Goal: Task Accomplishment & Management: Manage account settings

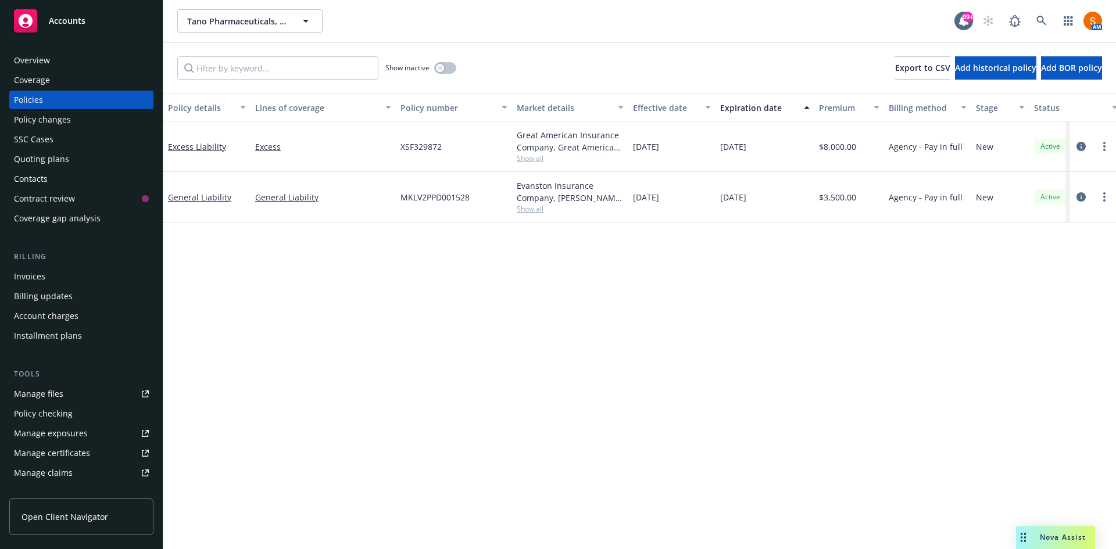
click at [173, 13] on div "Tano Pharmaceuticals, INC DBA Tano Skincare Tano Pharmaceuticals, INC DBA Tano …" at bounding box center [639, 21] width 952 height 42
click at [1040, 20] on icon at bounding box center [1041, 21] width 10 height 10
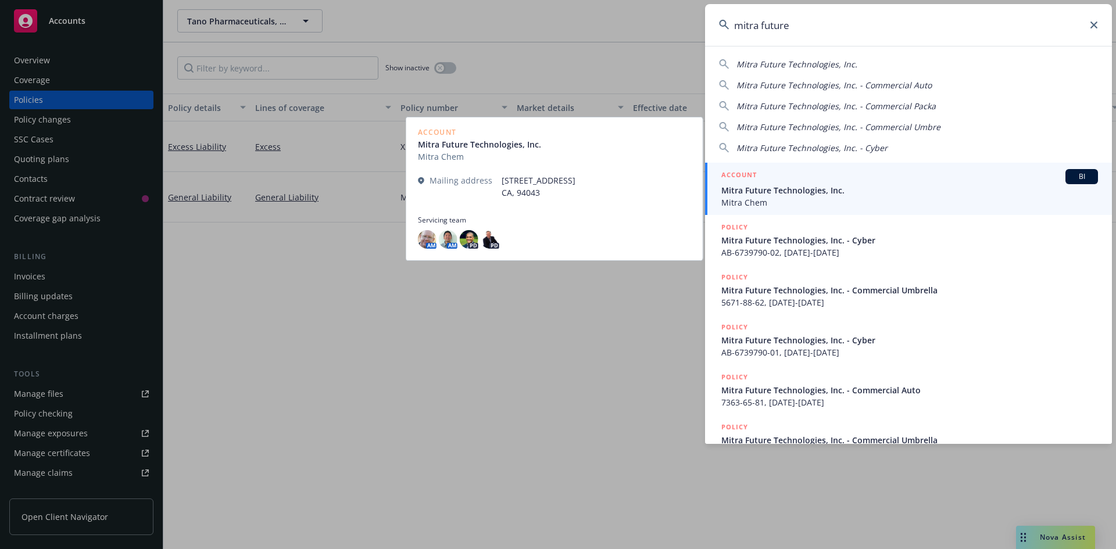
type input "mitra future"
click at [801, 200] on span "Mitra Chem" at bounding box center [909, 202] width 377 height 12
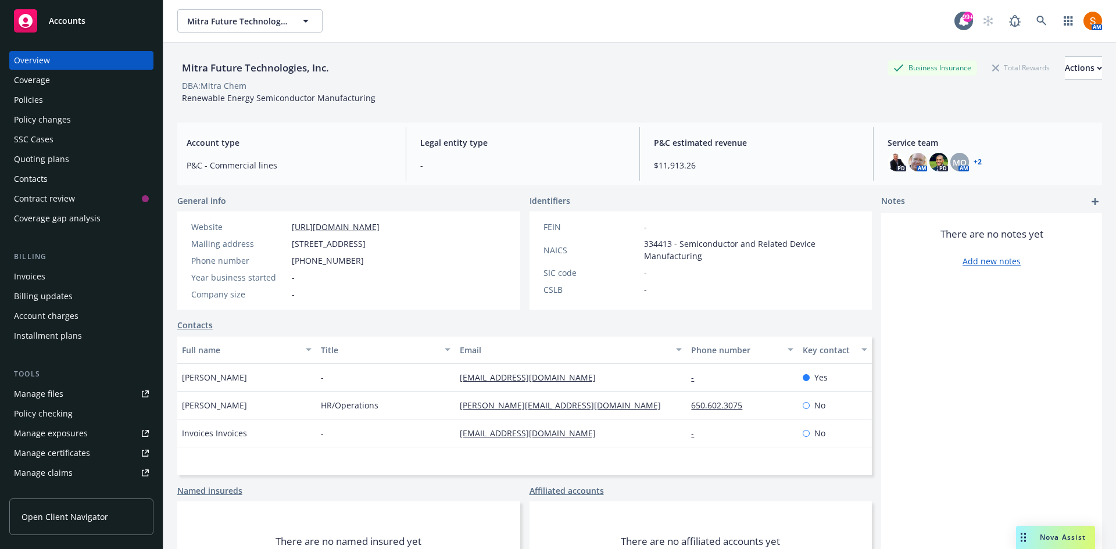
click at [78, 98] on div "Policies" at bounding box center [81, 100] width 135 height 19
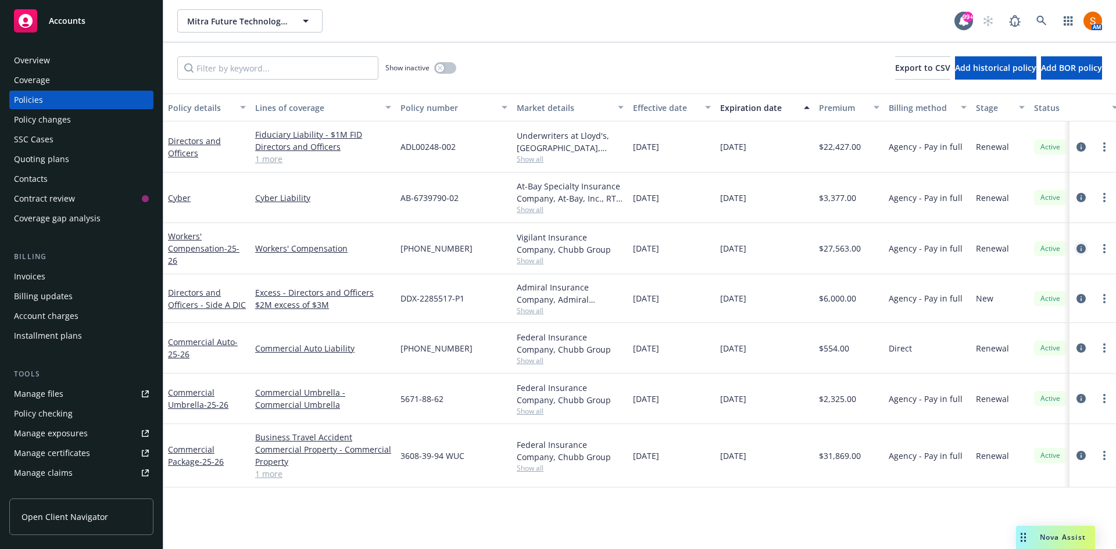
click at [1082, 251] on icon "circleInformation" at bounding box center [1080, 248] width 9 height 9
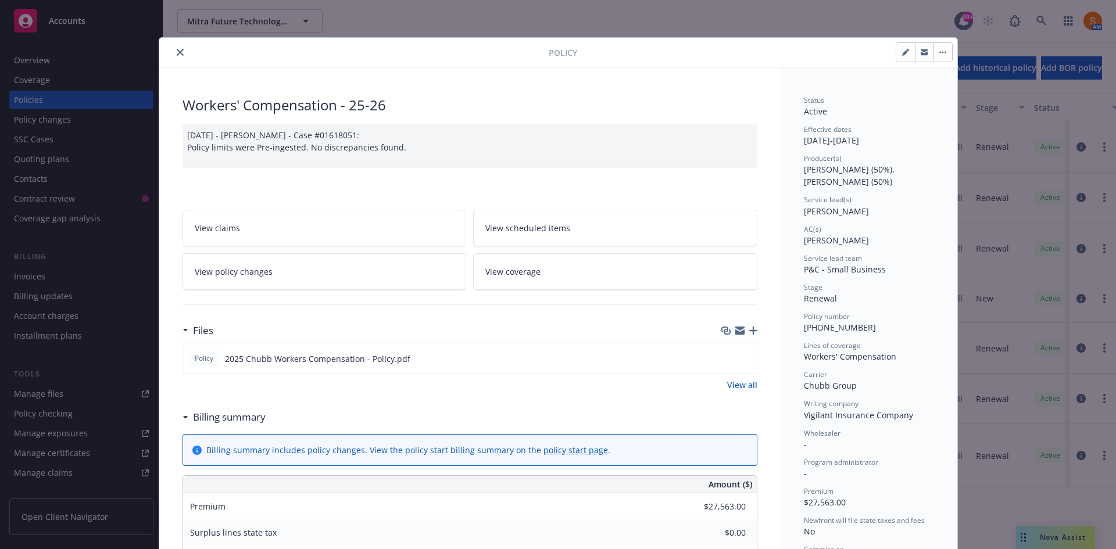
click at [177, 55] on icon "close" at bounding box center [180, 52] width 7 height 7
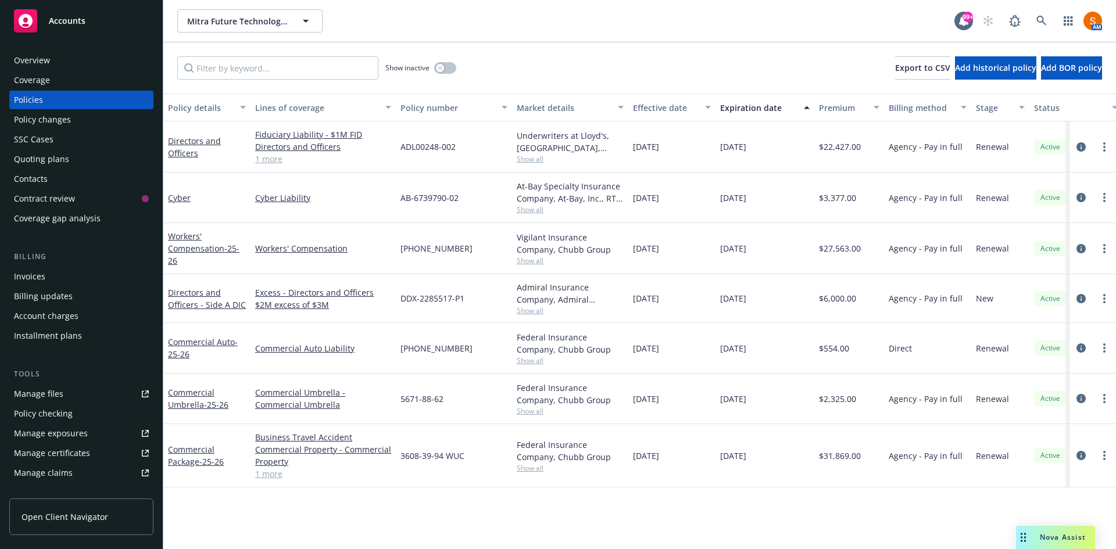
click at [42, 272] on div "Invoices" at bounding box center [29, 276] width 31 height 19
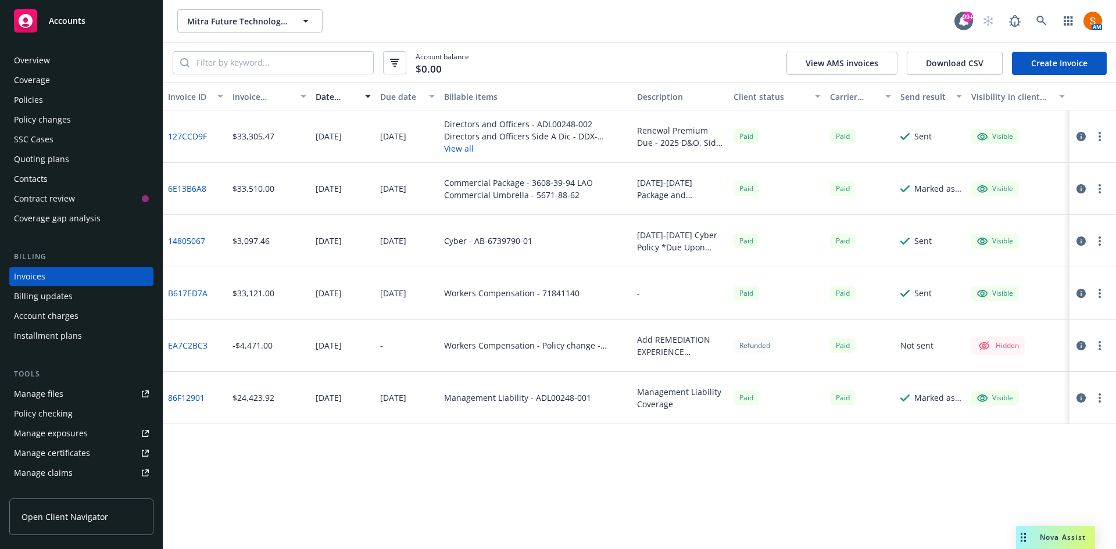
click at [1082, 289] on icon "button" at bounding box center [1080, 293] width 9 height 9
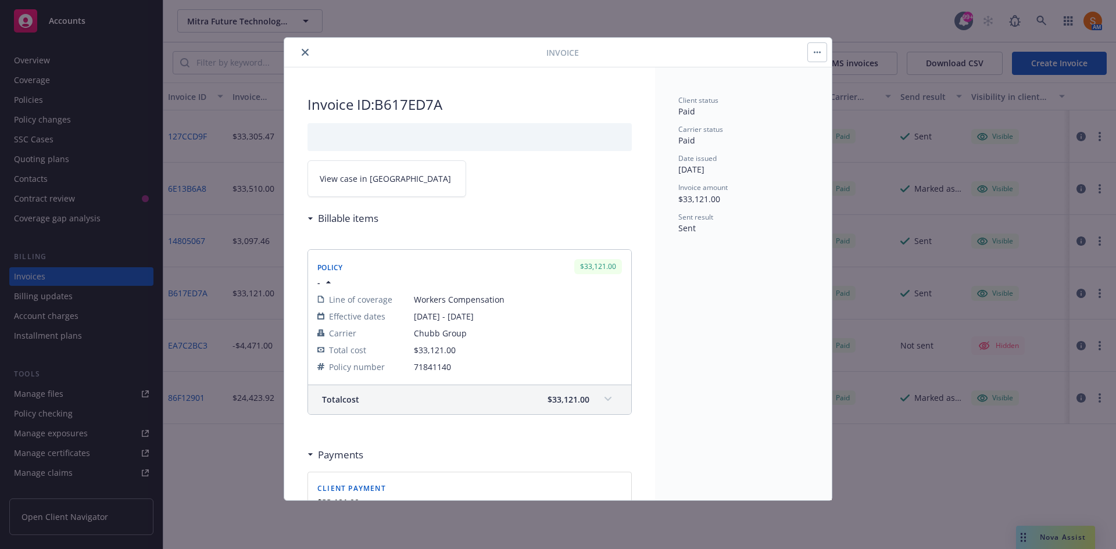
click at [302, 55] on icon "close" at bounding box center [305, 52] width 7 height 7
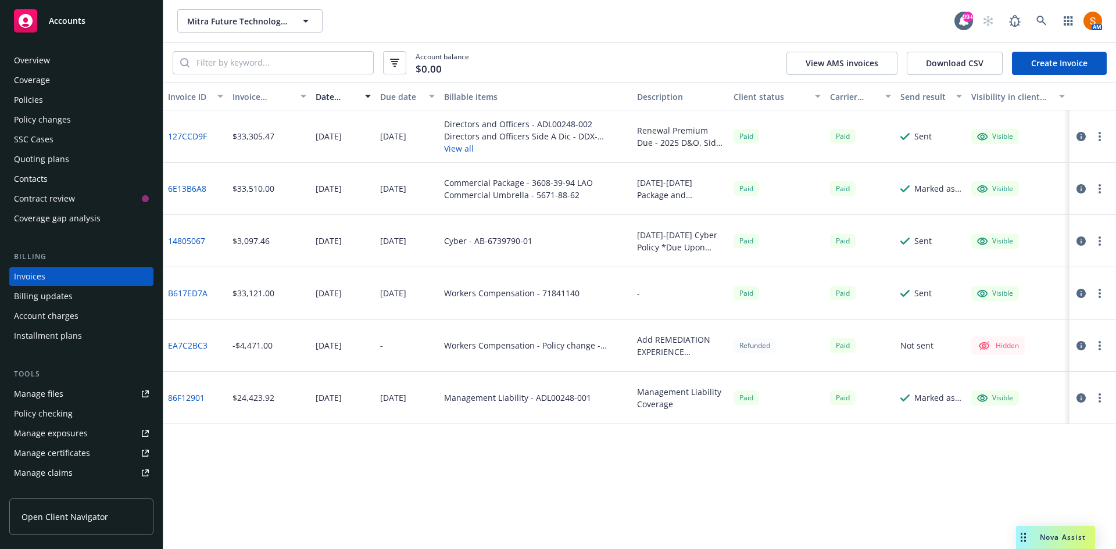
click at [58, 102] on div "Policies" at bounding box center [81, 100] width 135 height 19
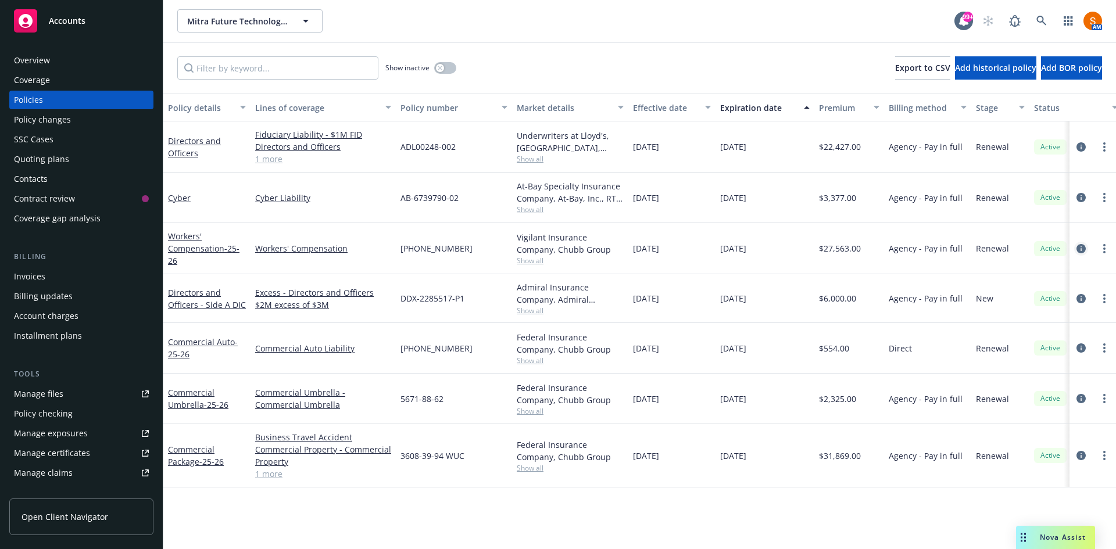
click at [1081, 250] on icon "circleInformation" at bounding box center [1080, 248] width 9 height 9
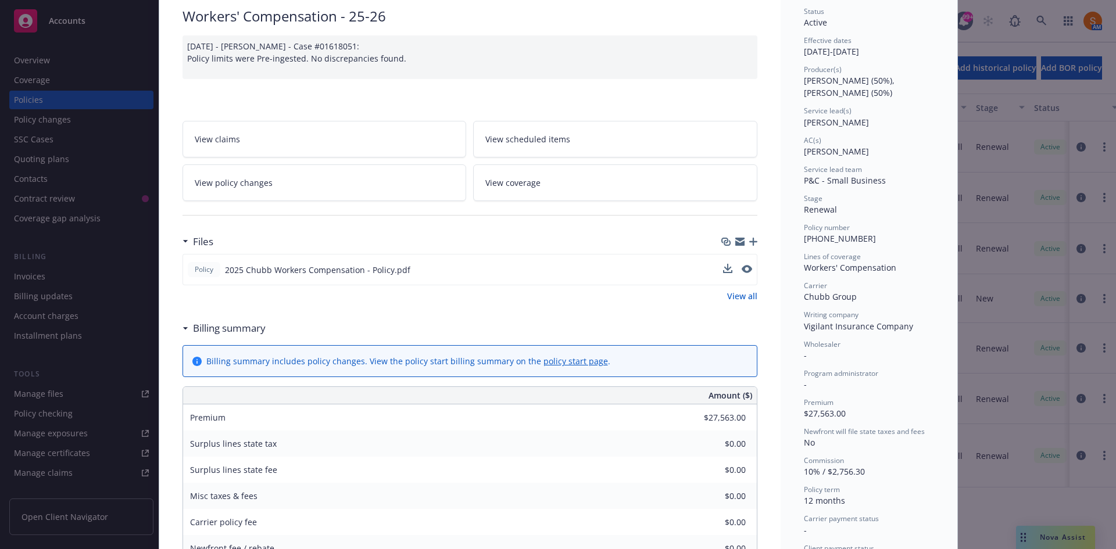
scroll to position [89, 0]
click at [745, 270] on icon "preview file" at bounding box center [745, 268] width 10 height 8
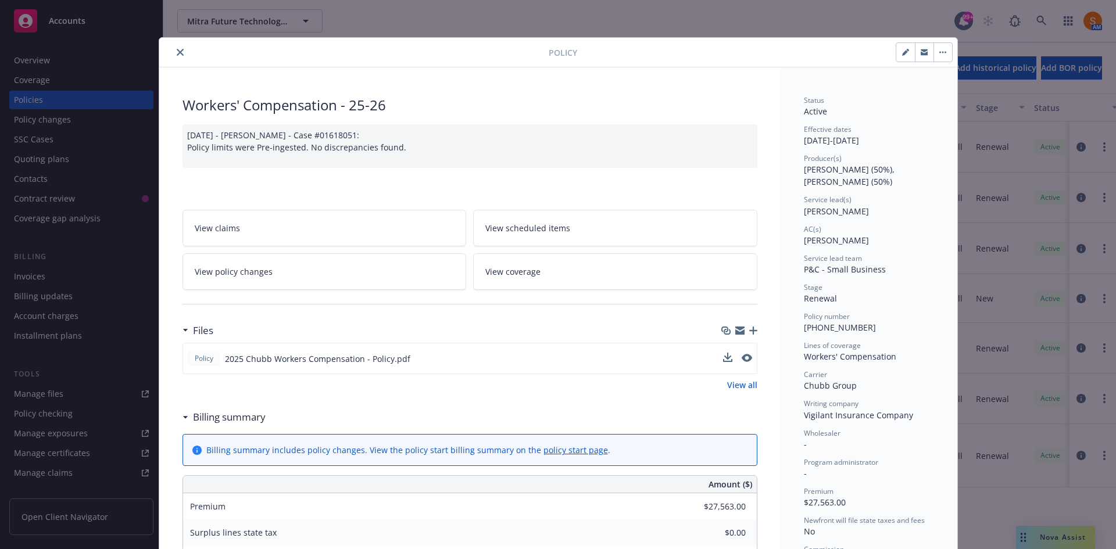
click at [177, 53] on icon "close" at bounding box center [180, 52] width 7 height 7
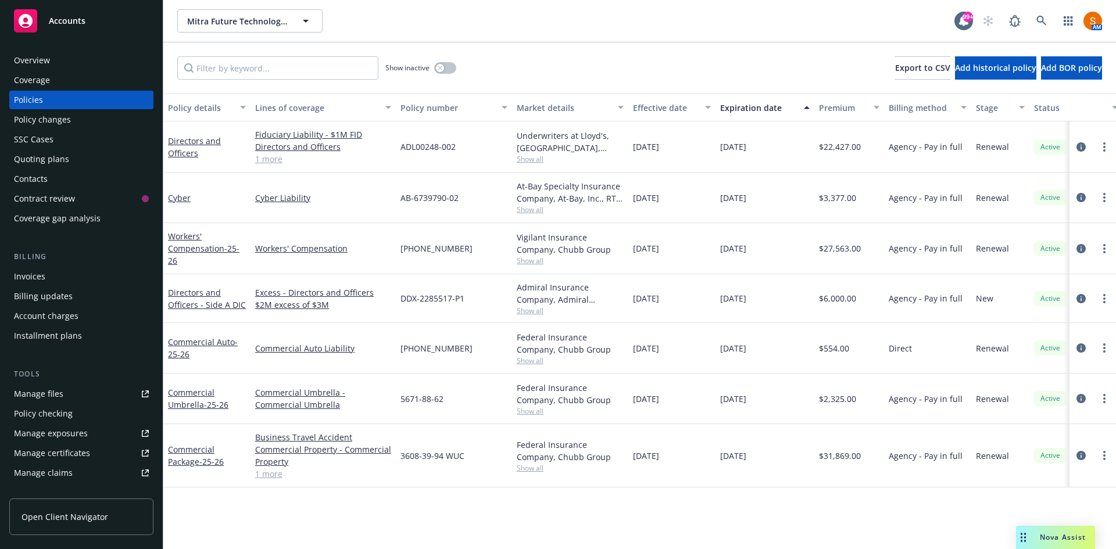
click at [48, 279] on div "Invoices" at bounding box center [81, 276] width 135 height 19
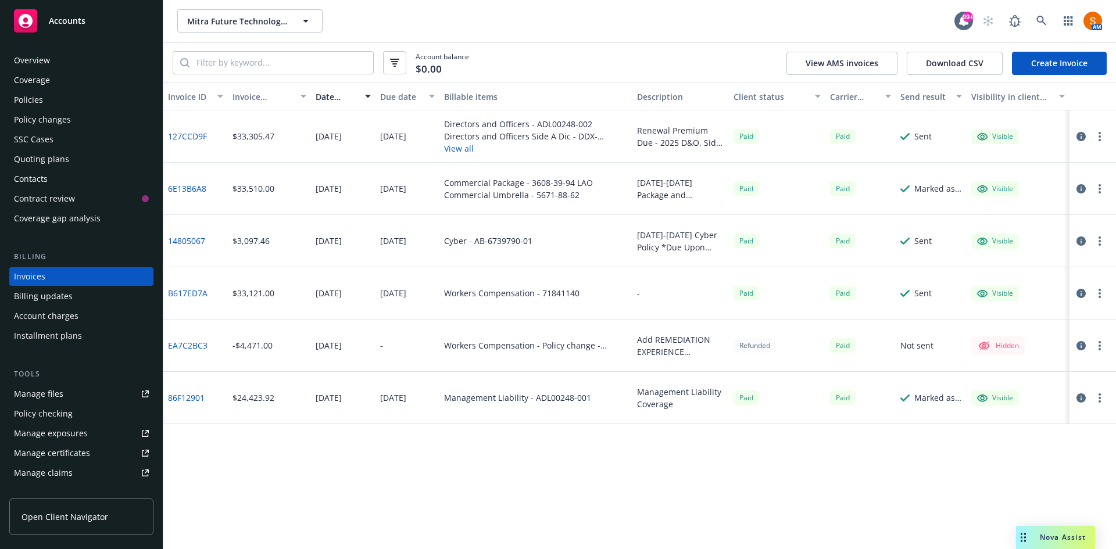
click at [1066, 61] on link "Create Invoice" at bounding box center [1059, 63] width 95 height 23
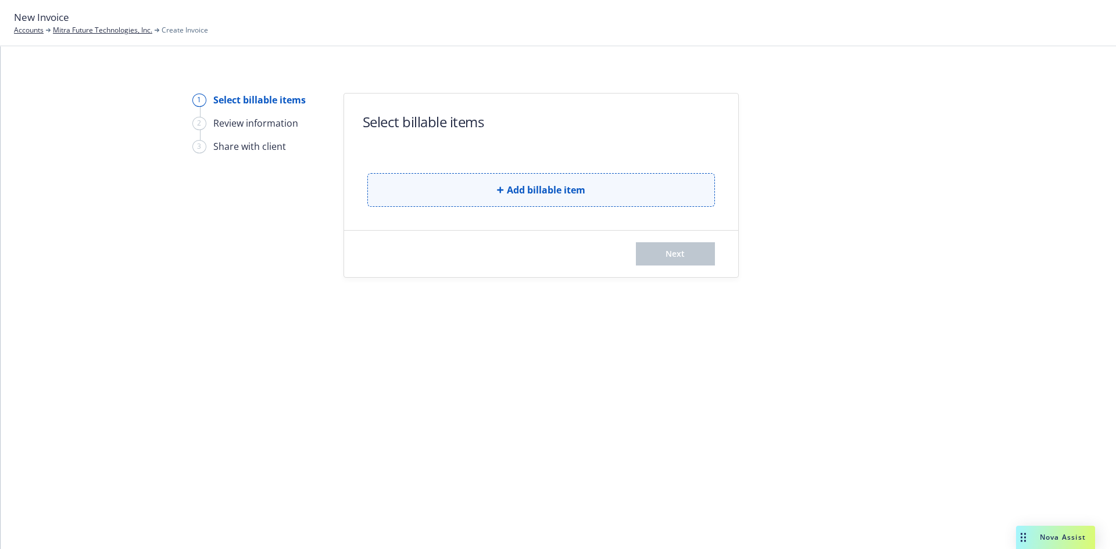
click at [571, 190] on span "Add billable item" at bounding box center [546, 190] width 78 height 14
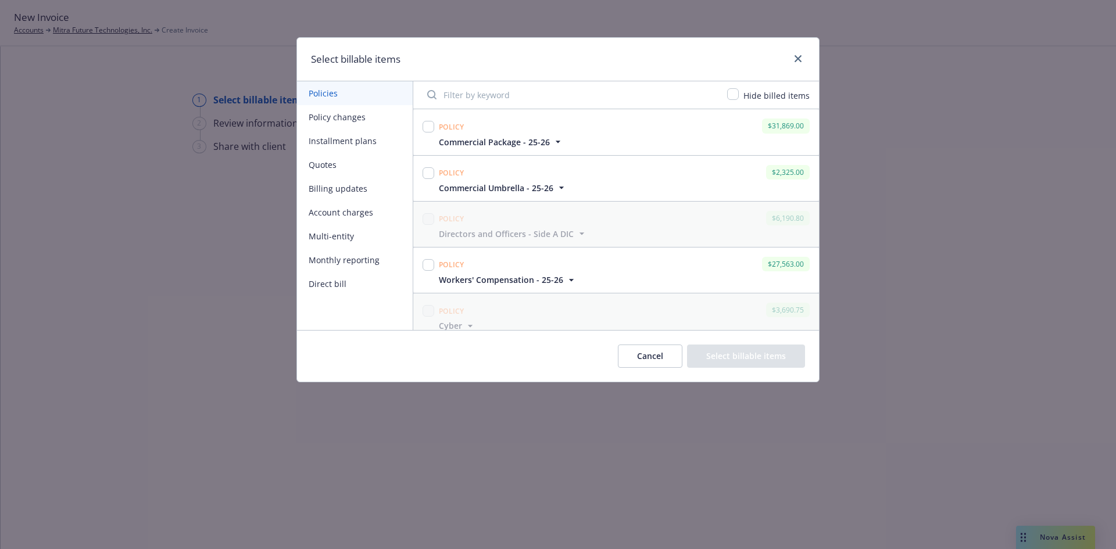
scroll to position [63, 0]
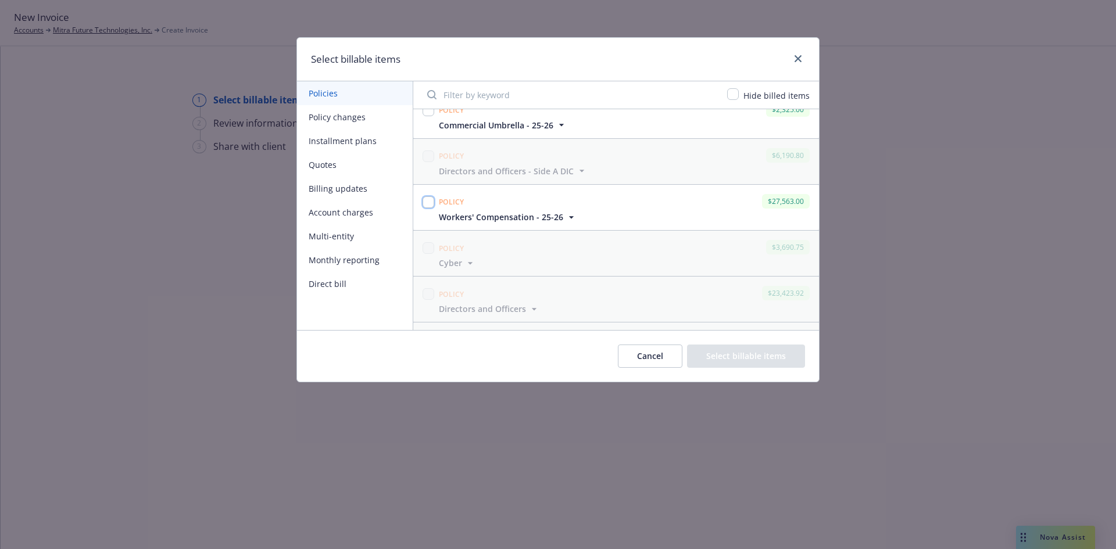
click at [432, 203] on input "checkbox" at bounding box center [428, 202] width 12 height 12
checkbox input "true"
click at [763, 363] on button "Select billable items" at bounding box center [746, 356] width 118 height 23
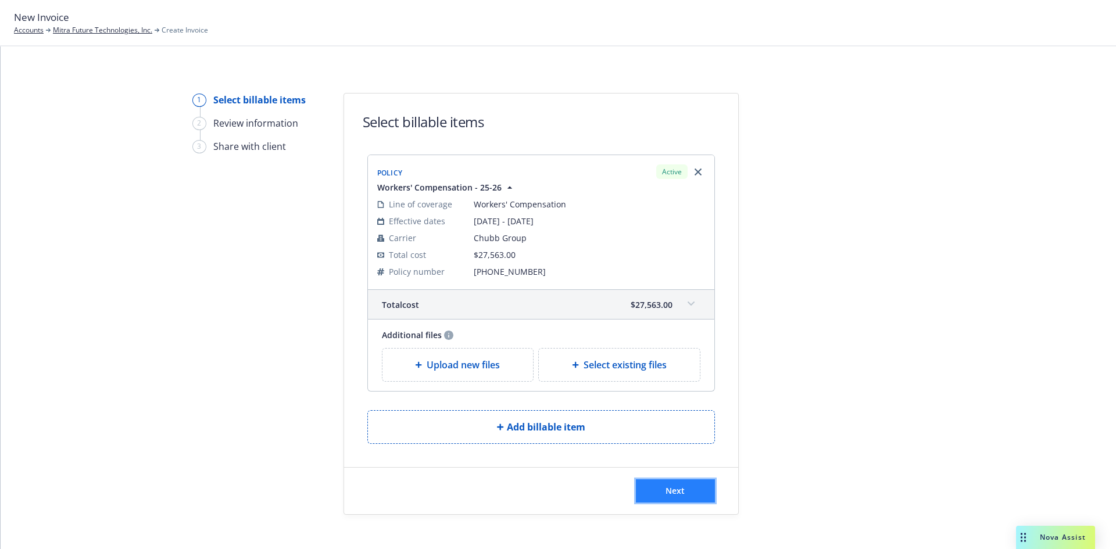
click at [679, 487] on span "Next" at bounding box center [674, 490] width 19 height 11
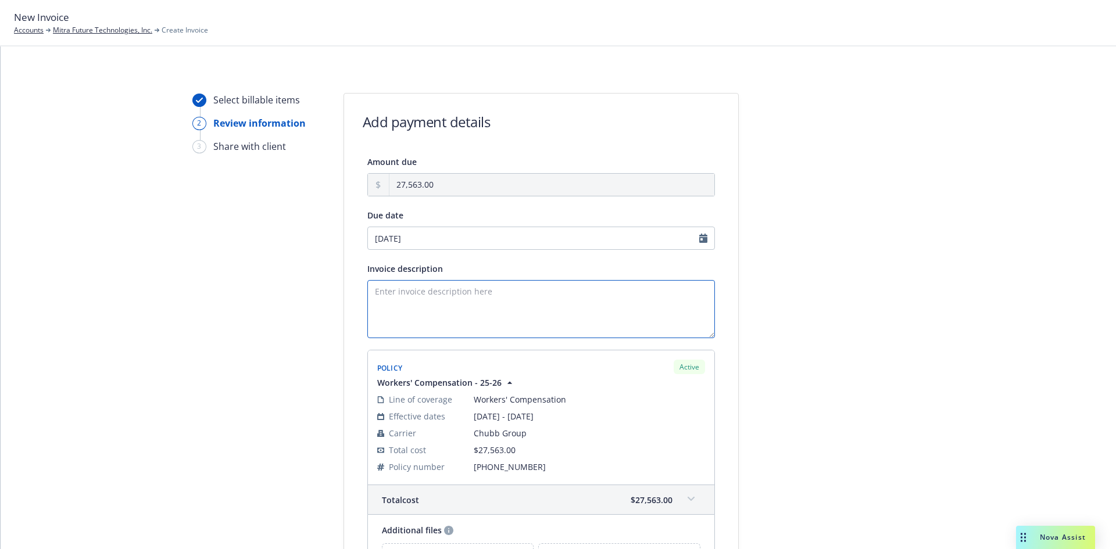
click at [428, 291] on textarea "Invoice description" at bounding box center [540, 309] width 347 height 58
click at [461, 294] on textarea "Invoice description" at bounding box center [540, 309] width 347 height 58
select select "October"
select select "2025"
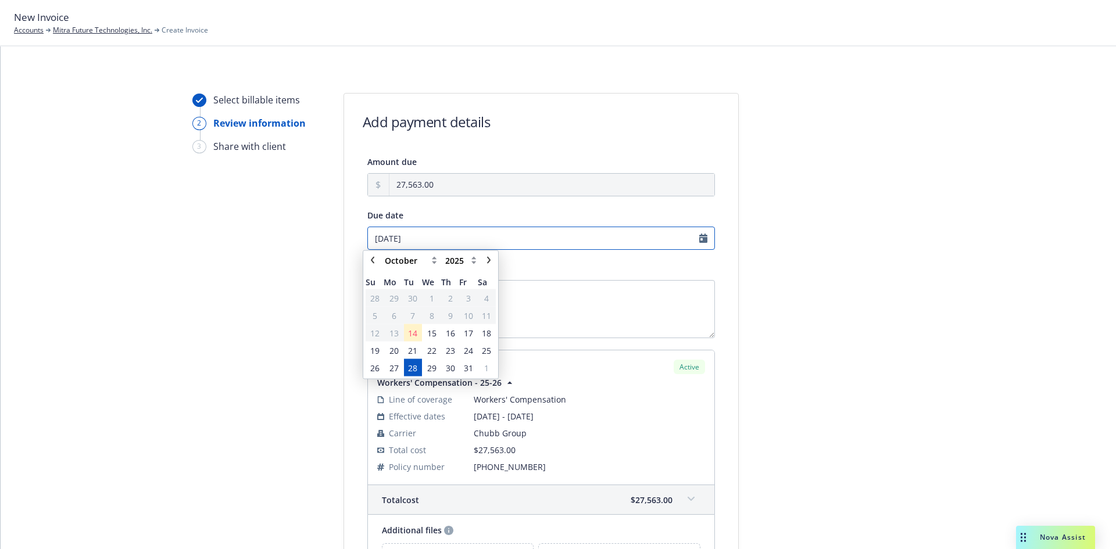
click at [479, 242] on input "[DATE]" at bounding box center [540, 238] width 347 height 23
click at [390, 356] on span "20" at bounding box center [393, 352] width 9 height 12
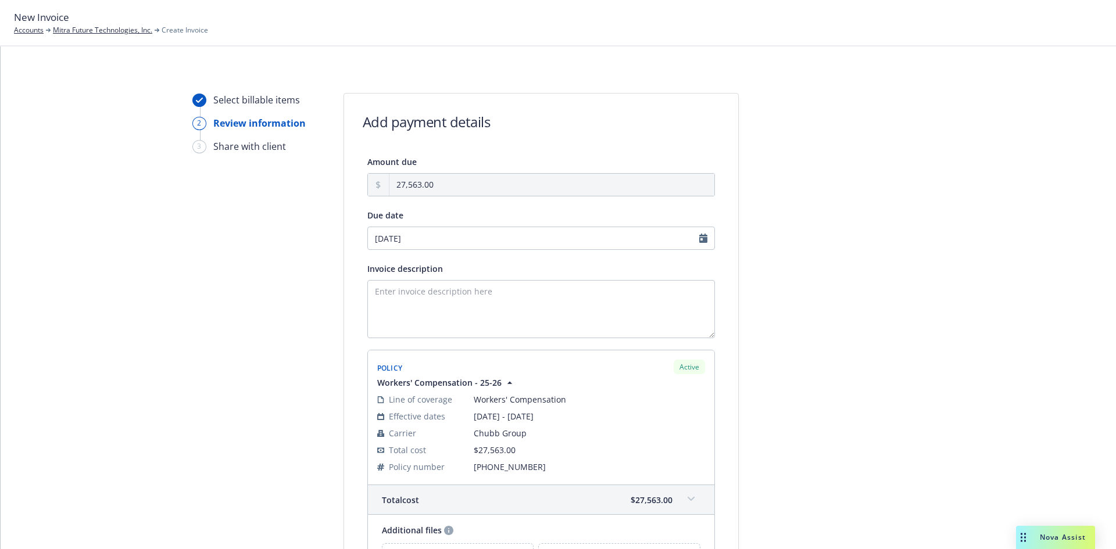
type input "10/20/2025"
click at [425, 307] on textarea "Invoice description" at bounding box center [540, 309] width 347 height 58
type textarea "Renewal Premium Due - 2025 Workers Compensation"
click at [846, 343] on div at bounding box center [843, 375] width 163 height 565
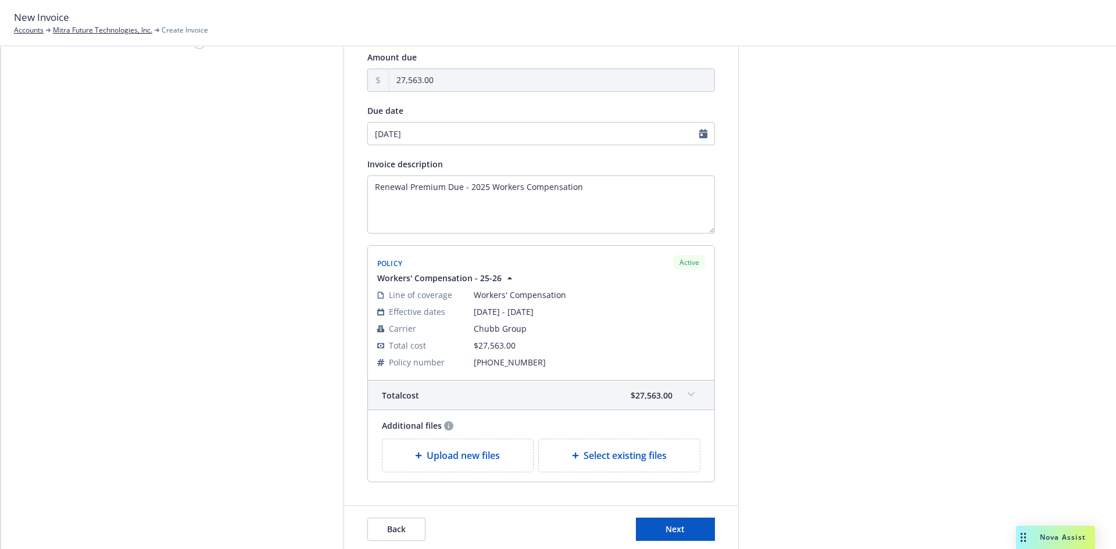
scroll to position [155, 0]
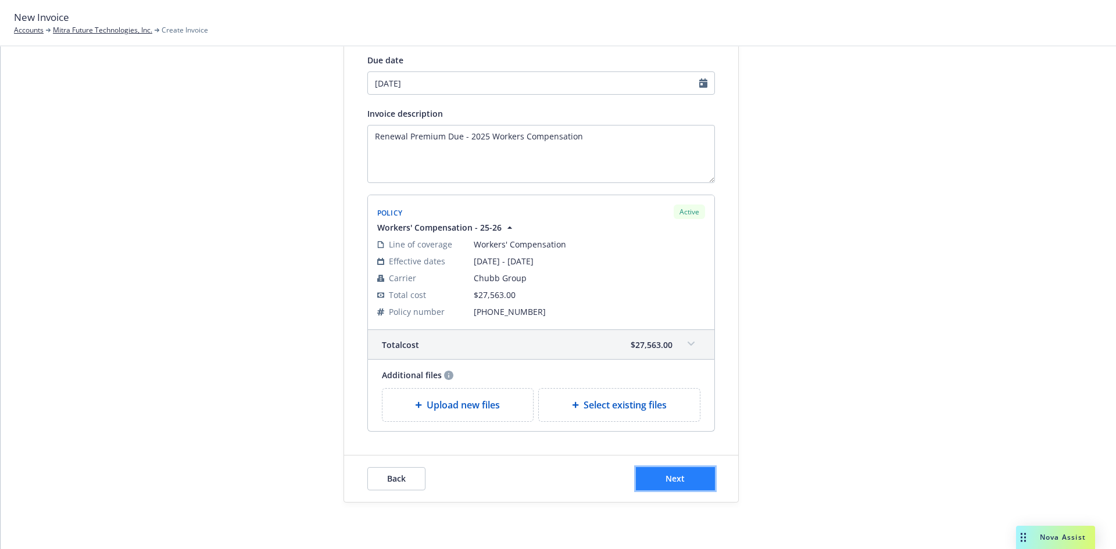
click at [669, 483] on span "Next" at bounding box center [674, 478] width 19 height 11
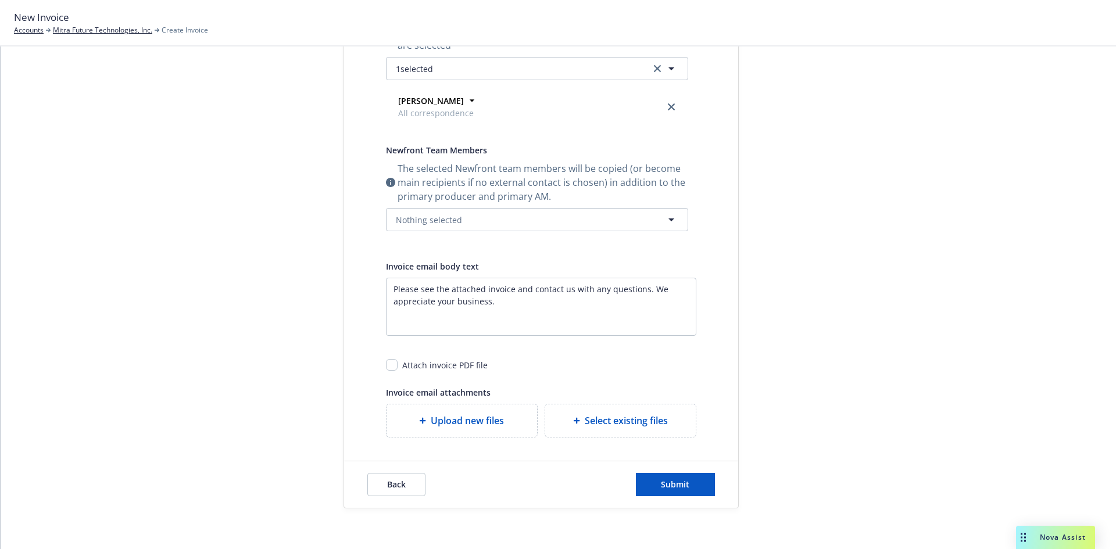
scroll to position [244, 0]
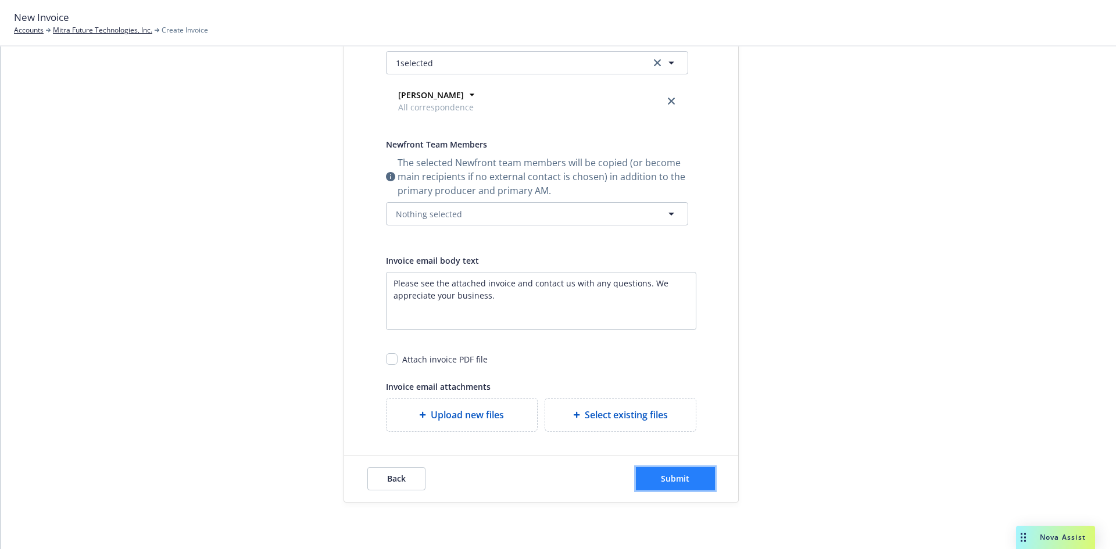
click at [676, 489] on button "Submit" at bounding box center [675, 478] width 79 height 23
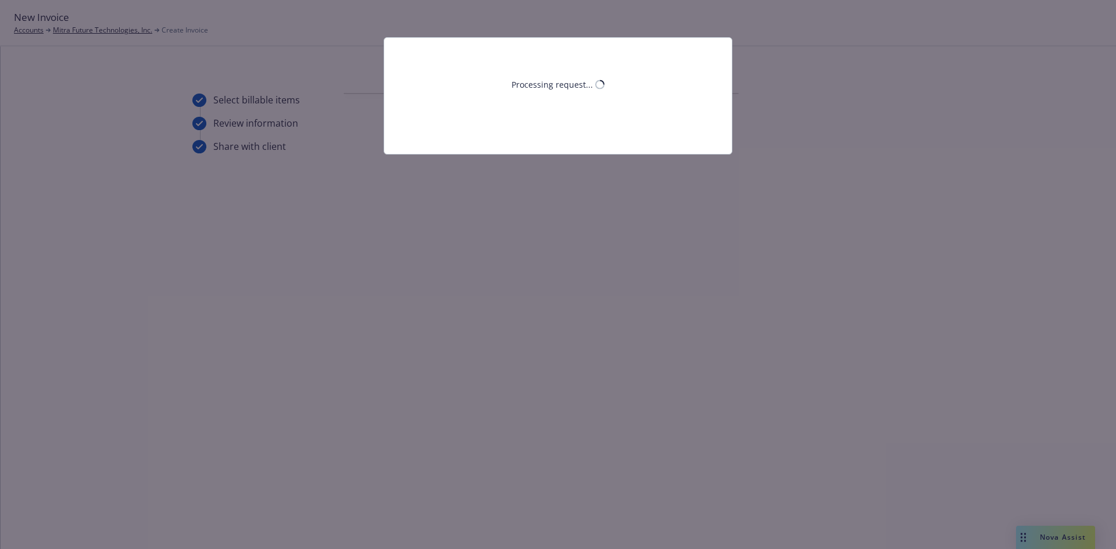
scroll to position [0, 0]
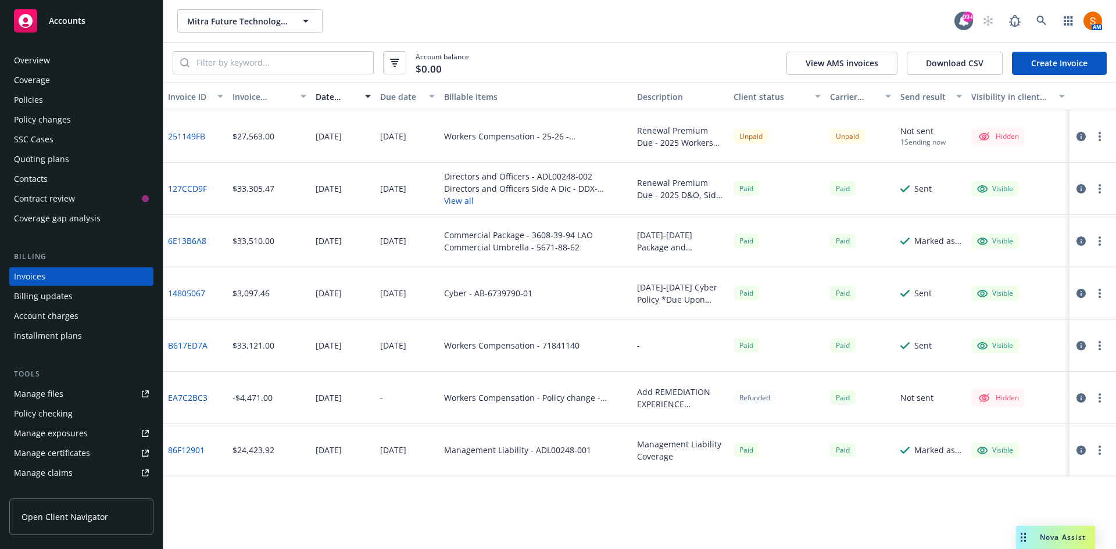
click at [1099, 137] on circle "button" at bounding box center [1099, 136] width 2 height 2
click at [1040, 241] on link "Make it visible in client dash" at bounding box center [1032, 229] width 148 height 23
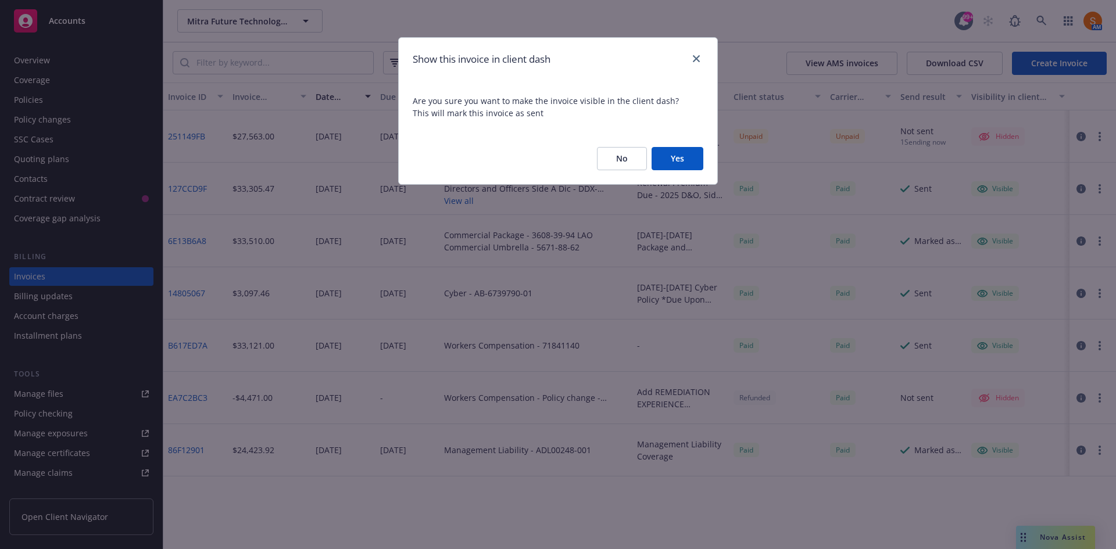
click at [678, 157] on button "Yes" at bounding box center [677, 158] width 52 height 23
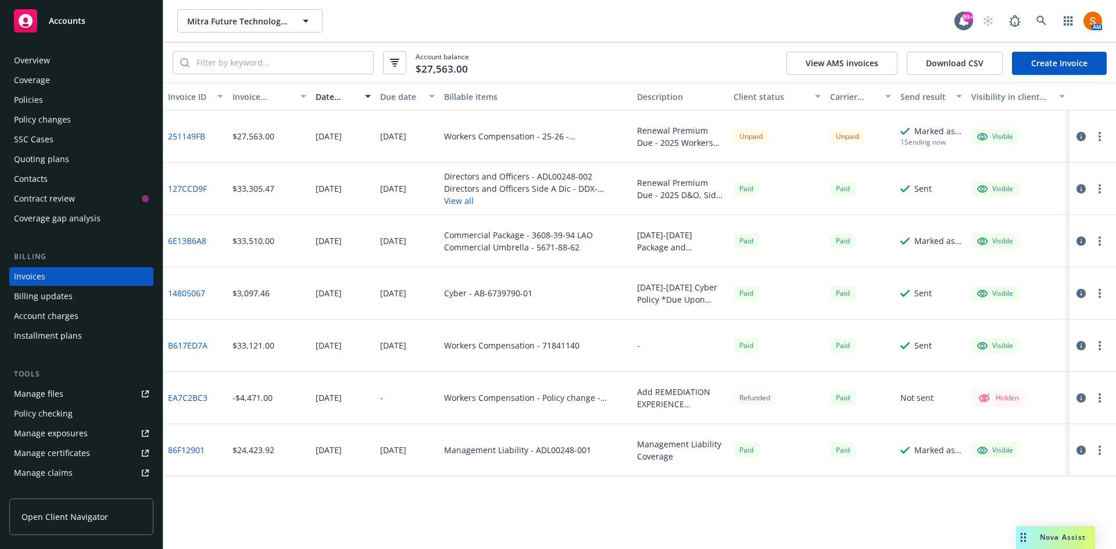
click at [1102, 134] on button "button" at bounding box center [1099, 137] width 14 height 14
click at [994, 319] on link "Void" at bounding box center [1032, 322] width 148 height 23
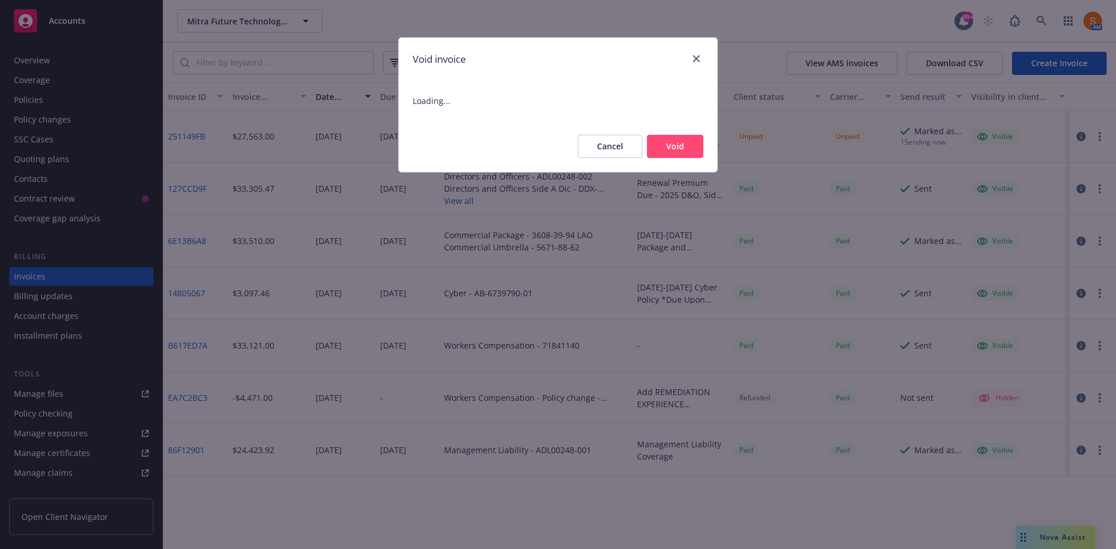
click at [682, 150] on button "Void" at bounding box center [675, 146] width 56 height 23
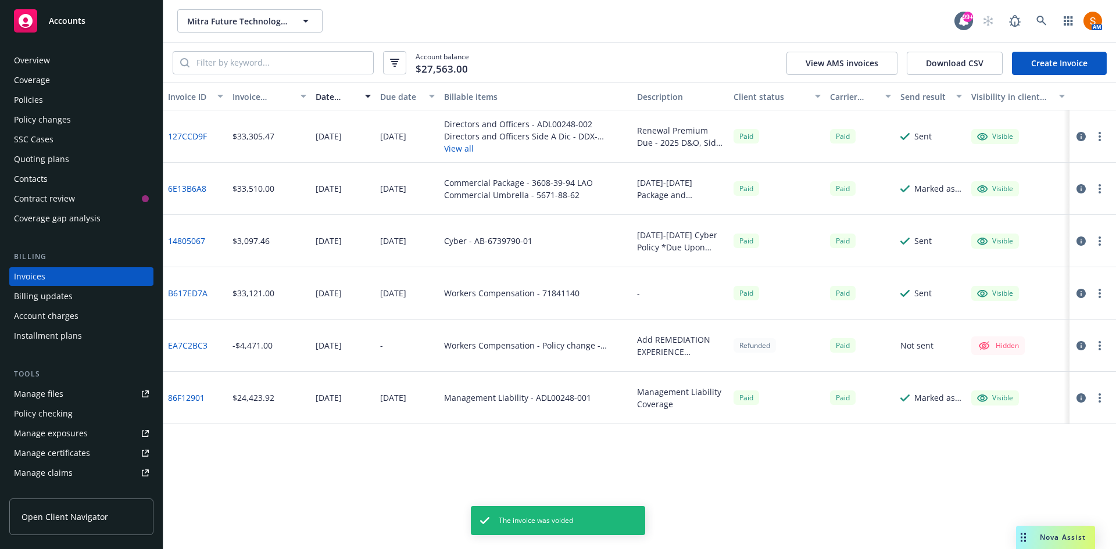
click at [25, 102] on div "Policies" at bounding box center [28, 100] width 29 height 19
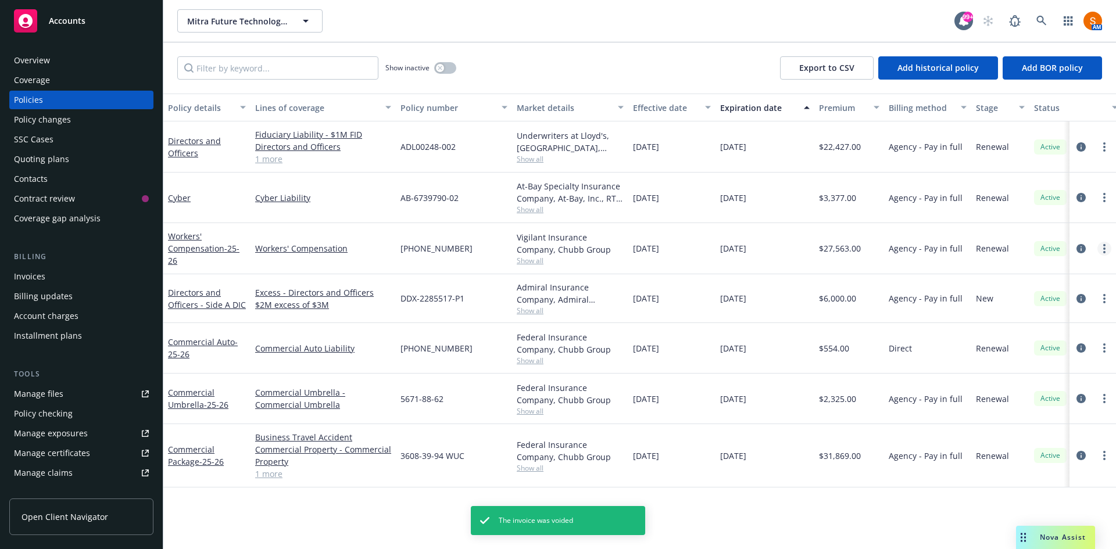
click at [1103, 249] on circle "more" at bounding box center [1104, 249] width 2 height 2
click at [1105, 253] on link "more" at bounding box center [1104, 249] width 14 height 14
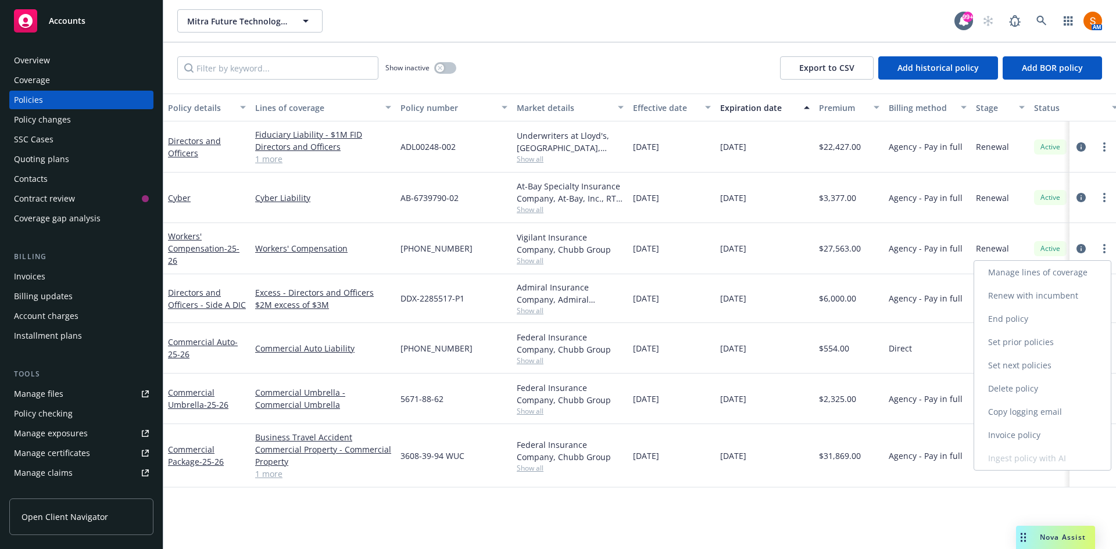
click at [1033, 322] on link "End policy" at bounding box center [1042, 318] width 137 height 23
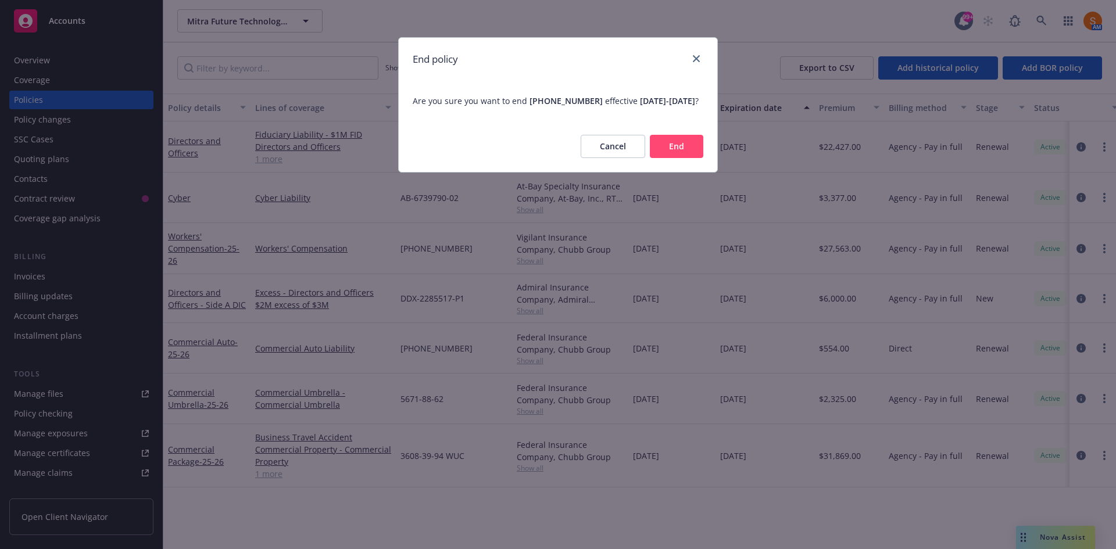
click at [664, 150] on button "End" at bounding box center [676, 146] width 53 height 23
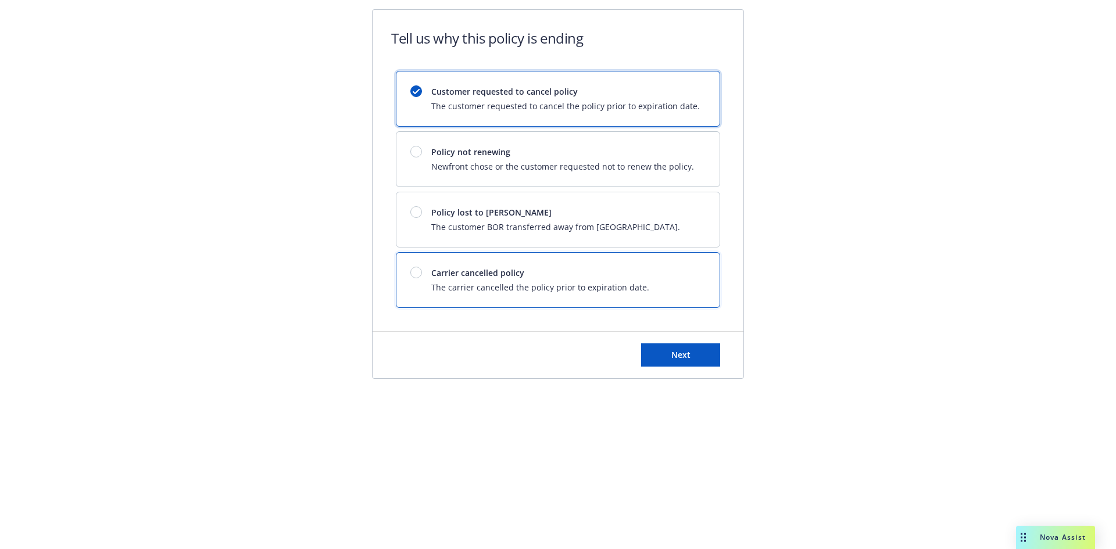
click at [497, 284] on span "The carrier cancelled the policy prior to expiration date." at bounding box center [540, 287] width 218 height 12
click at [502, 113] on div "Customer requested to cancel policy The customer requested to cancel the policy…" at bounding box center [557, 98] width 323 height 55
click at [678, 361] on button "Next" at bounding box center [680, 354] width 79 height 23
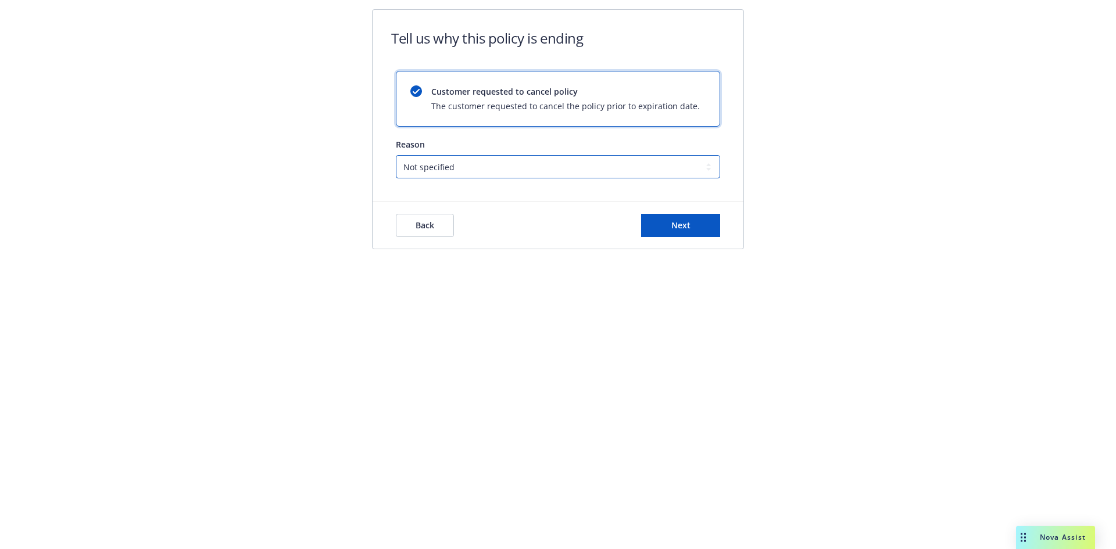
click at [527, 164] on select "Not specified Service Pricing Buyer change M&A, Bankruptcy, or Out of business …" at bounding box center [558, 166] width 324 height 23
click at [396, 155] on select "Not specified Service Pricing Buyer change M&A, Bankruptcy, or Out of business …" at bounding box center [558, 166] width 324 height 23
click at [711, 224] on button "Next" at bounding box center [680, 225] width 79 height 23
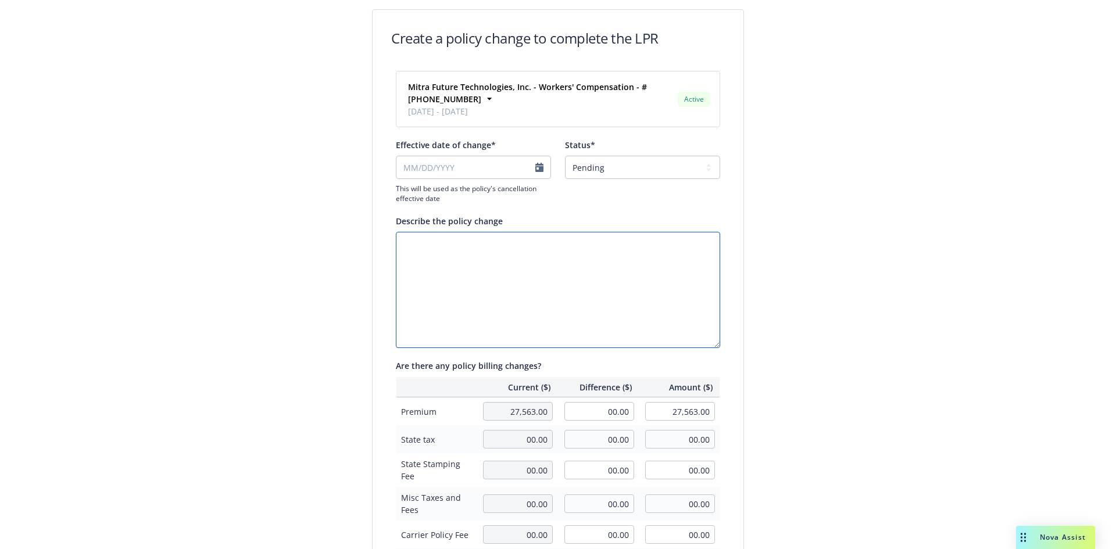
click at [508, 249] on textarea "Describe the policy change" at bounding box center [558, 290] width 324 height 116
type textarea "Moved to PEO"
click at [608, 170] on select "Pending Confirmed" at bounding box center [642, 167] width 155 height 23
select select "Confirmed"
click at [565, 156] on select "Pending Confirmed" at bounding box center [642, 167] width 155 height 23
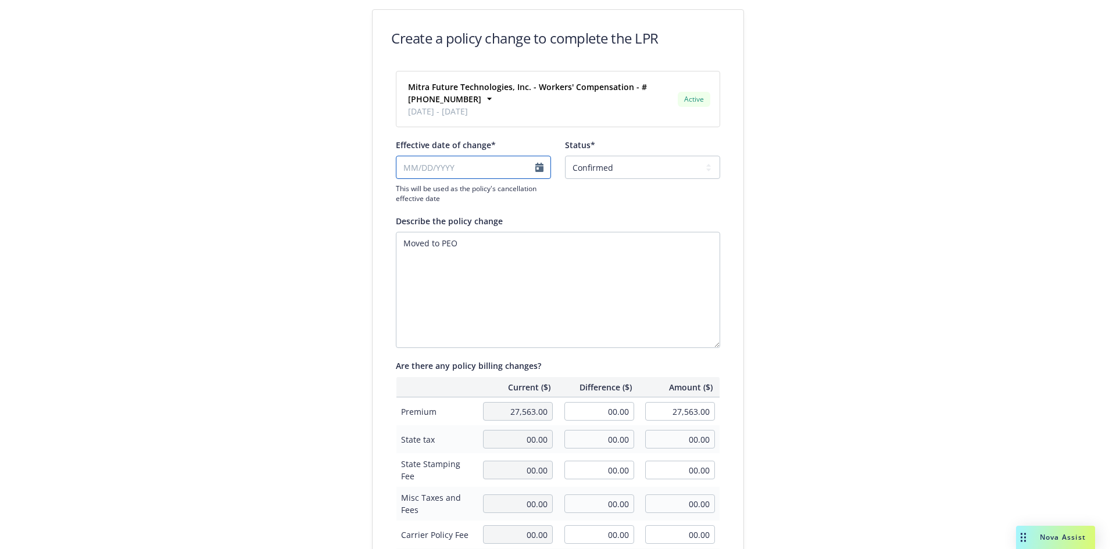
select select "October"
select select "2025"
click at [458, 160] on input "Effective date of change*" at bounding box center [473, 167] width 155 height 23
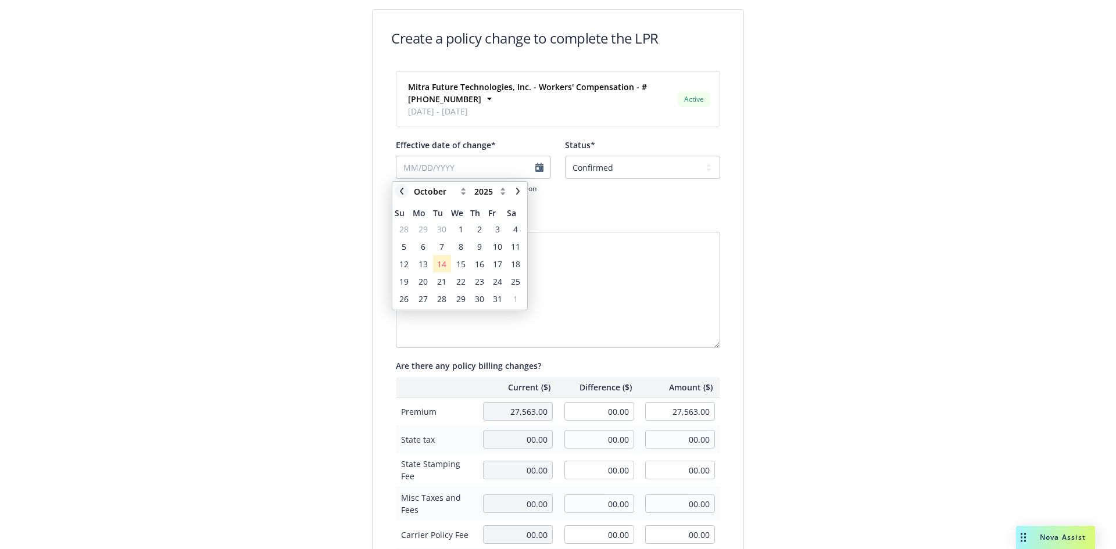
click at [398, 192] on icon "chevronLeft" at bounding box center [401, 191] width 7 height 7
select select "July"
click at [440, 259] on span "15" at bounding box center [441, 264] width 9 height 12
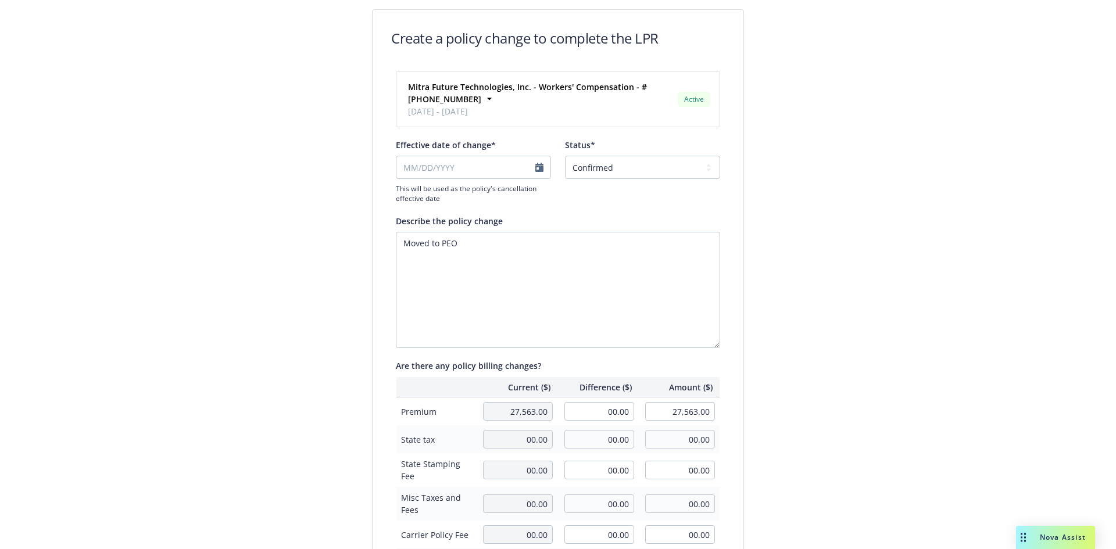
type input "07/15/2025"
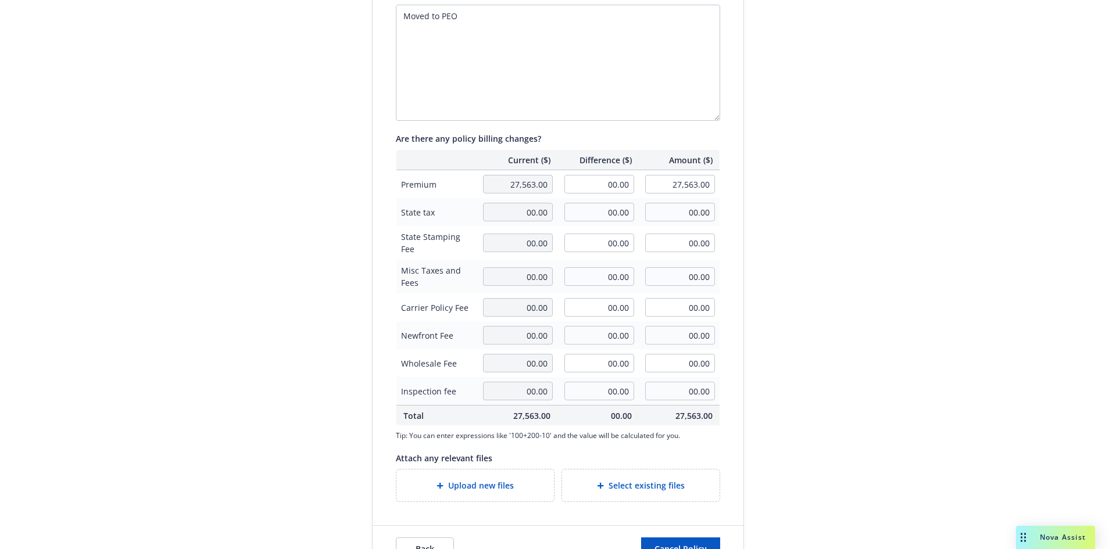
scroll to position [260, 0]
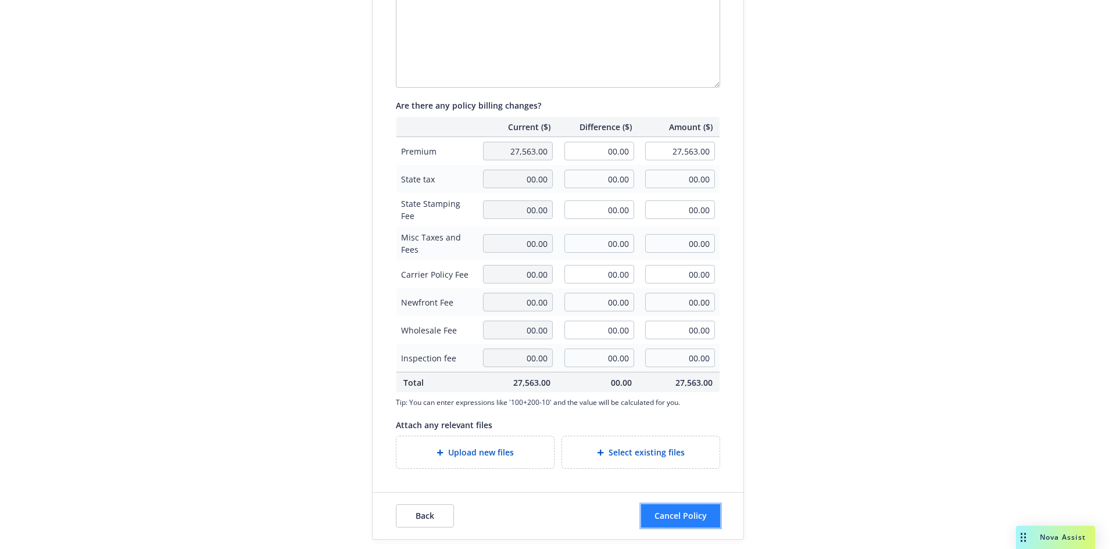
click at [682, 519] on span "Cancel Policy" at bounding box center [680, 515] width 52 height 11
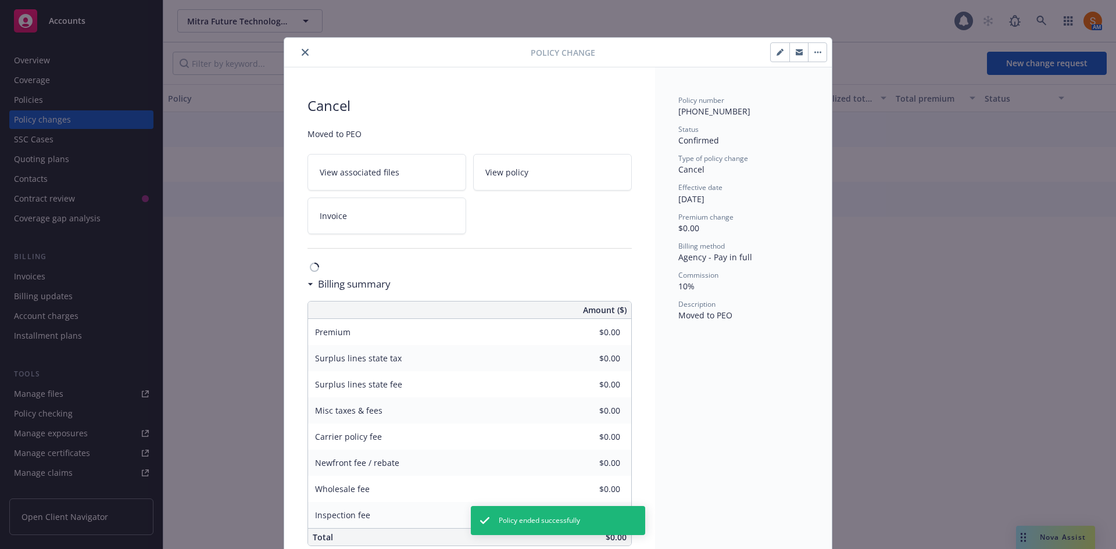
scroll to position [22, 0]
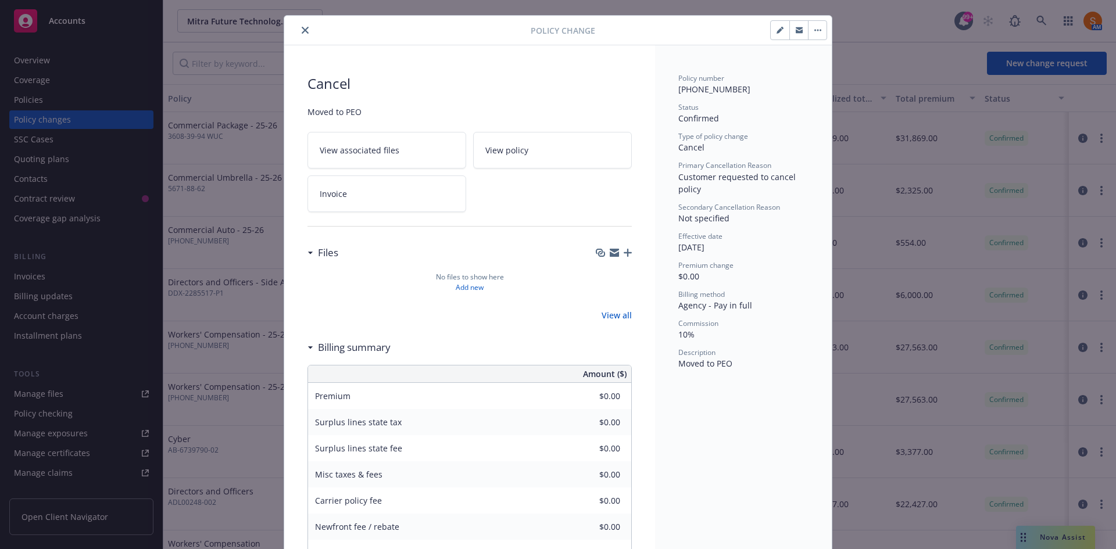
click at [306, 28] on button "close" at bounding box center [305, 30] width 14 height 14
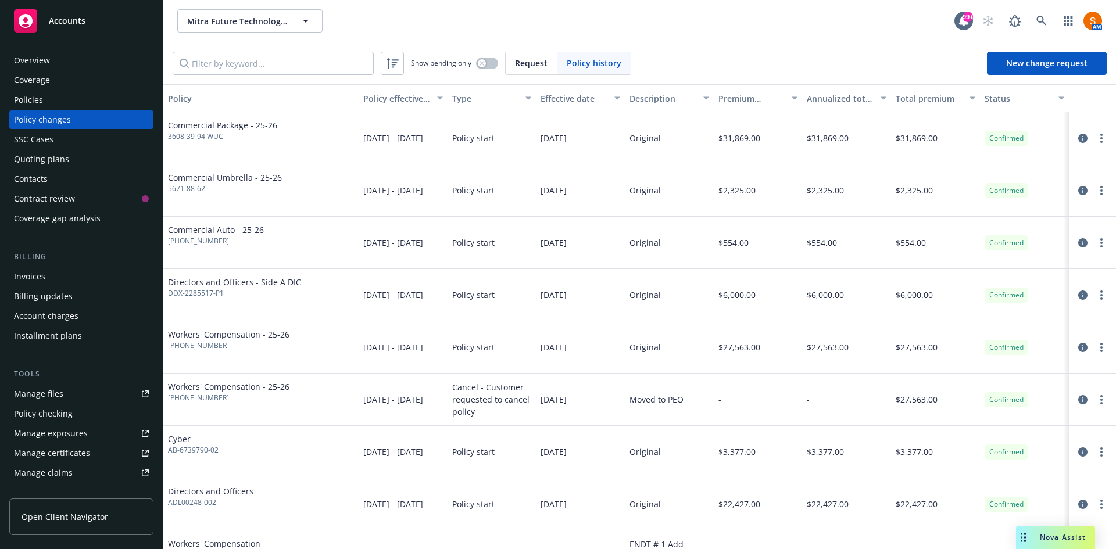
click at [81, 93] on div "Policies" at bounding box center [81, 100] width 135 height 19
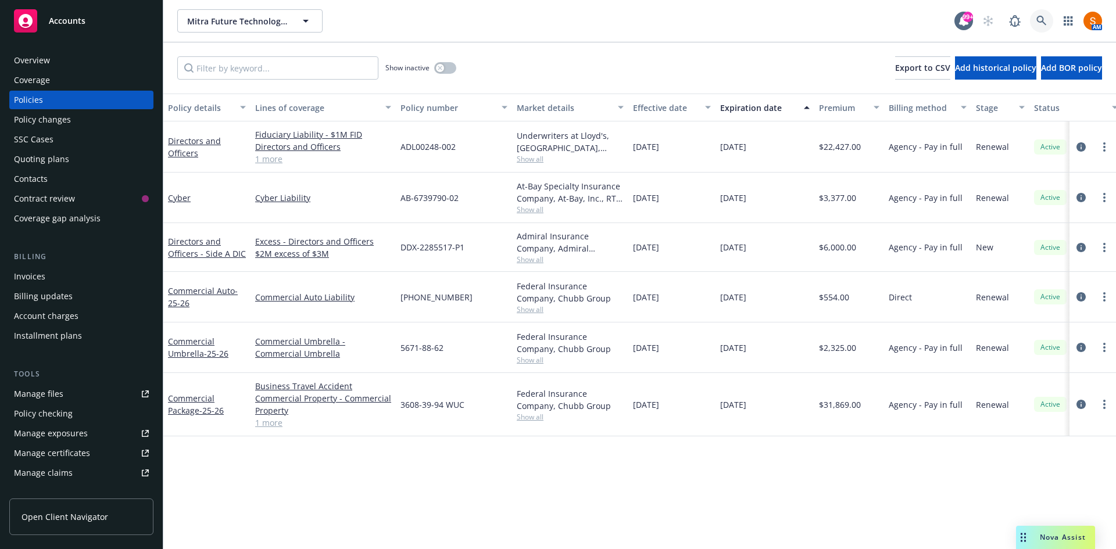
click at [1045, 26] on icon at bounding box center [1041, 21] width 10 height 10
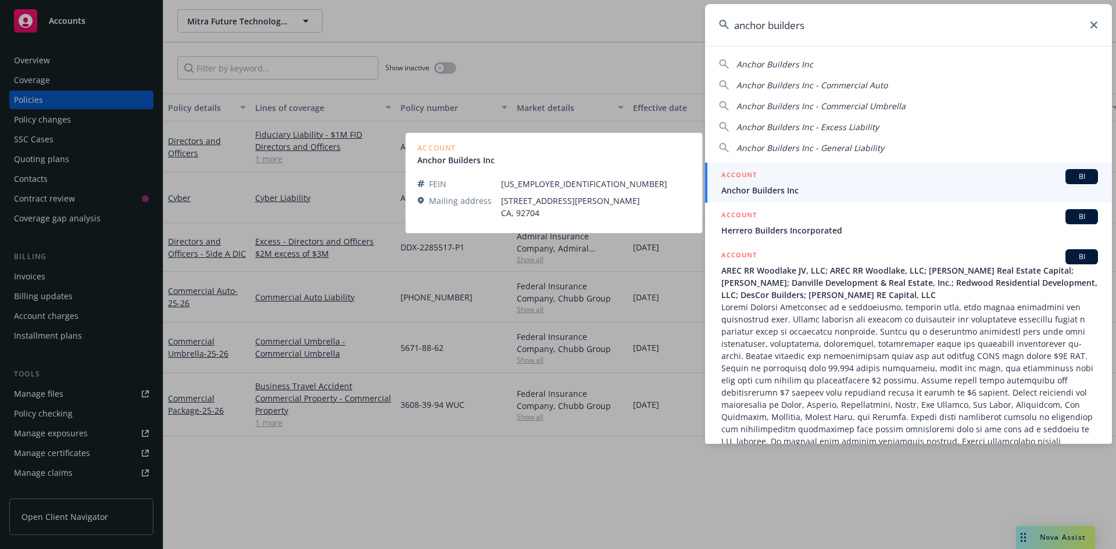
type input "anchor builders"
click at [780, 186] on span "Anchor Builders Inc" at bounding box center [909, 190] width 377 height 12
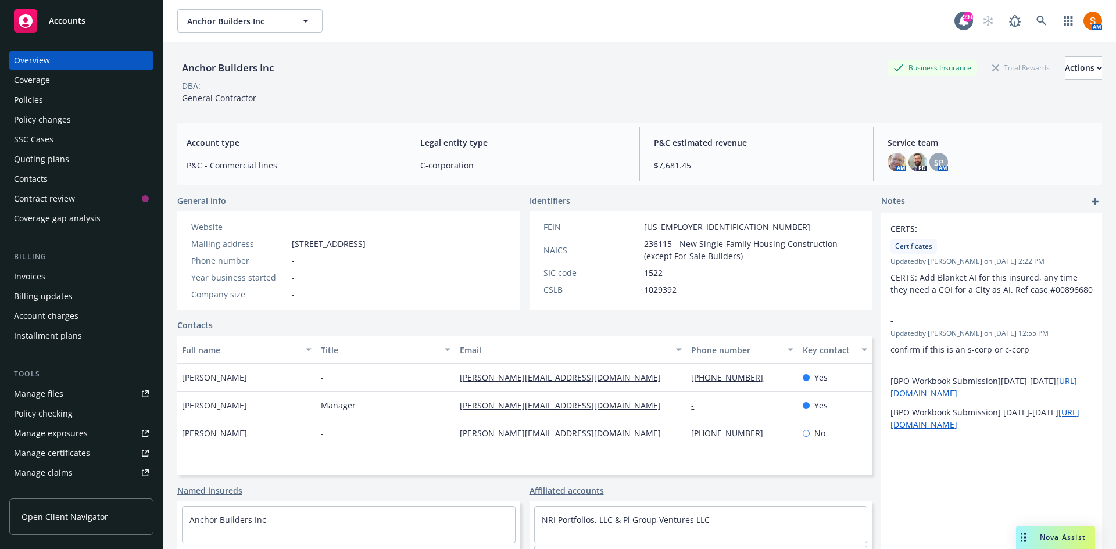
click at [59, 277] on div "Invoices" at bounding box center [81, 276] width 135 height 19
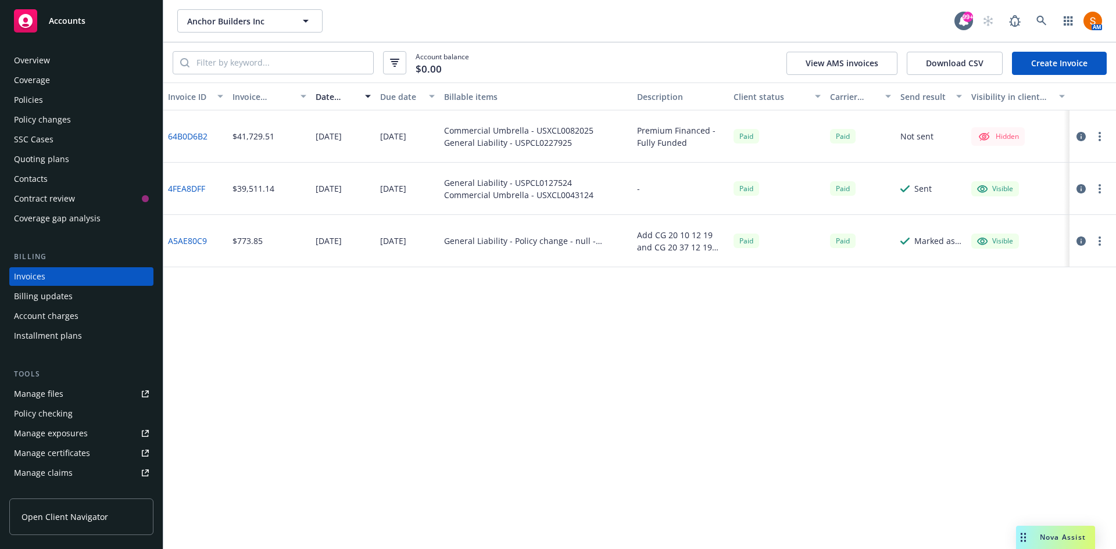
click at [77, 102] on div "Policies" at bounding box center [81, 100] width 135 height 19
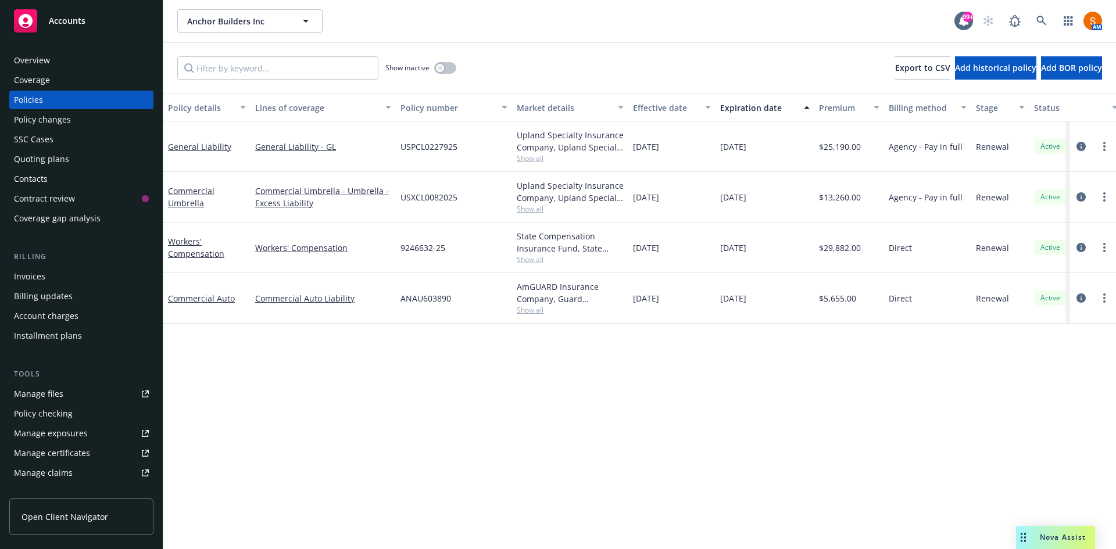
click at [59, 275] on div "Invoices" at bounding box center [81, 276] width 135 height 19
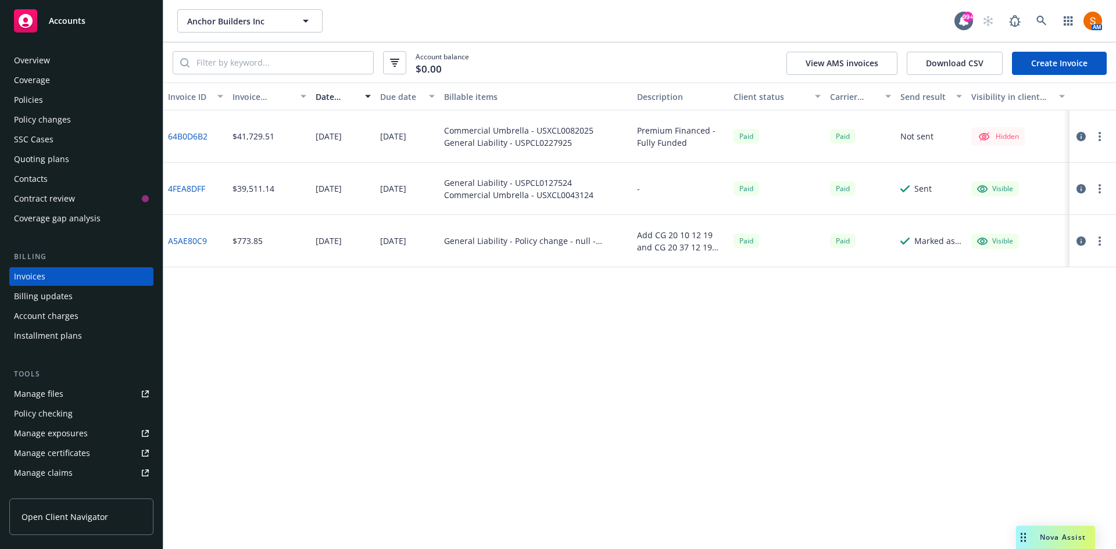
click at [1071, 63] on link "Create Invoice" at bounding box center [1059, 63] width 95 height 23
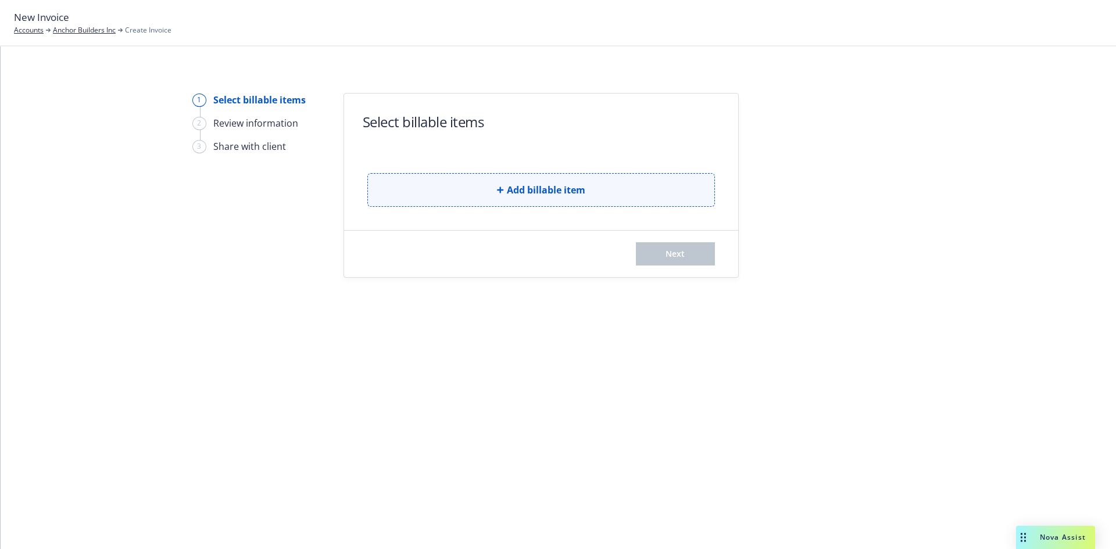
click at [533, 193] on span "Add billable item" at bounding box center [546, 190] width 78 height 14
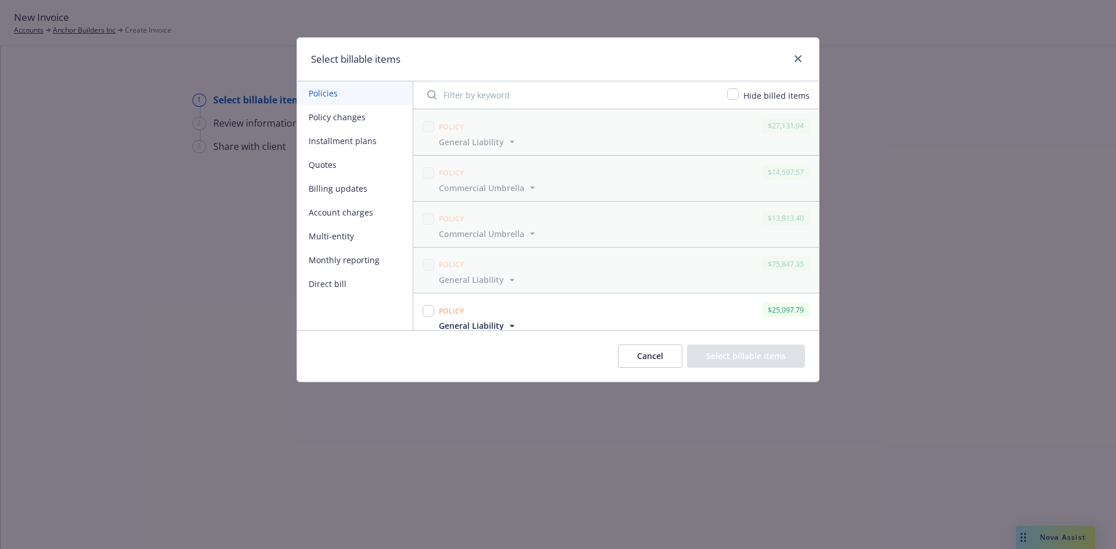
click at [357, 121] on button "Policy changes" at bounding box center [355, 117] width 116 height 24
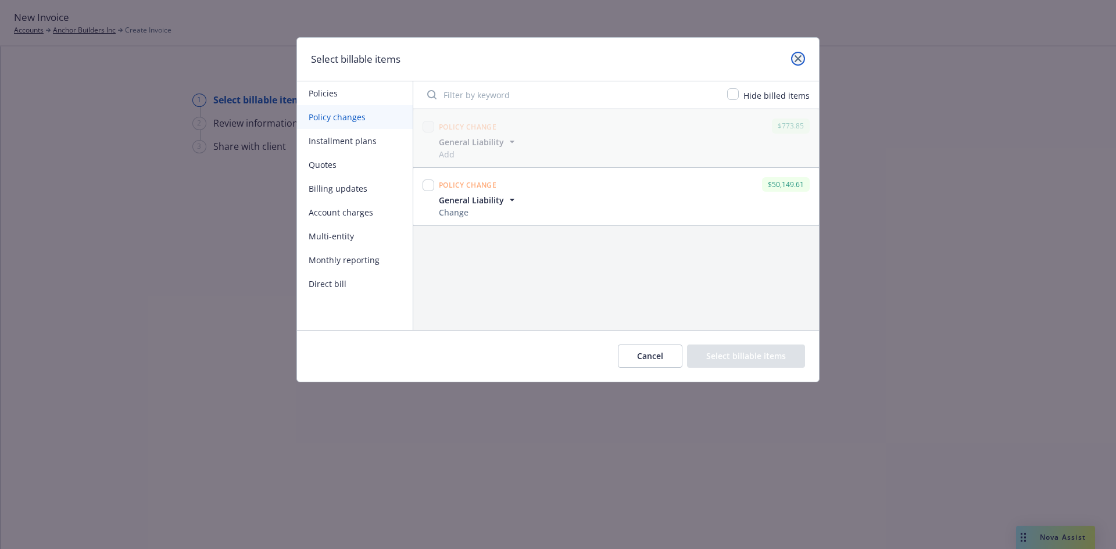
click at [800, 58] on icon "close" at bounding box center [797, 58] width 7 height 7
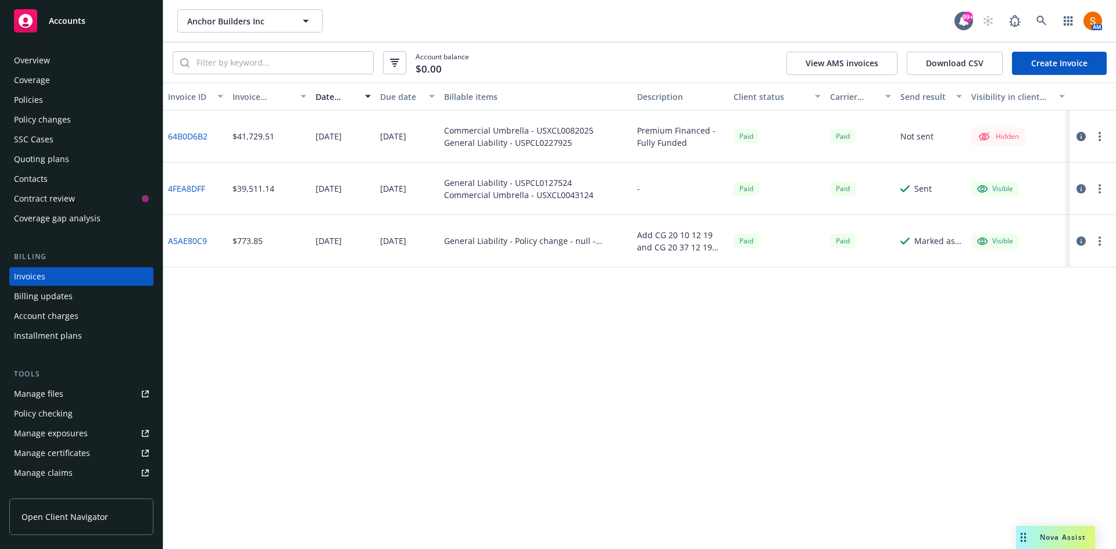
click at [65, 116] on div "Policy changes" at bounding box center [42, 119] width 57 height 19
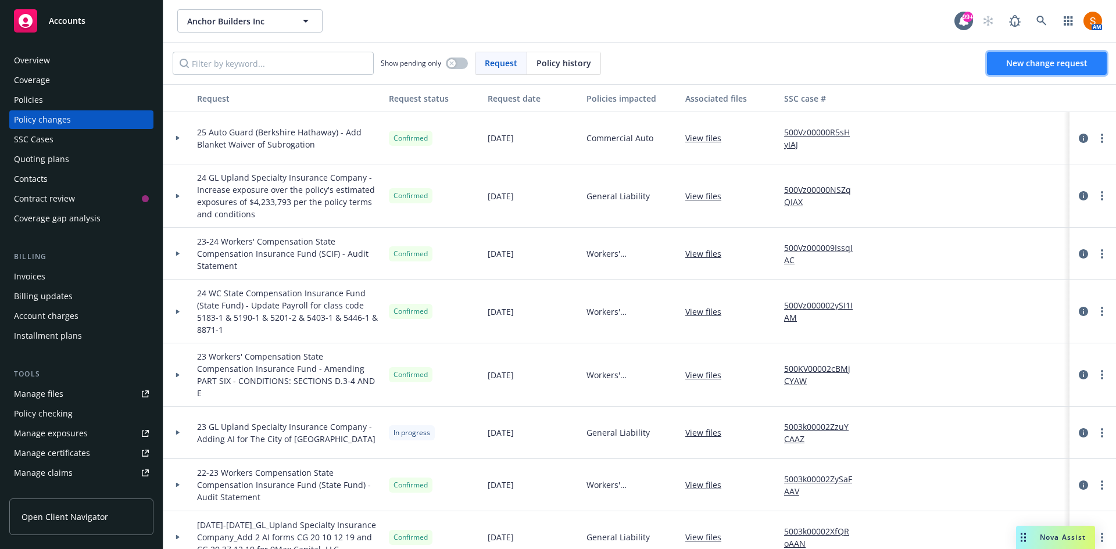
click at [1013, 64] on span "New change request" at bounding box center [1046, 63] width 81 height 11
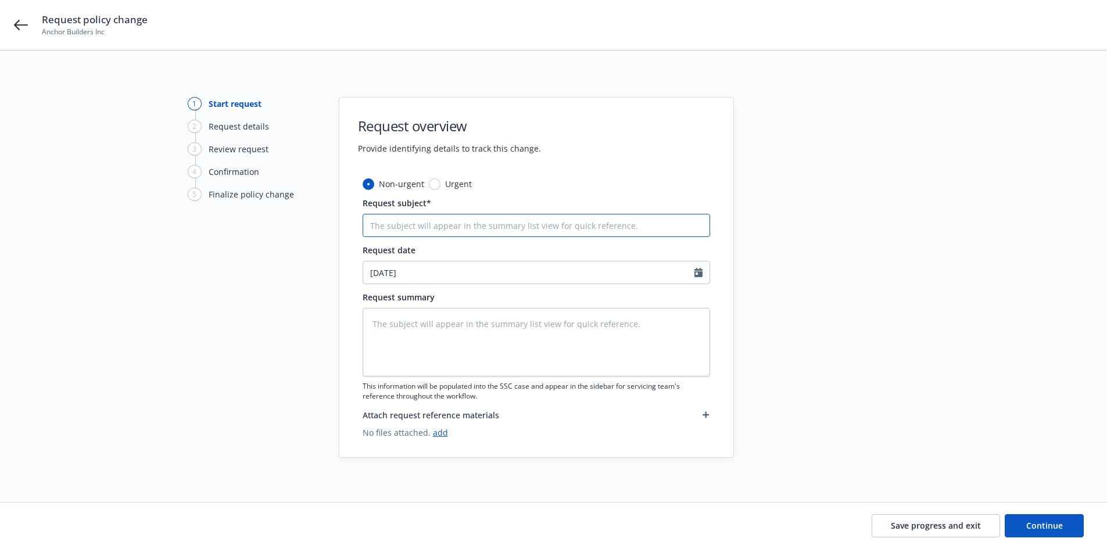
click at [431, 218] on input "Request subject*" at bounding box center [536, 225] width 347 height 23
type textarea "x"
type input "In"
type textarea "x"
type input "Incr"
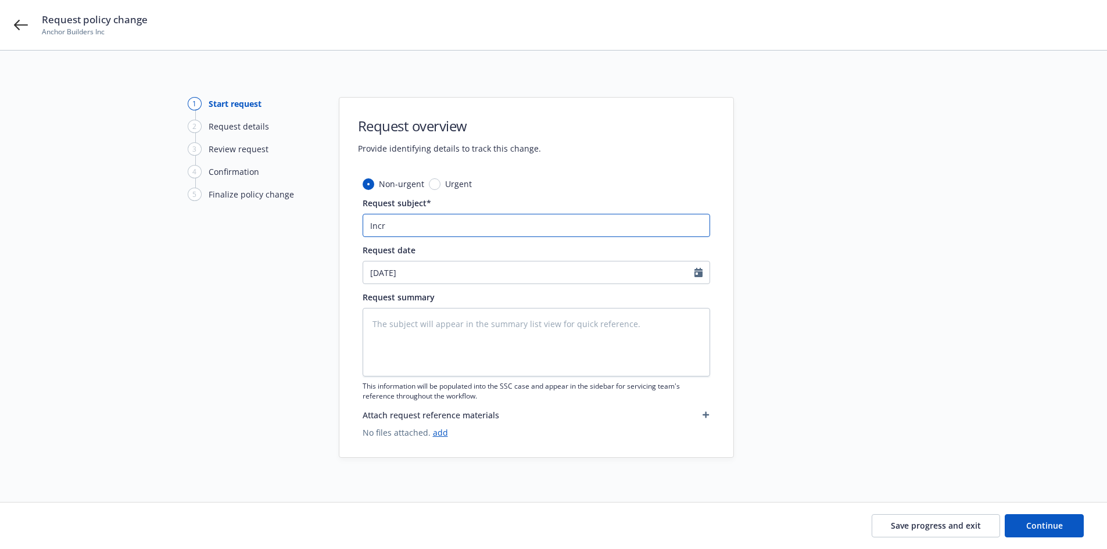
type textarea "x"
type input "Incre"
type textarea "x"
type input "Increa"
type textarea "x"
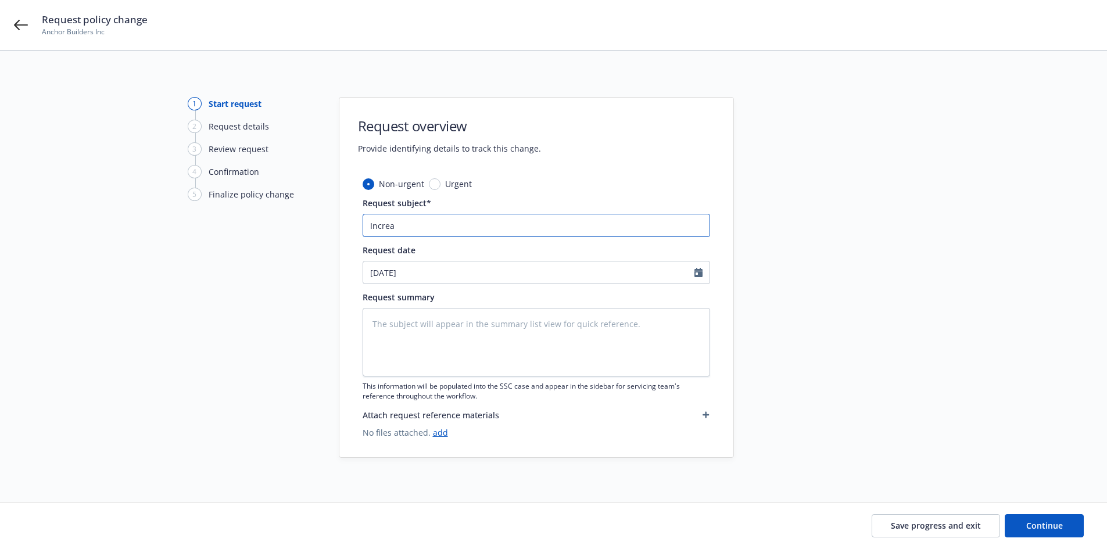
type input "Increas"
type textarea "x"
type input "Increase"
type textarea "x"
type input "Increase d"
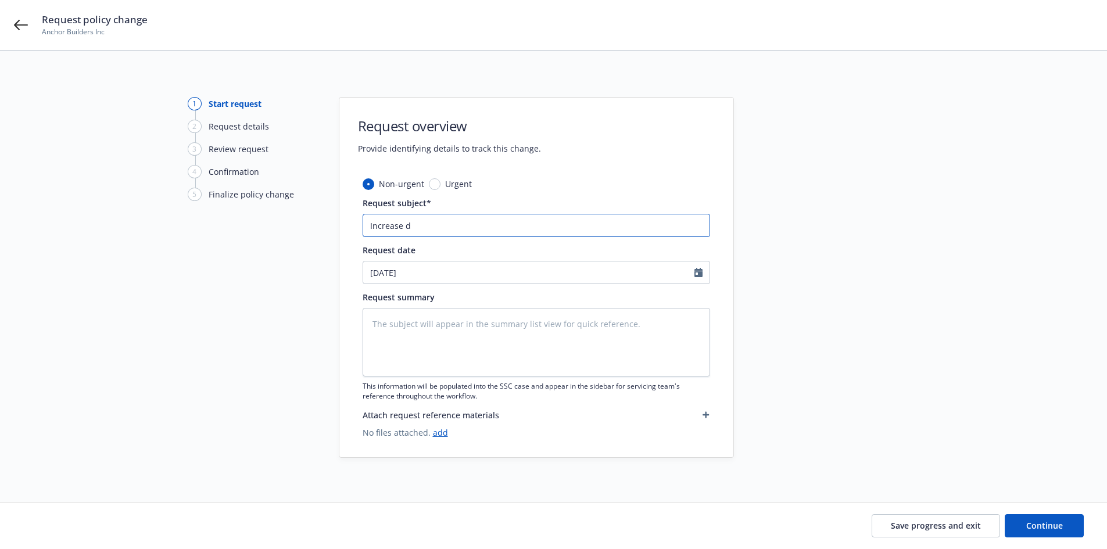
type textarea "x"
type input "Increase"
type textarea "x"
type input "Increase"
type textarea "x"
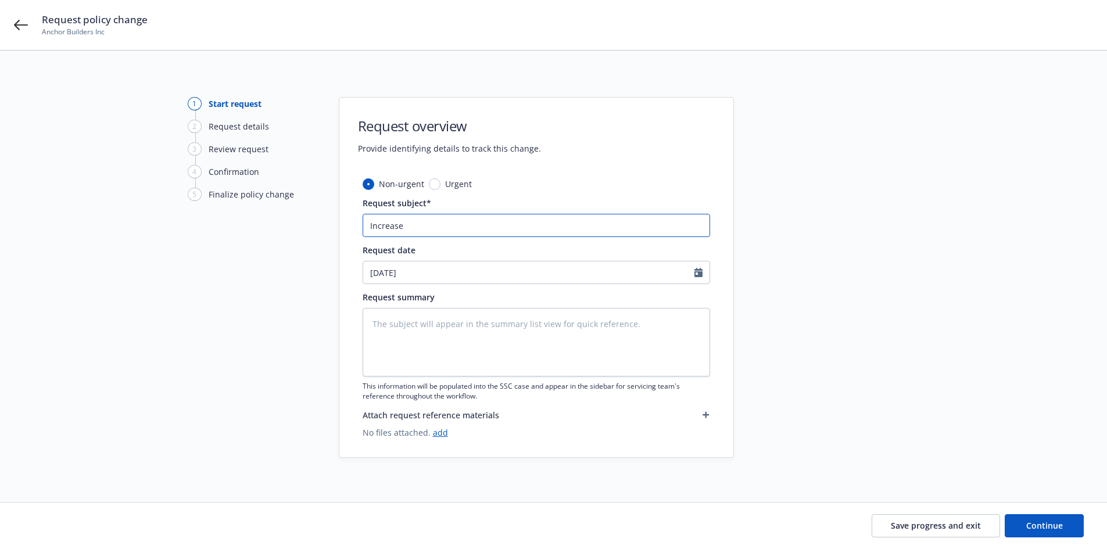
type input "Increased"
type textarea "x"
type input "Increased L"
type textarea "x"
type input "Increased Li"
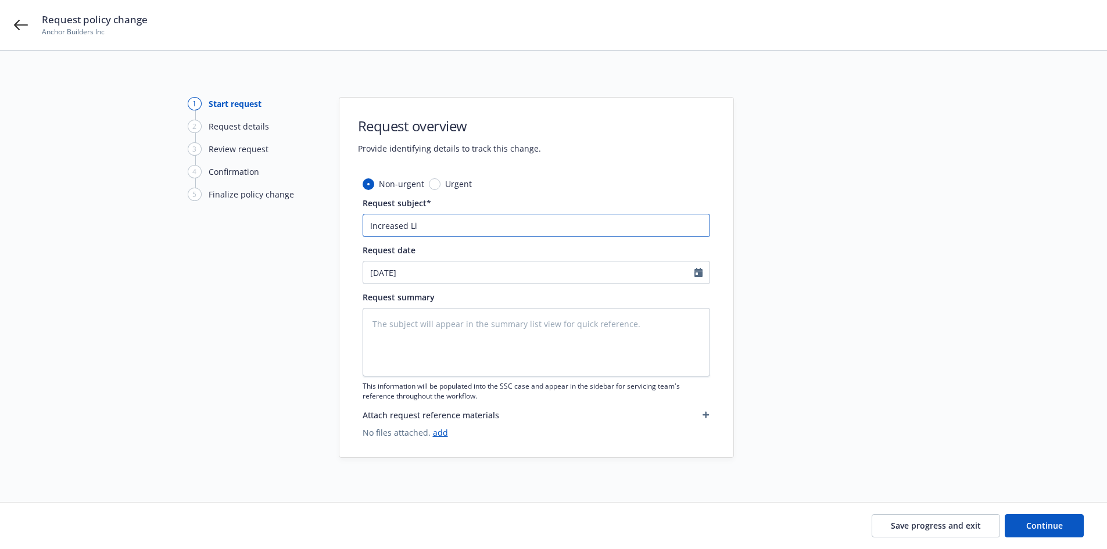
type textarea "x"
type input "Increased Limi"
type textarea "x"
type input "Increased Limit"
type textarea "x"
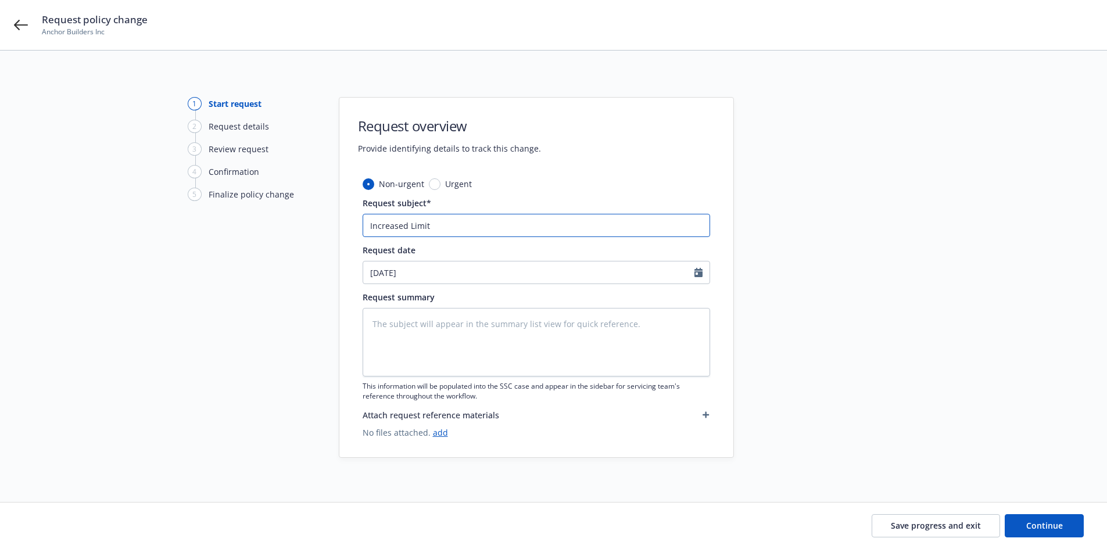
type input "Increased Limits"
type textarea "x"
type input "Increased Limits"
type textarea "x"
type input "Increased Limits t"
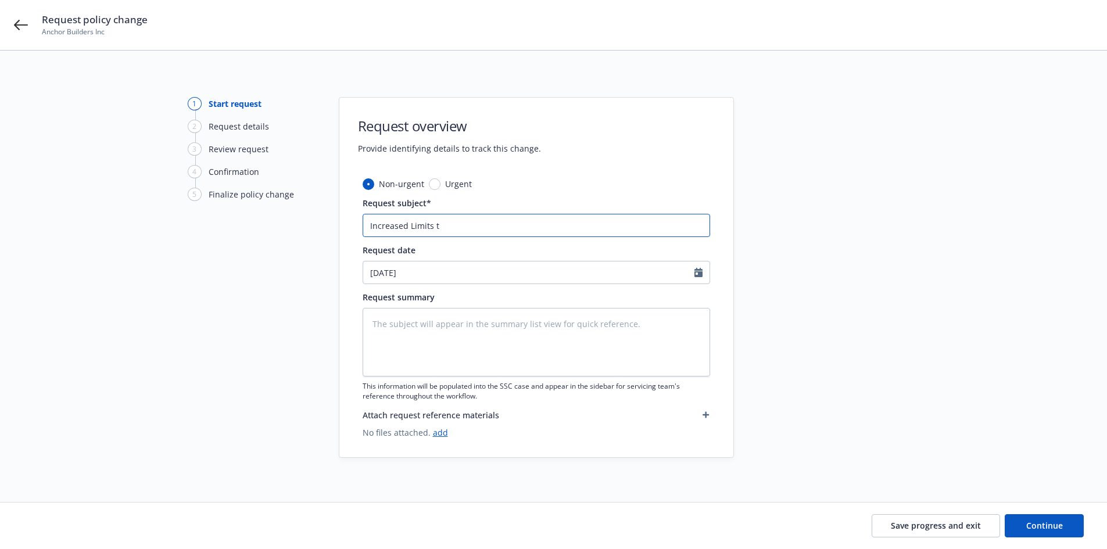
type textarea "x"
type input "Increased Limits to"
type textarea "x"
type input "Increased Limits to"
type textarea "x"
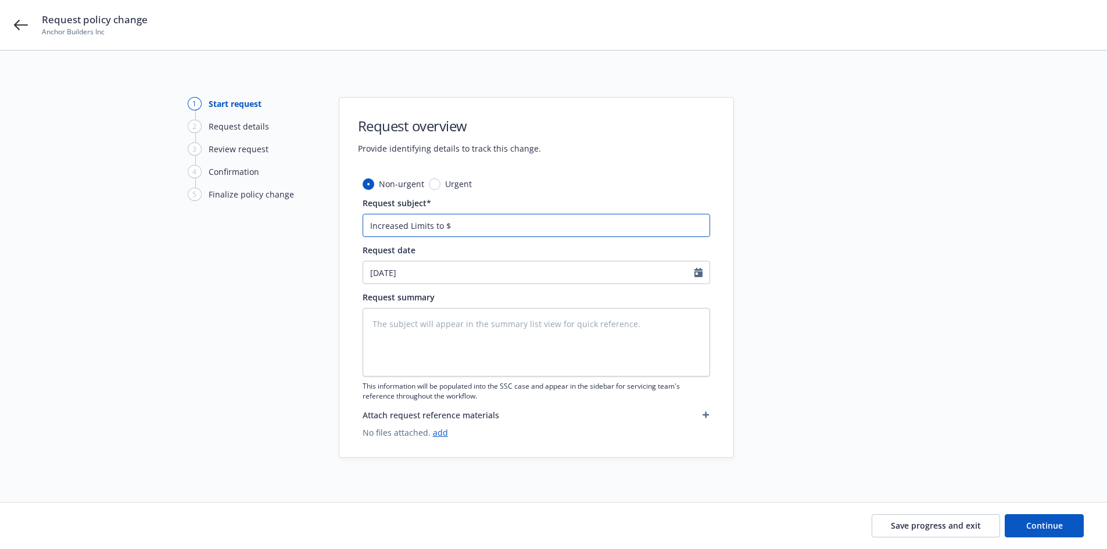
type input "Increased Limits to $m"
type textarea "x"
type input "Increased Limits to $"
type textarea "x"
type input "Increased Limits to $M"
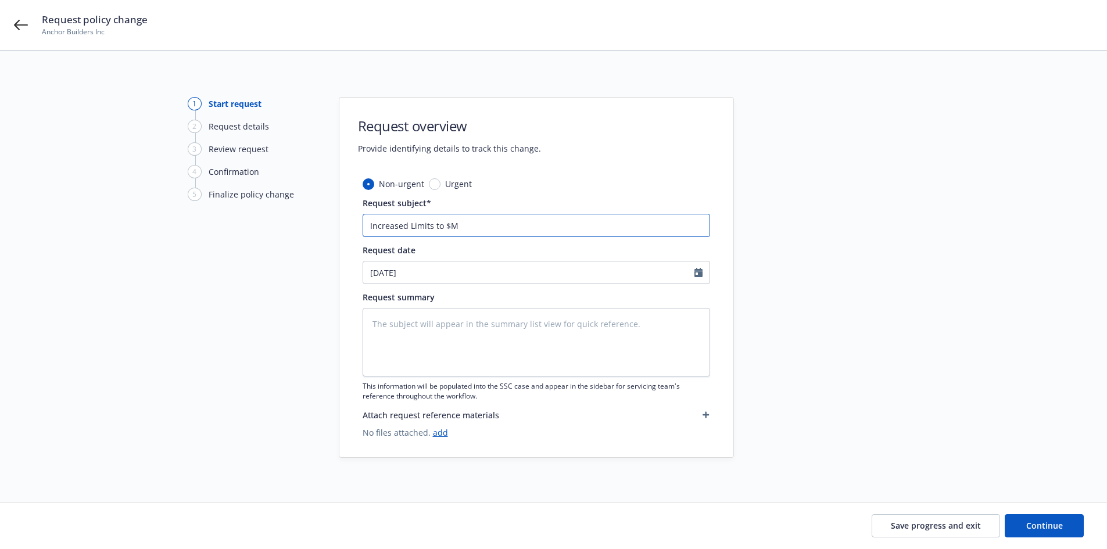
type textarea "x"
type input "Increased Limits to $"
type textarea "x"
type input "Increased Limits to $3"
type textarea "x"
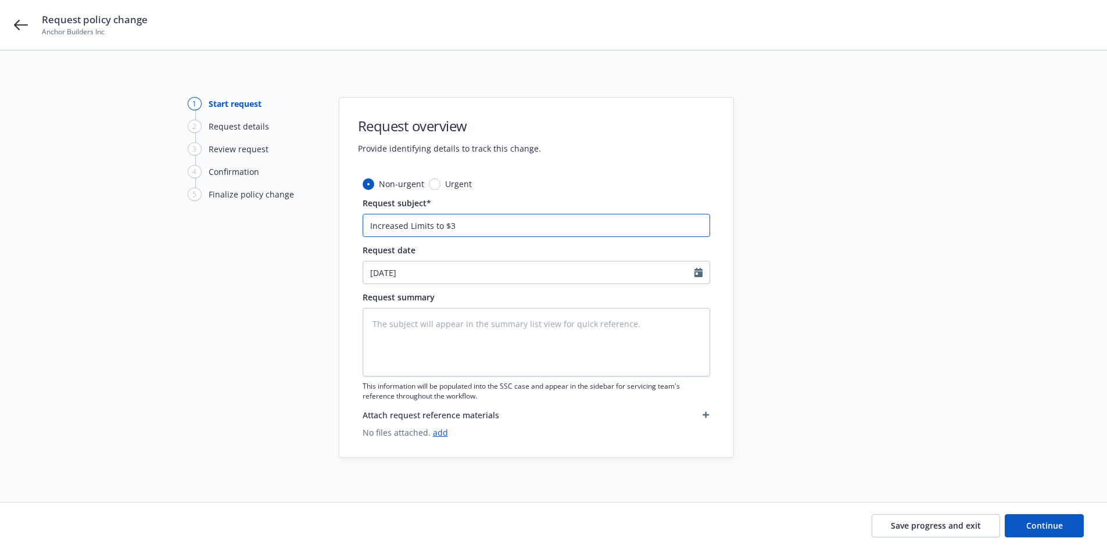
type input "Increased Limits to $3m"
type textarea "x"
type input "Increased Limits to $3"
type textarea "x"
type input "Increased Limits to $3M"
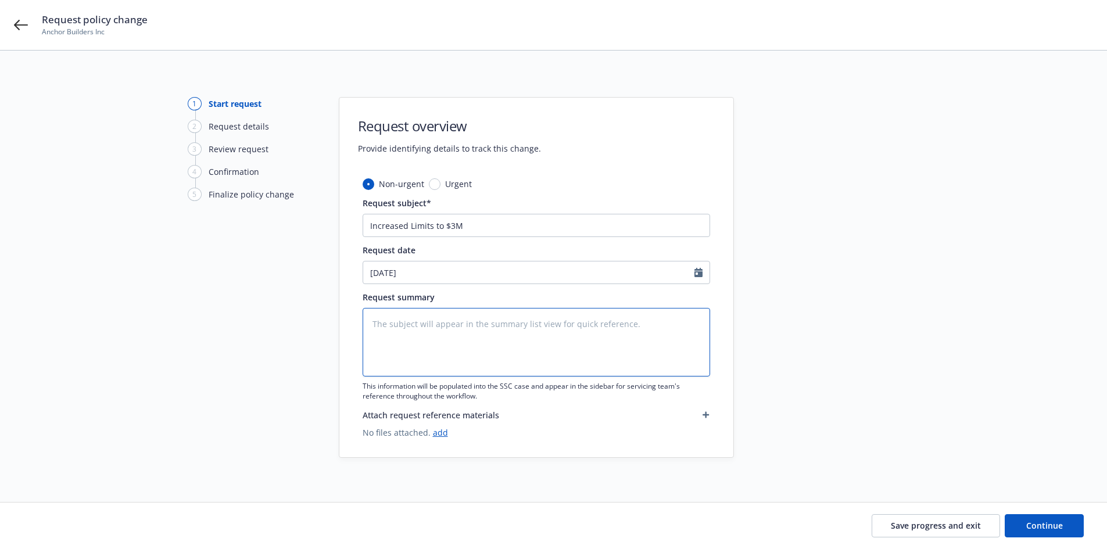
click at [436, 314] on textarea at bounding box center [536, 342] width 347 height 69
click at [470, 231] on input "Increased Limits to $3M" at bounding box center [536, 225] width 347 height 23
click at [450, 331] on textarea at bounding box center [536, 342] width 347 height 69
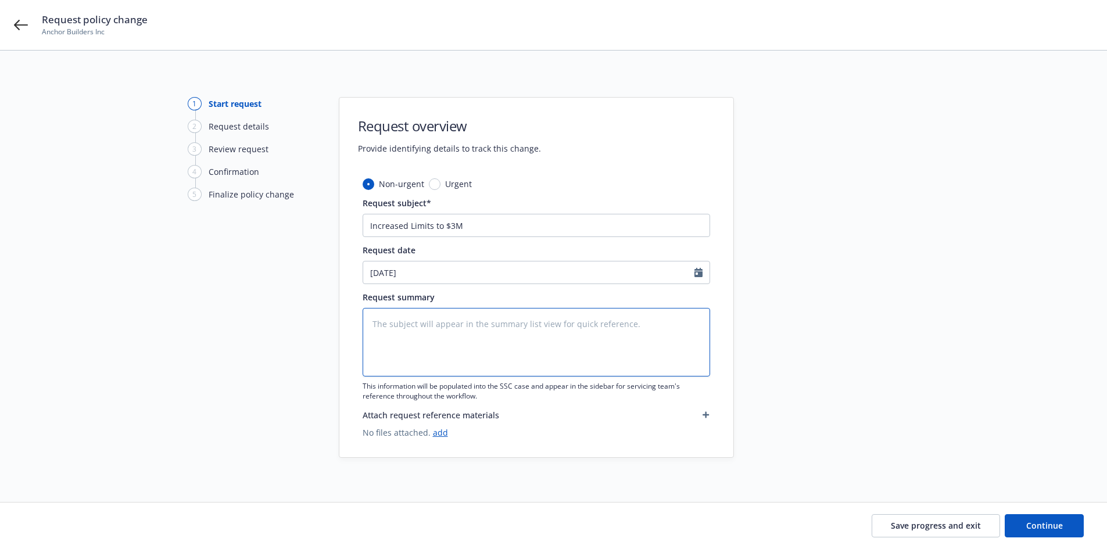
paste textarea "Increased Limits to $3M"
type textarea "Increased Limits to $3M"
type textarea "x"
type textarea "Increased Limits to $3M"
click at [1027, 525] on span "Continue" at bounding box center [1044, 525] width 37 height 11
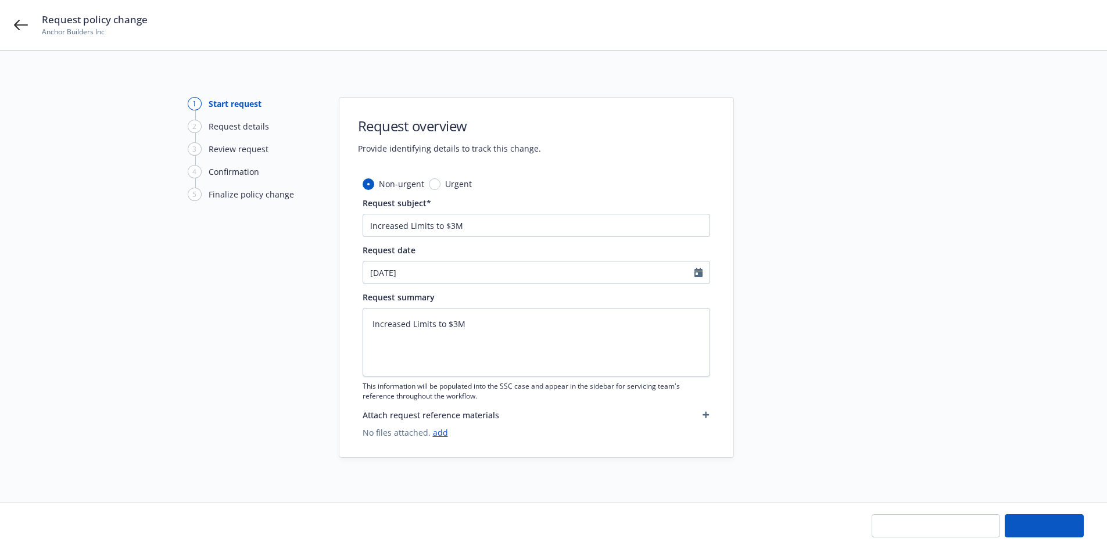
type textarea "x"
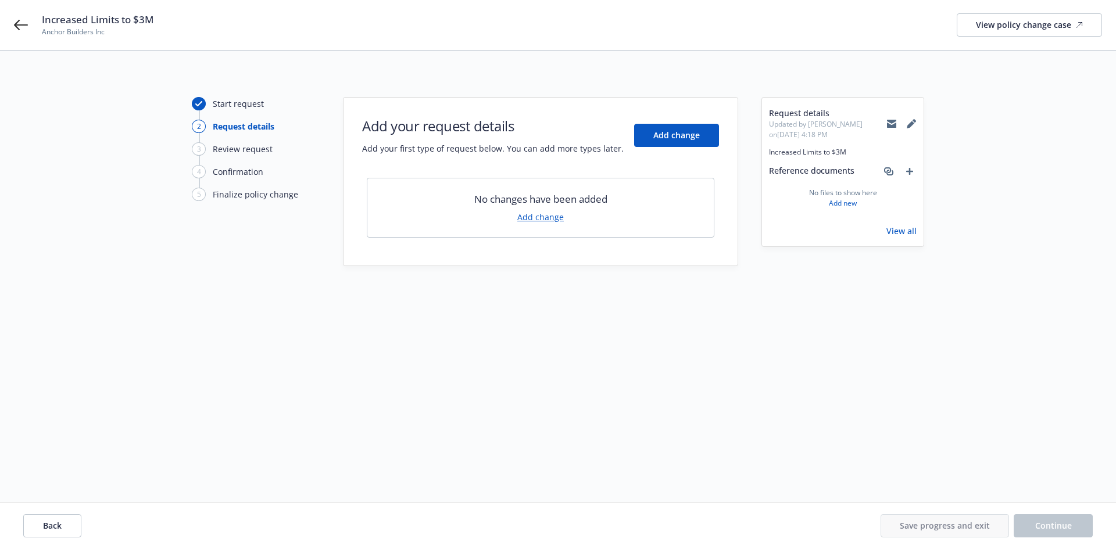
click at [535, 220] on link "Add change" at bounding box center [540, 217] width 46 height 12
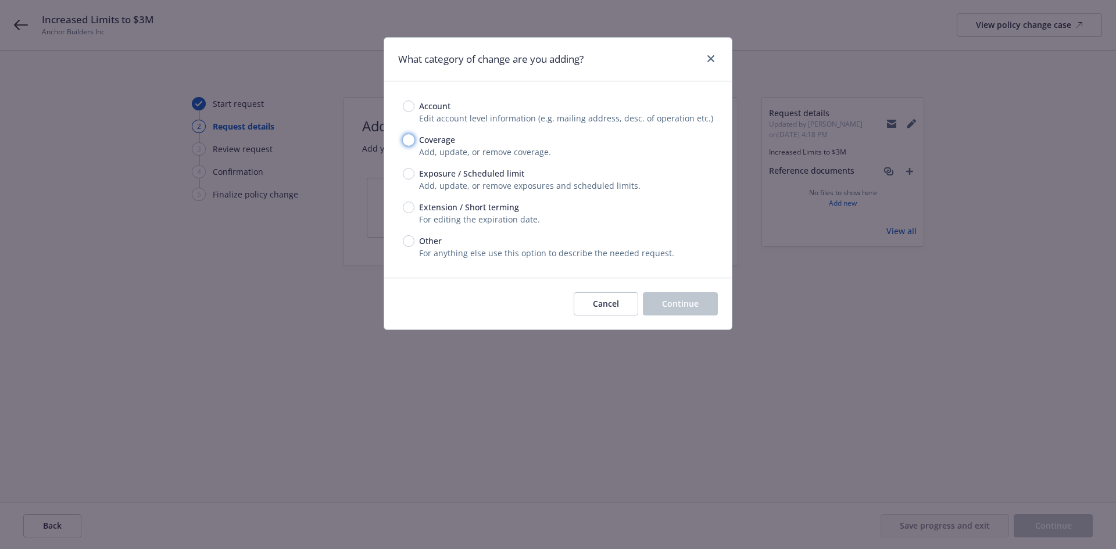
click at [408, 143] on input "Coverage" at bounding box center [409, 140] width 12 height 12
radio input "true"
click at [665, 301] on span "Continue" at bounding box center [680, 303] width 37 height 11
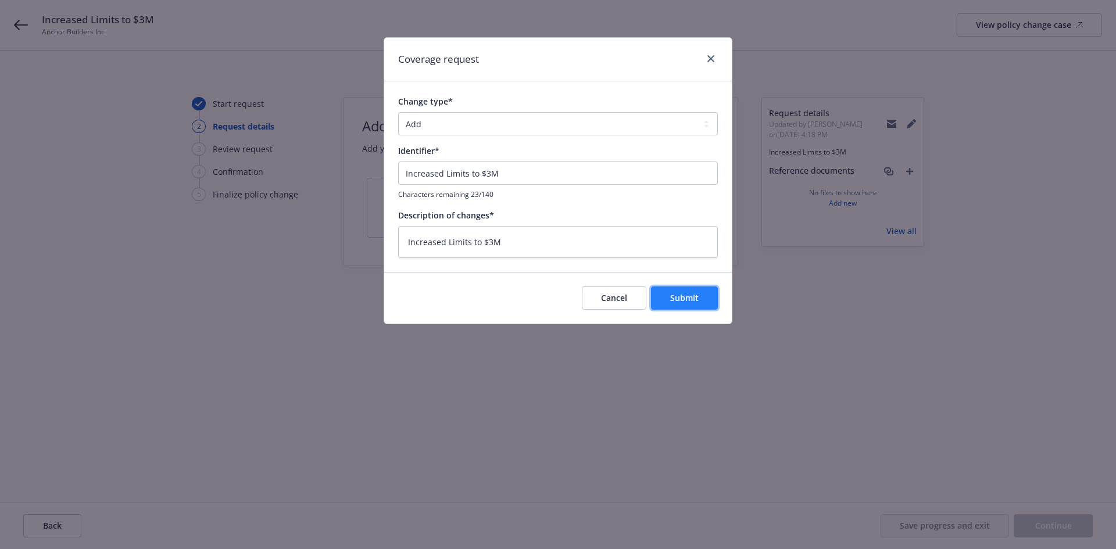
click at [654, 296] on button "Submit" at bounding box center [684, 297] width 67 height 23
type textarea "x"
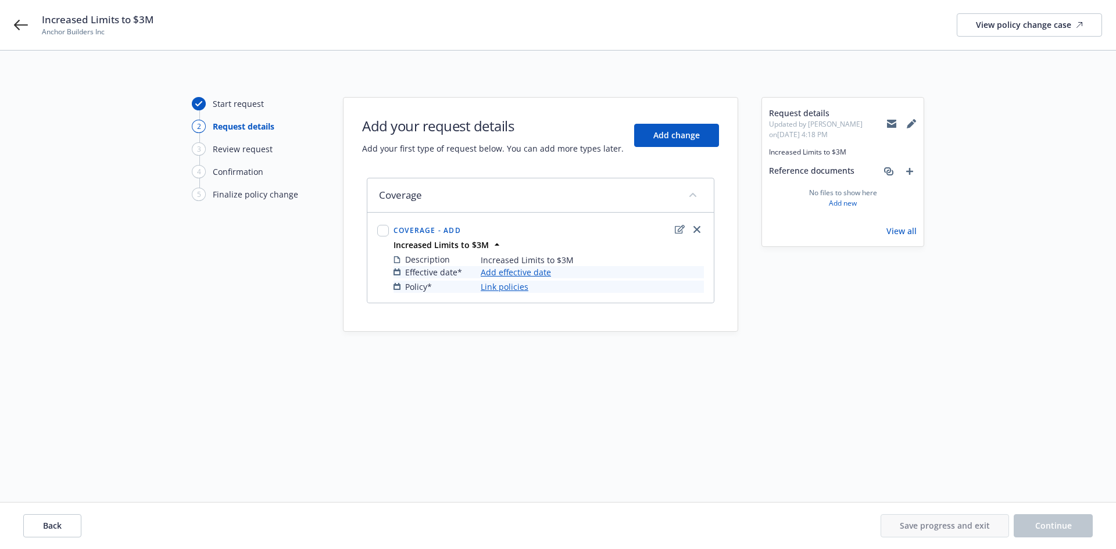
click at [521, 272] on link "Add effective date" at bounding box center [516, 272] width 70 height 12
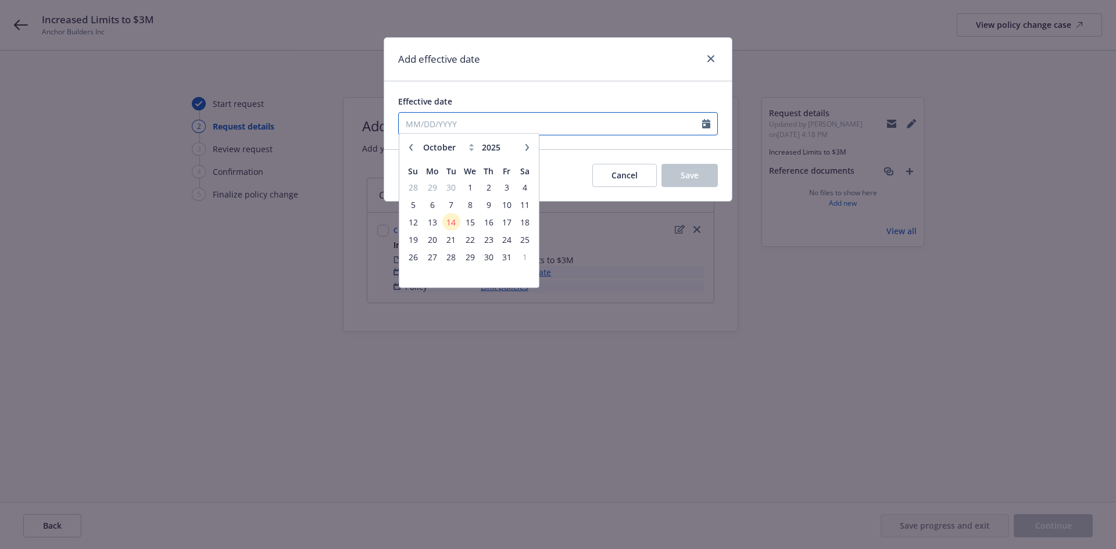
click at [474, 120] on input "Effective date" at bounding box center [550, 124] width 303 height 22
click at [411, 155] on icon "button" at bounding box center [410, 151] width 7 height 7
select select "9"
click at [468, 209] on span "10" at bounding box center [469, 209] width 17 height 15
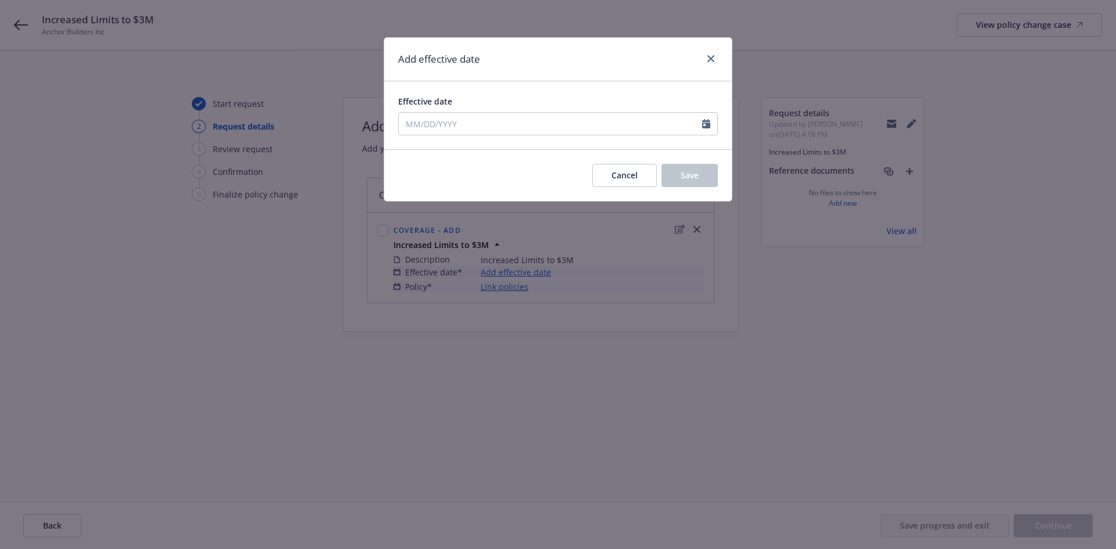
type input "[DATE]"
click at [698, 178] on button "Save" at bounding box center [689, 175] width 56 height 23
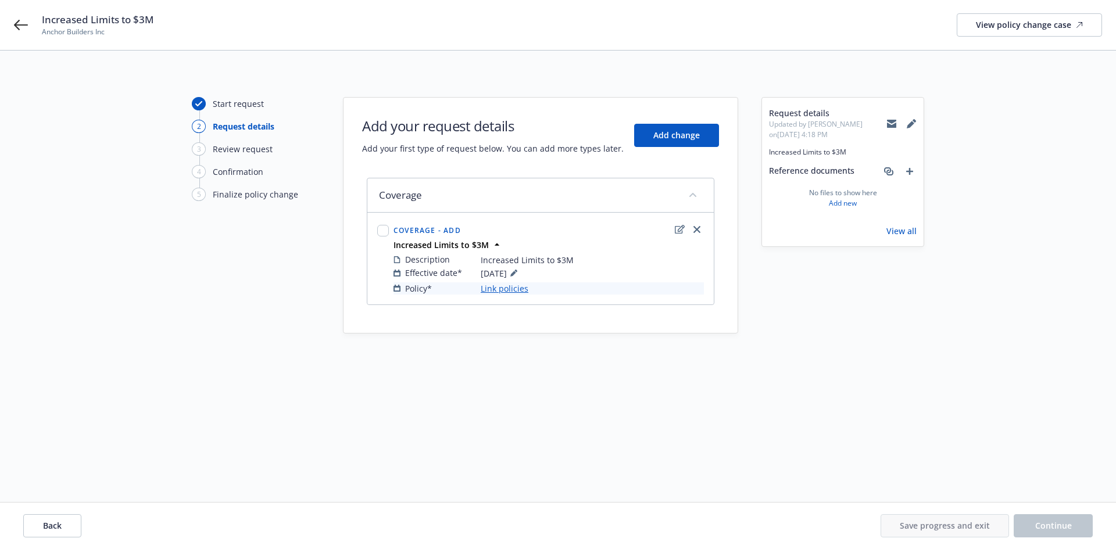
click at [517, 288] on link "Link policies" at bounding box center [505, 288] width 48 height 12
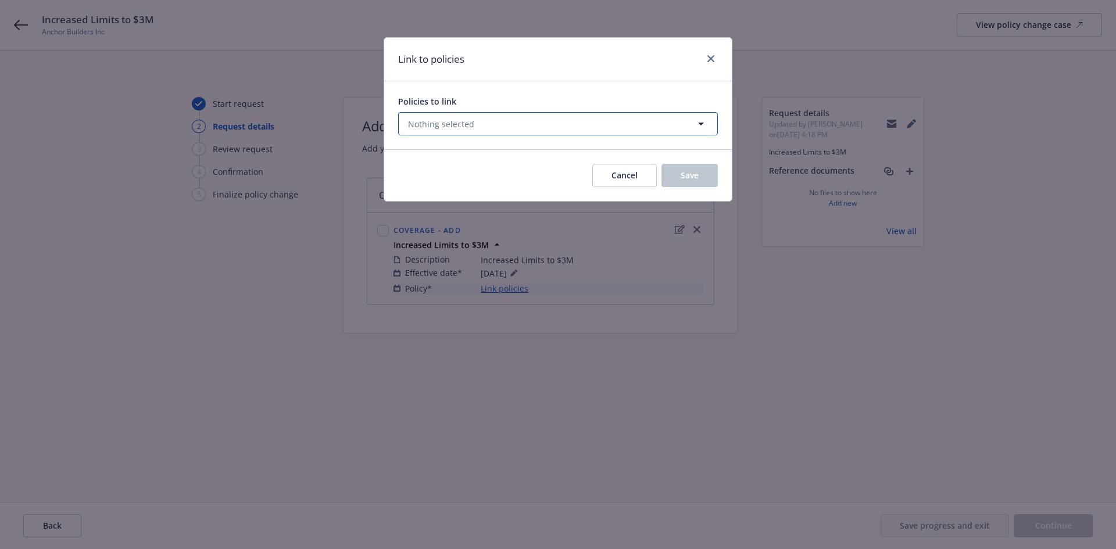
click at [699, 123] on icon "button" at bounding box center [701, 124] width 14 height 14
select select "ACTIVE"
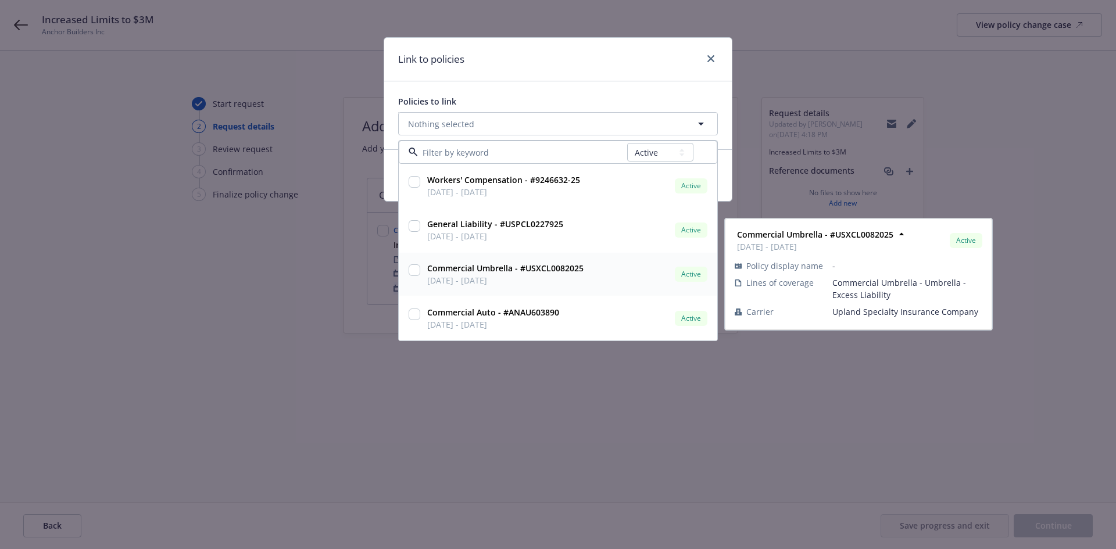
click at [410, 271] on input "checkbox" at bounding box center [414, 270] width 12 height 12
checkbox input "true"
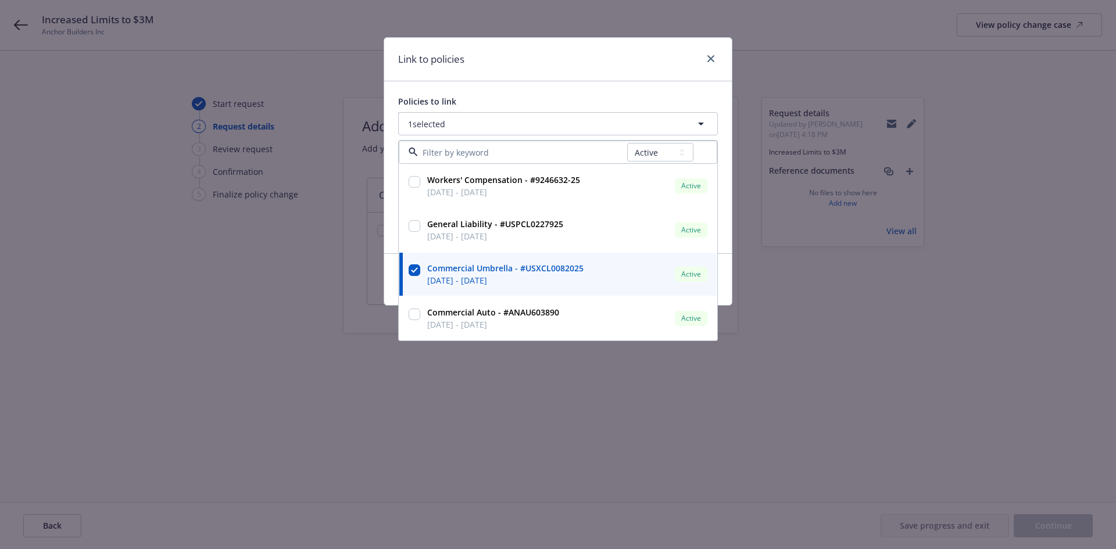
click at [563, 83] on div "Policies to link 1 selected All Active Upcoming Expired Cancelled Workers' Comp…" at bounding box center [557, 167] width 347 height 172
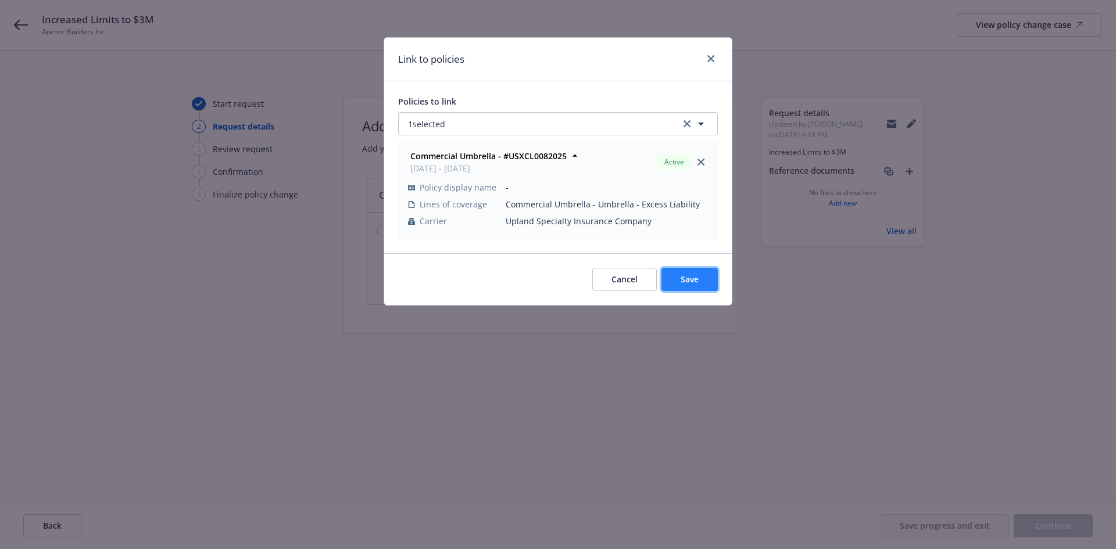
click at [681, 275] on span "Save" at bounding box center [689, 279] width 18 height 11
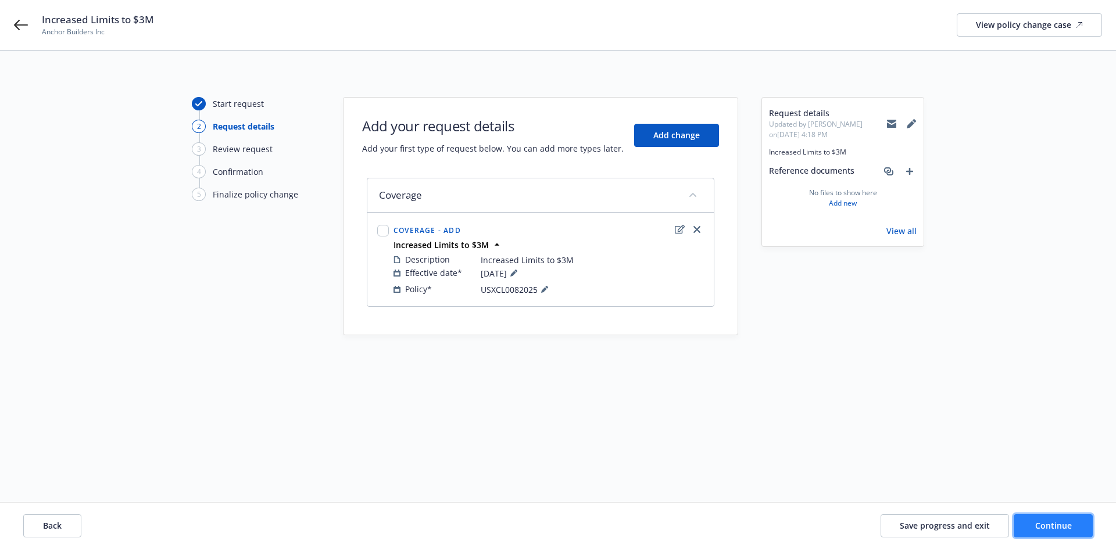
click at [1055, 529] on span "Continue" at bounding box center [1053, 525] width 37 height 11
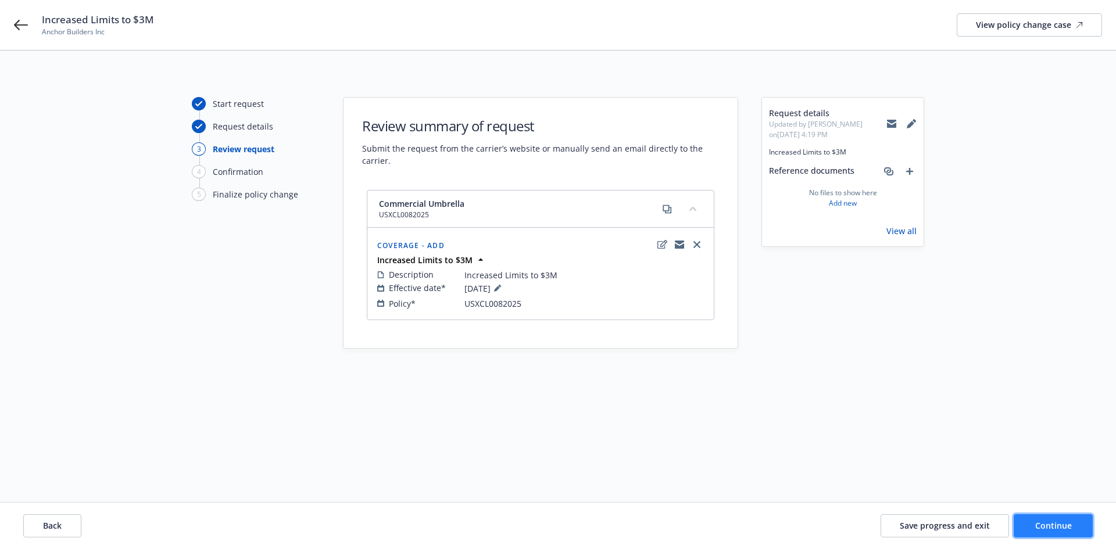
click at [1057, 535] on button "Continue" at bounding box center [1052, 525] width 79 height 23
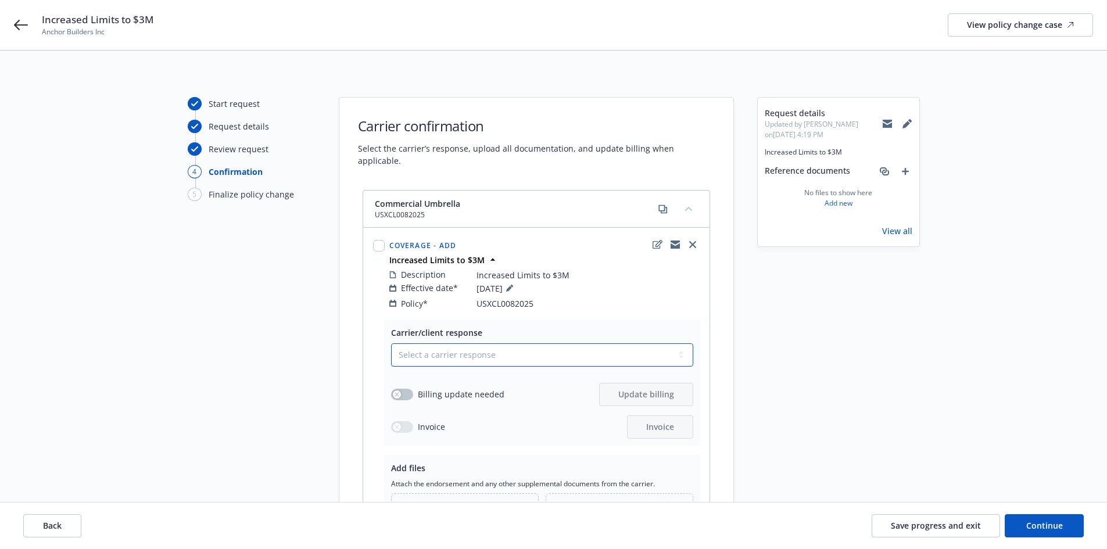
click at [492, 343] on select "Select a carrier response Accepted Accepted with revision No endorsement needed…" at bounding box center [542, 354] width 302 height 23
select select "ACCEPTED"
click at [391, 343] on select "Select a carrier response Accepted Accepted with revision No endorsement needed…" at bounding box center [542, 354] width 302 height 23
click at [407, 388] on button "button" at bounding box center [402, 394] width 22 height 12
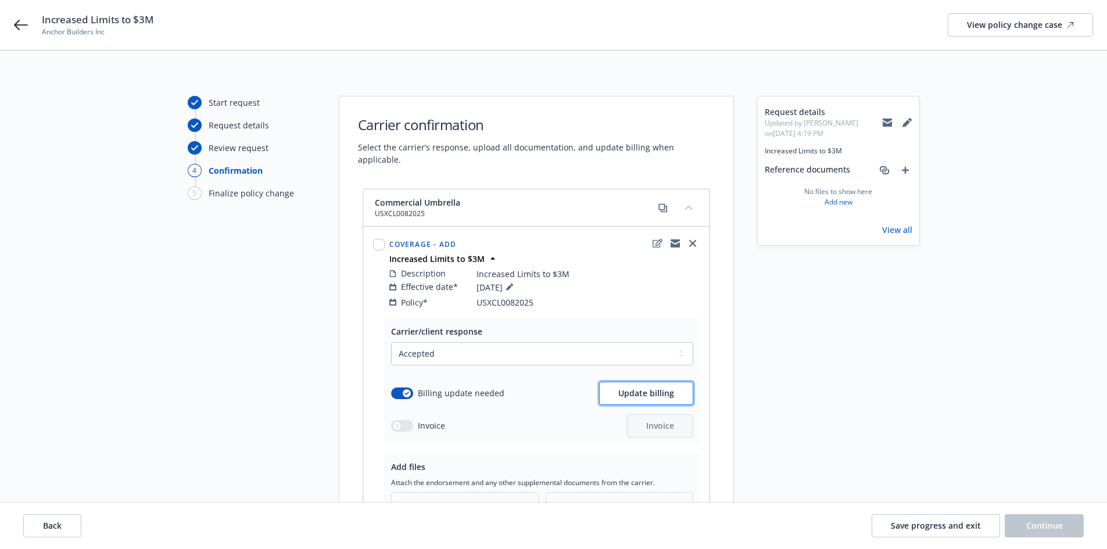
click at [647, 382] on button "Update billing" at bounding box center [646, 393] width 94 height 23
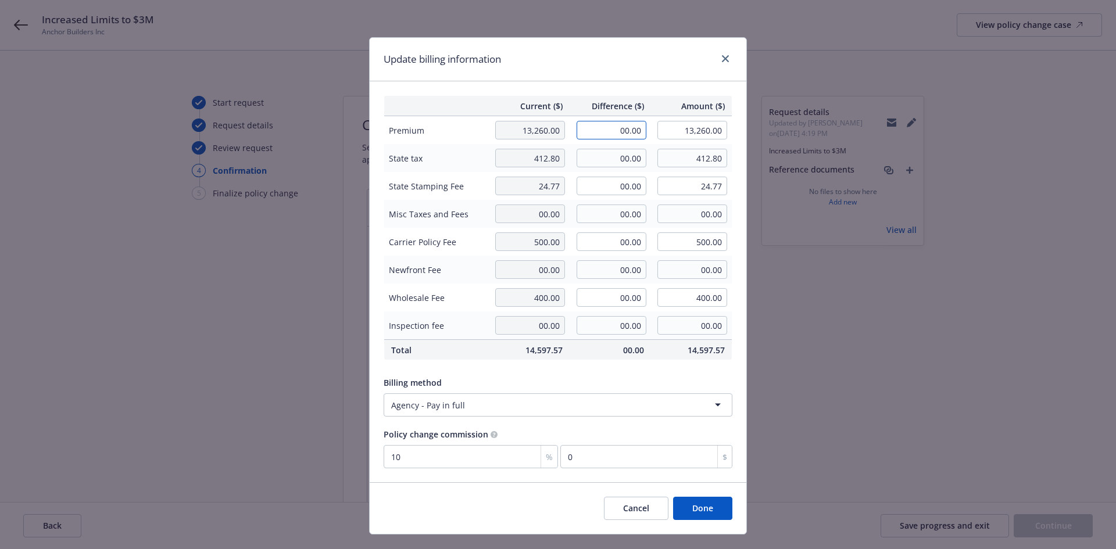
click at [625, 126] on input "00.00" at bounding box center [611, 130] width 70 height 19
type input "3,000.00"
type input "16,260.00"
type input "300"
click at [623, 88] on div "Current ($) Difference ($) Amount ($) Premium 13,260.00 3,000.00 16,260.00 Stat…" at bounding box center [558, 281] width 377 height 401
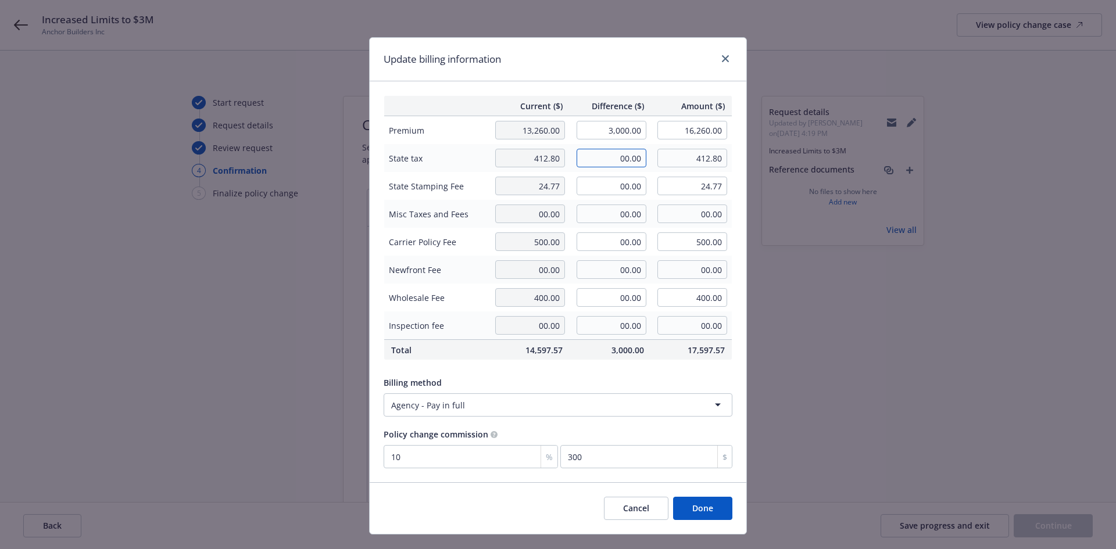
click at [625, 160] on input "00.00" at bounding box center [611, 158] width 70 height 19
type input "90.00"
type input "502.80"
click at [434, 147] on td "State tax" at bounding box center [436, 158] width 104 height 28
click at [624, 186] on input "00.00" at bounding box center [611, 186] width 70 height 19
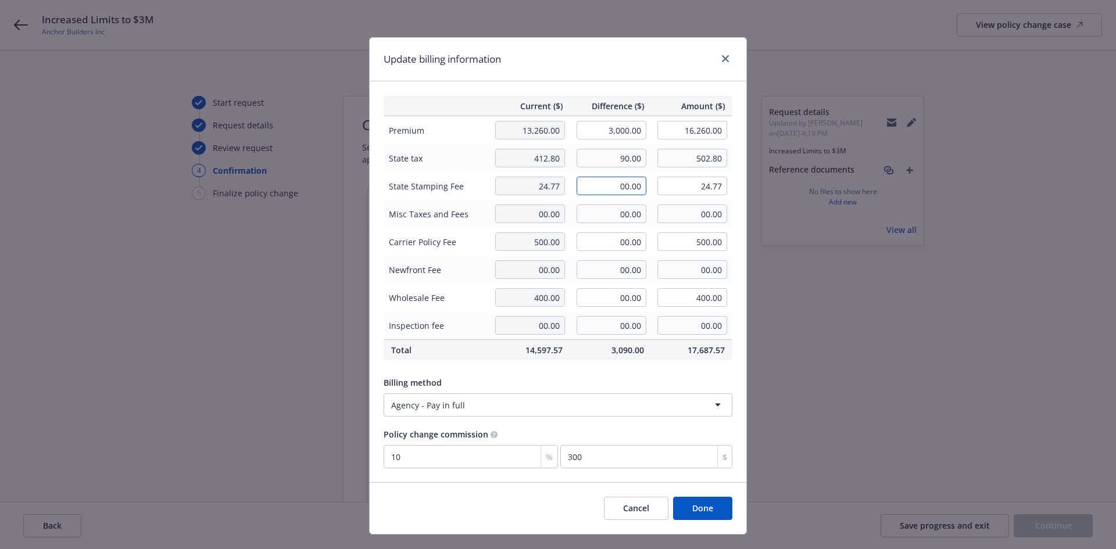
click at [624, 186] on input "00.00" at bounding box center [611, 186] width 70 height 19
click at [624, 186] on input "005.40.00" at bounding box center [611, 186] width 70 height 19
type input "5.40"
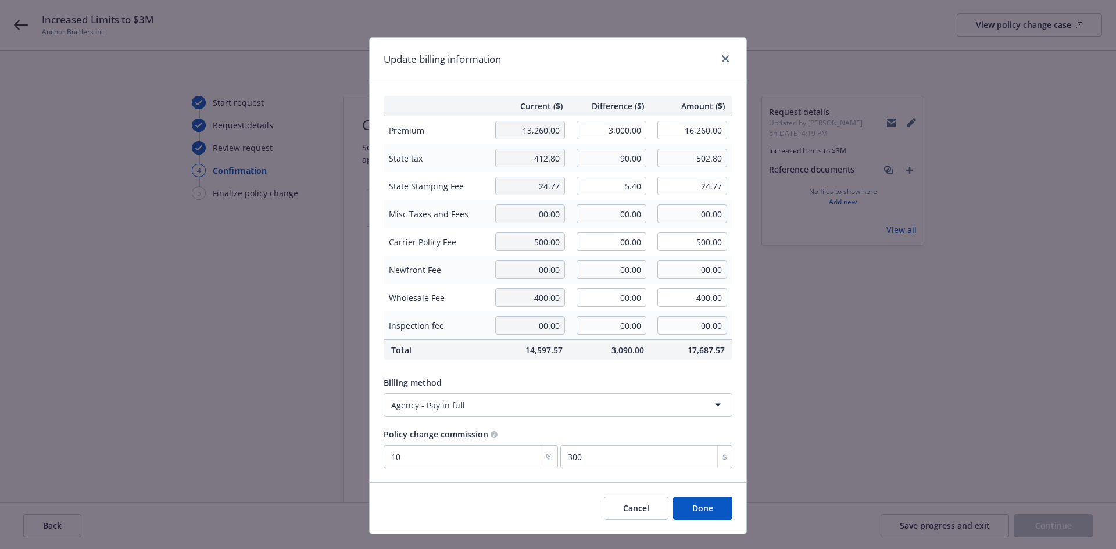
type input "30.17"
click at [417, 191] on span "State Stamping Fee" at bounding box center [436, 186] width 95 height 12
click at [701, 507] on button "Done" at bounding box center [702, 508] width 59 height 23
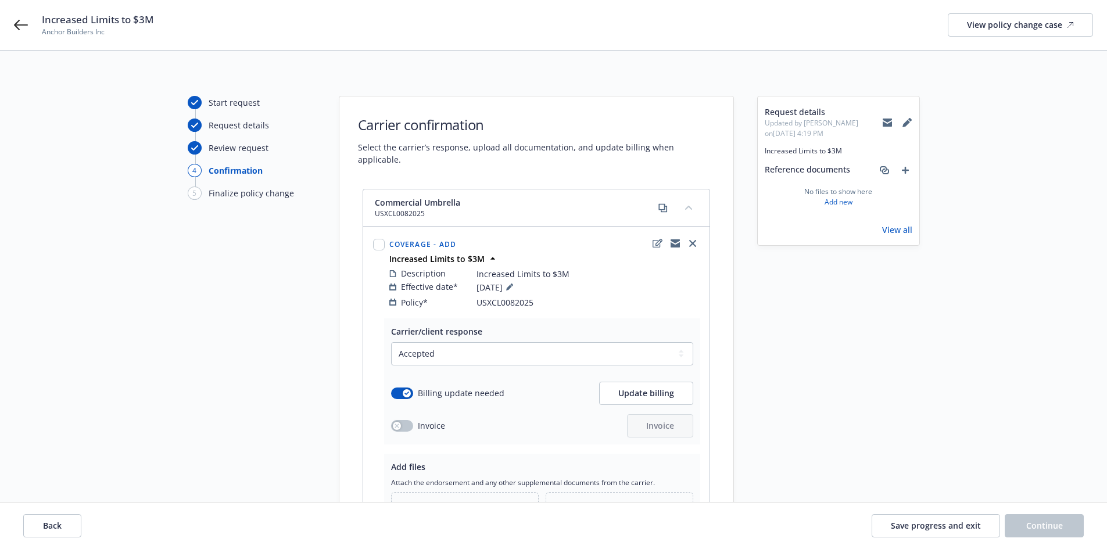
click at [461, 503] on span "Upload new files" at bounding box center [471, 509] width 66 height 12
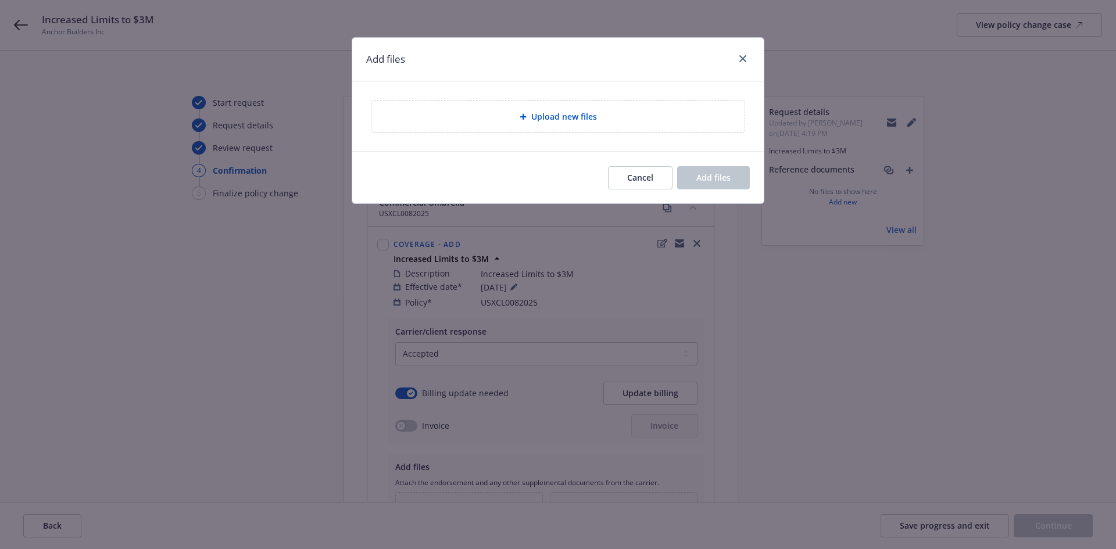
click at [509, 122] on div "Upload new files" at bounding box center [558, 116] width 354 height 13
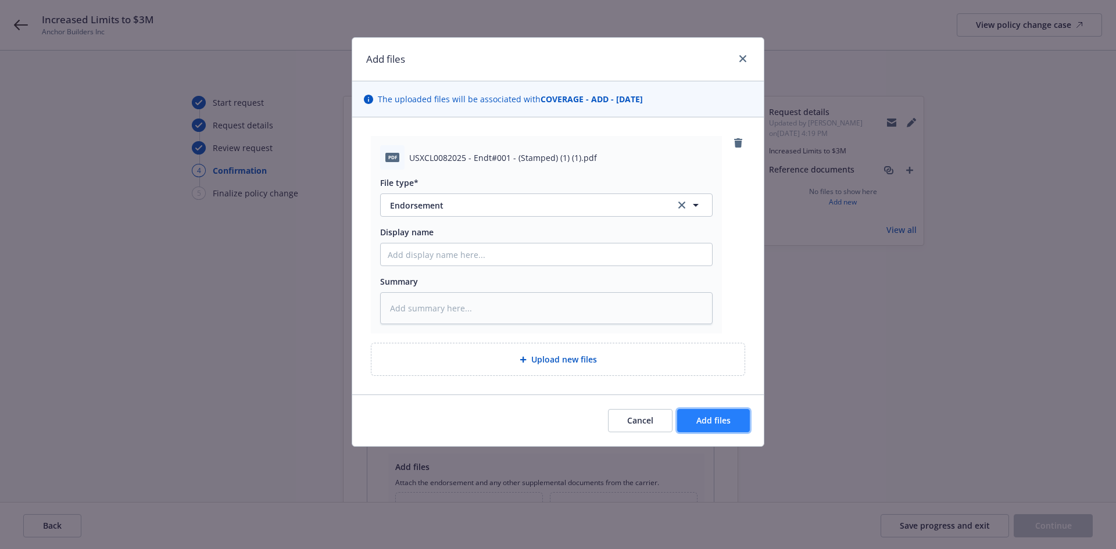
click at [700, 414] on button "Add files" at bounding box center [713, 420] width 73 height 23
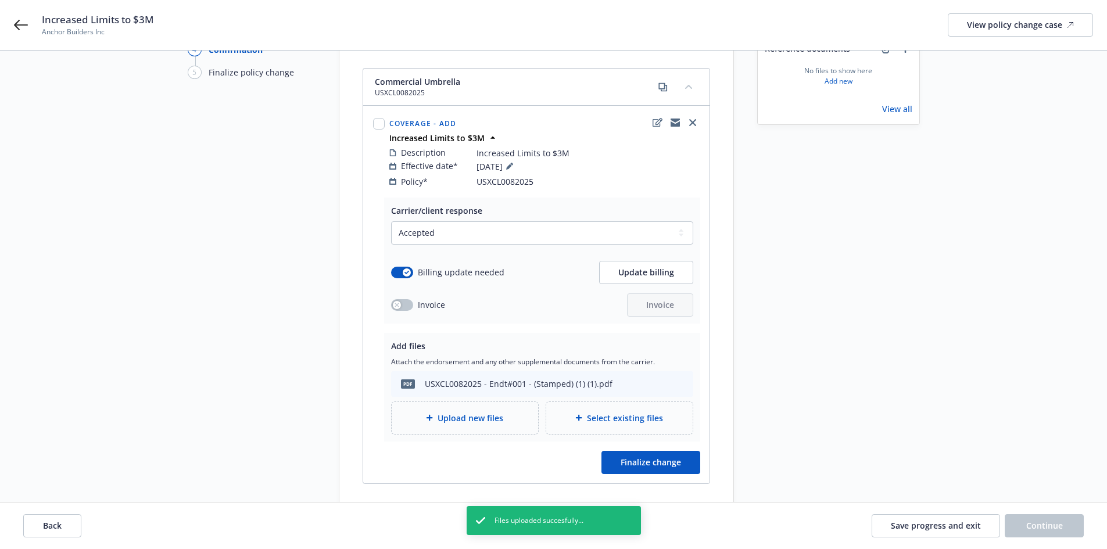
scroll to position [124, 0]
click at [496, 414] on div "Upload new files" at bounding box center [465, 416] width 146 height 32
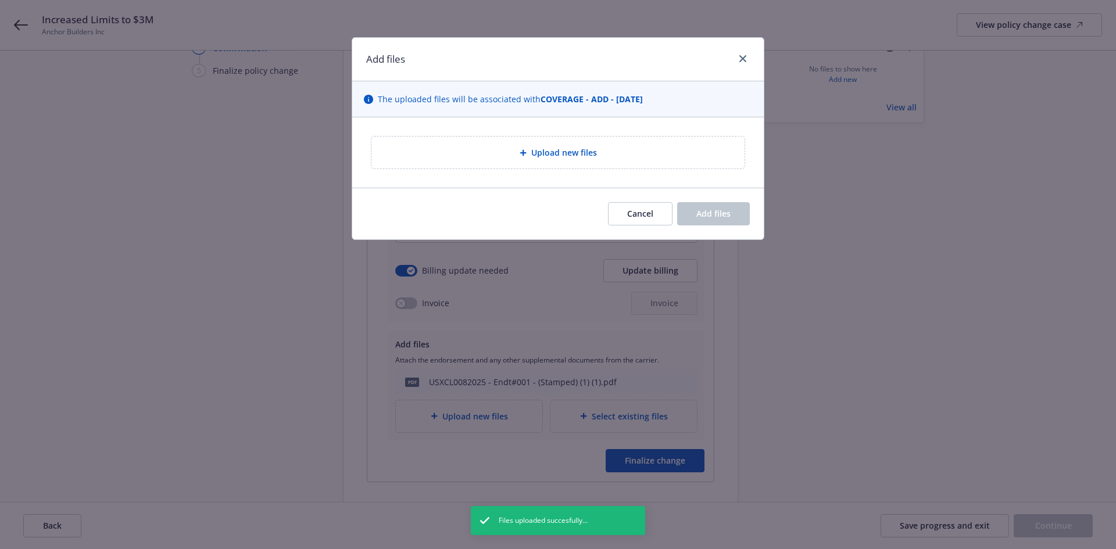
click at [557, 155] on span "Upload new files" at bounding box center [564, 152] width 66 height 12
click at [557, 152] on span "Upload new files" at bounding box center [564, 152] width 66 height 12
type textarea "x"
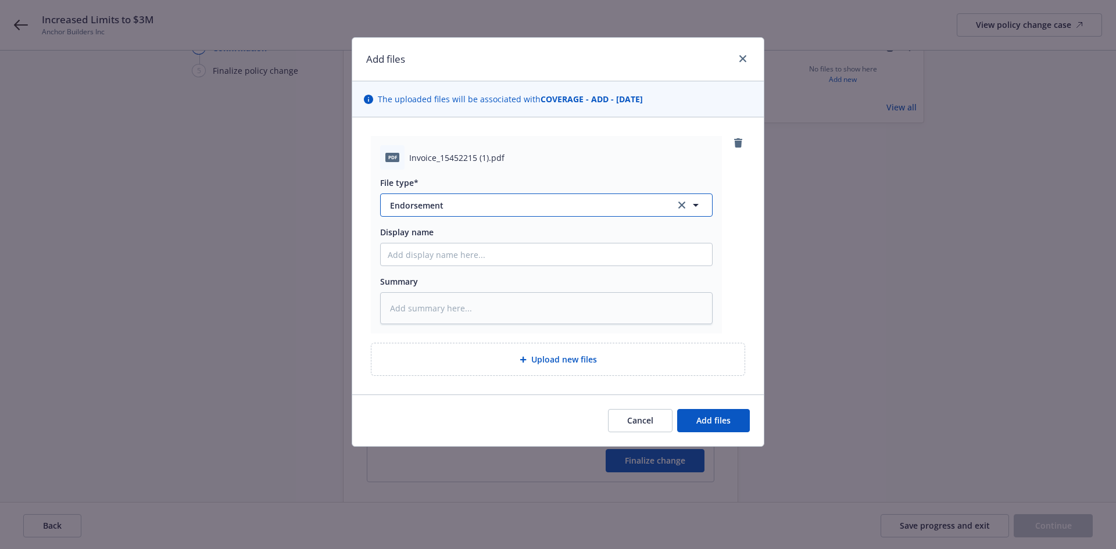
click at [511, 206] on span "Endorsement" at bounding box center [524, 205] width 269 height 12
type input "invoice"
click at [463, 275] on div "Invoice - Third Party" at bounding box center [431, 268] width 87 height 17
click at [710, 421] on span "Add files" at bounding box center [713, 420] width 34 height 11
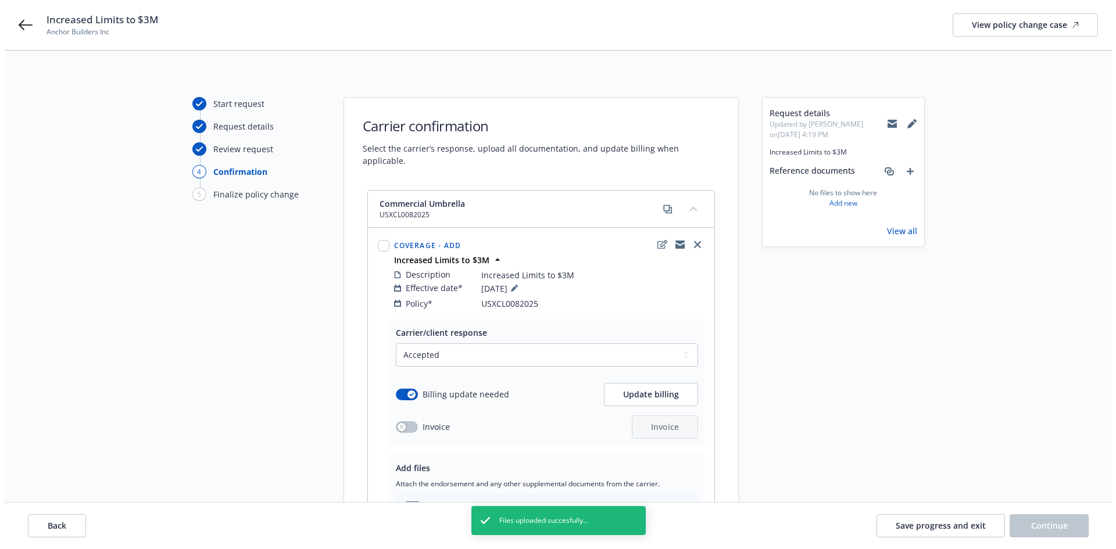
scroll to position [197, 0]
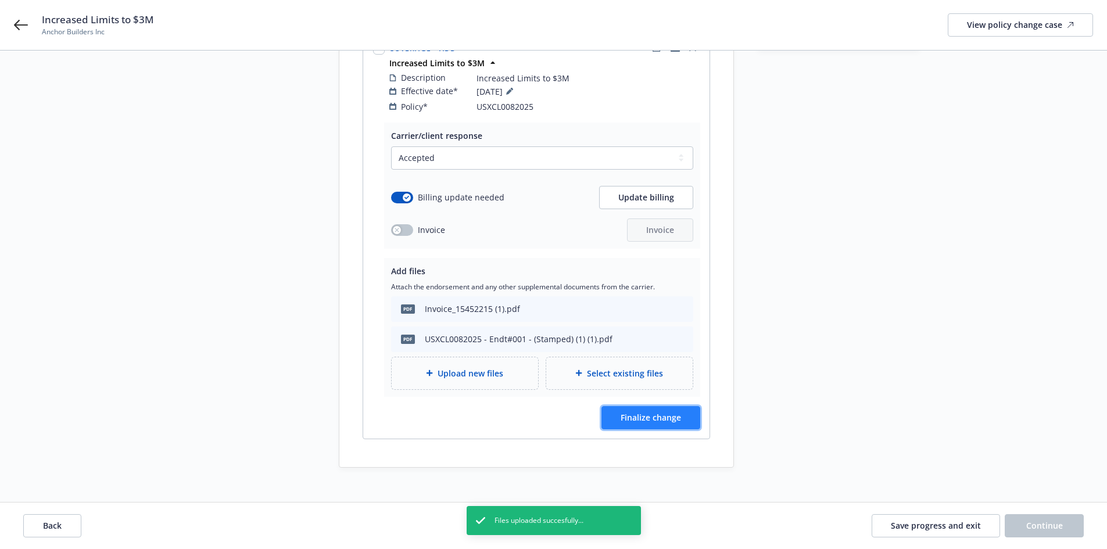
click at [666, 412] on span "Finalize change" at bounding box center [651, 417] width 60 height 11
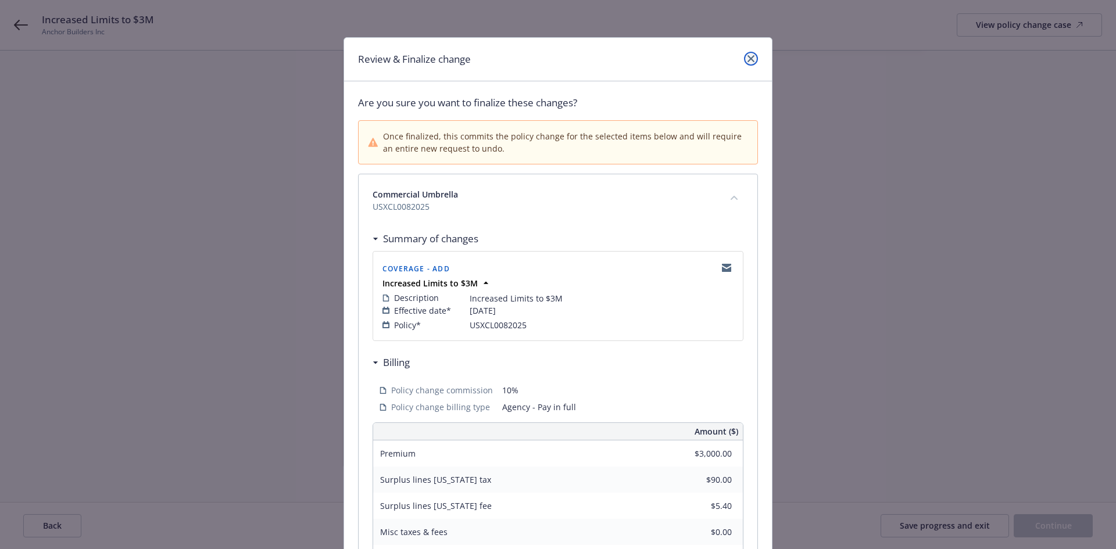
click at [747, 59] on icon "close" at bounding box center [750, 58] width 7 height 7
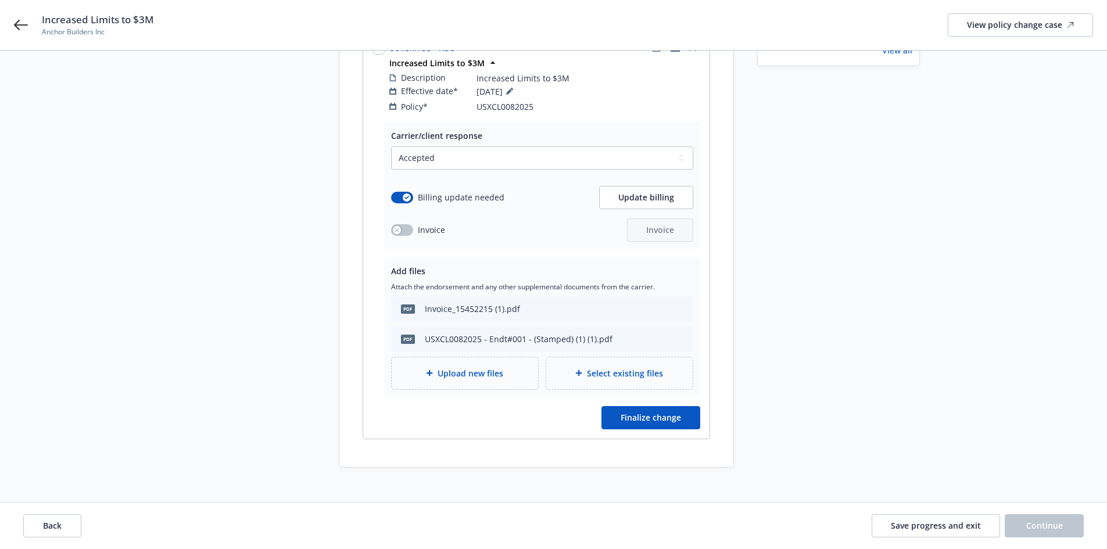
click at [475, 367] on span "Upload new files" at bounding box center [471, 373] width 66 height 12
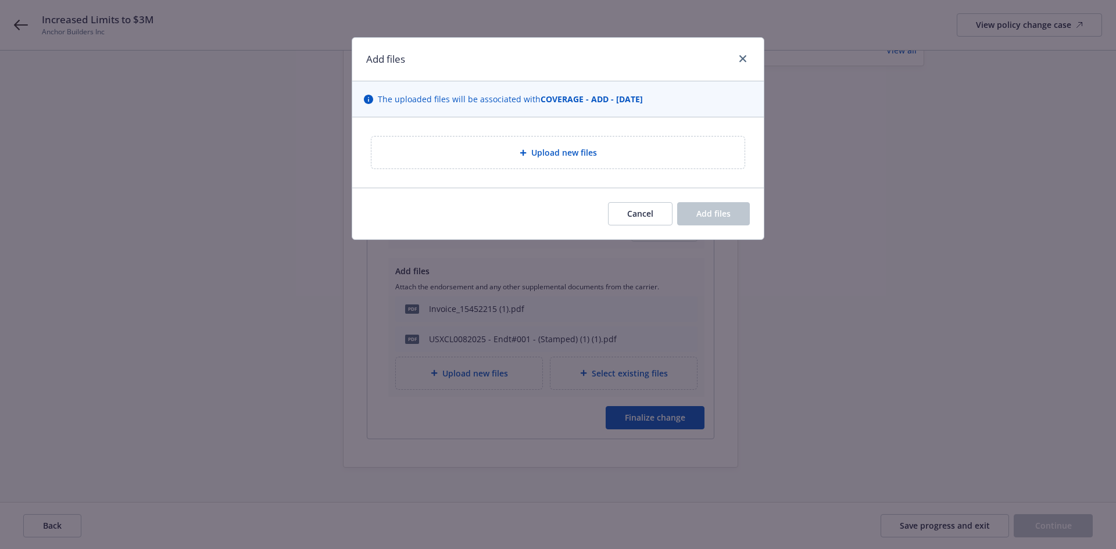
click at [557, 145] on div "Upload new files" at bounding box center [557, 153] width 373 height 32
type textarea "x"
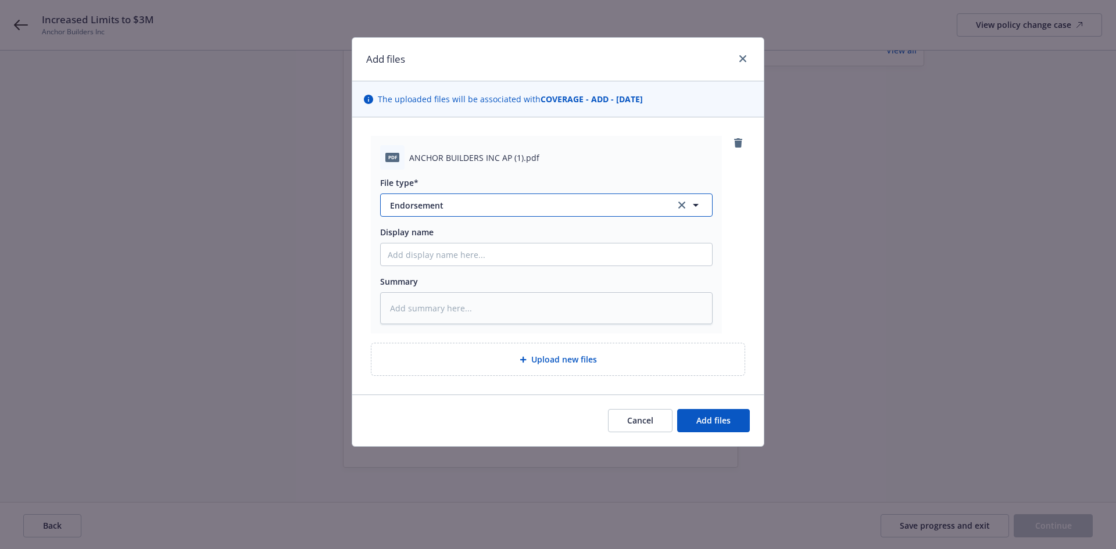
click at [454, 200] on span "Endorsement" at bounding box center [524, 205] width 269 height 12
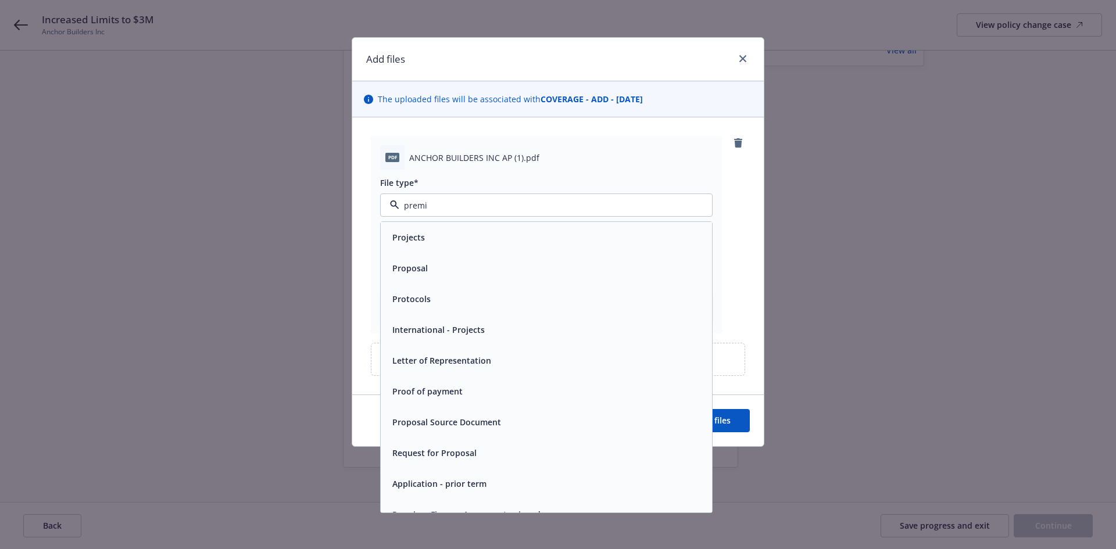
type input "premiu"
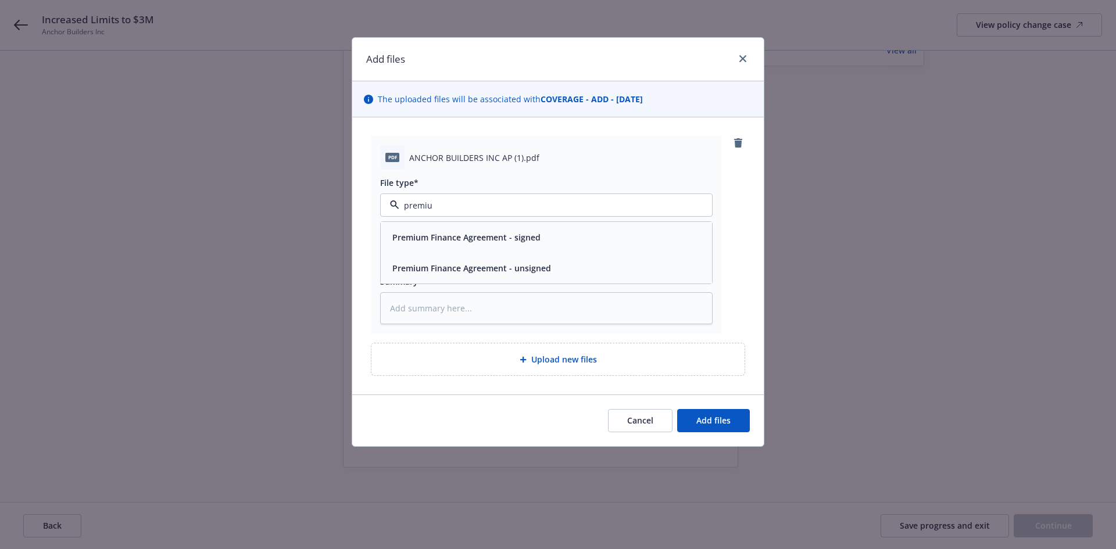
click at [472, 250] on div "Premium Finance Agreement - signed" at bounding box center [546, 237] width 331 height 31
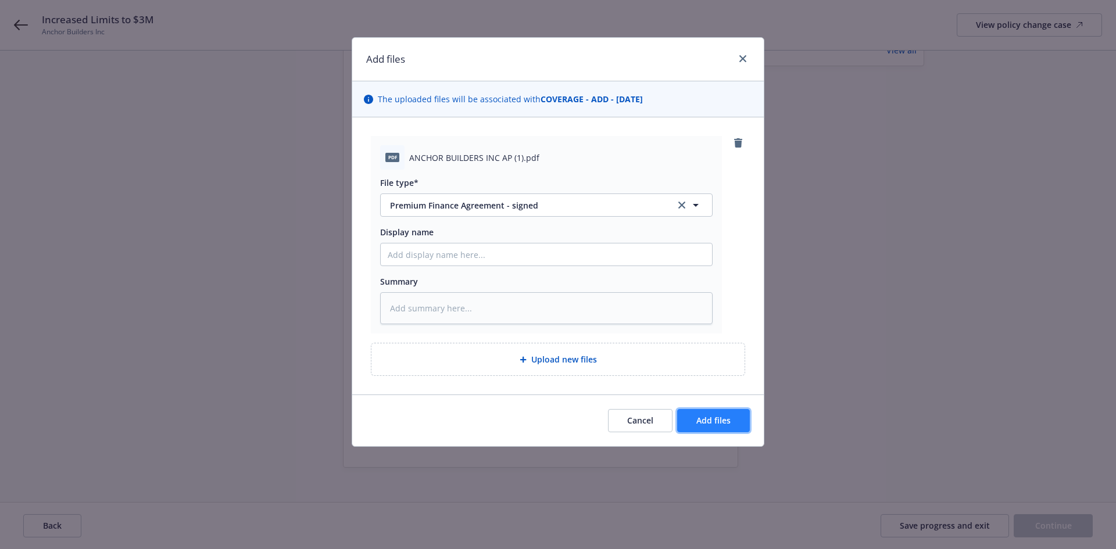
click at [712, 418] on span "Add files" at bounding box center [713, 420] width 34 height 11
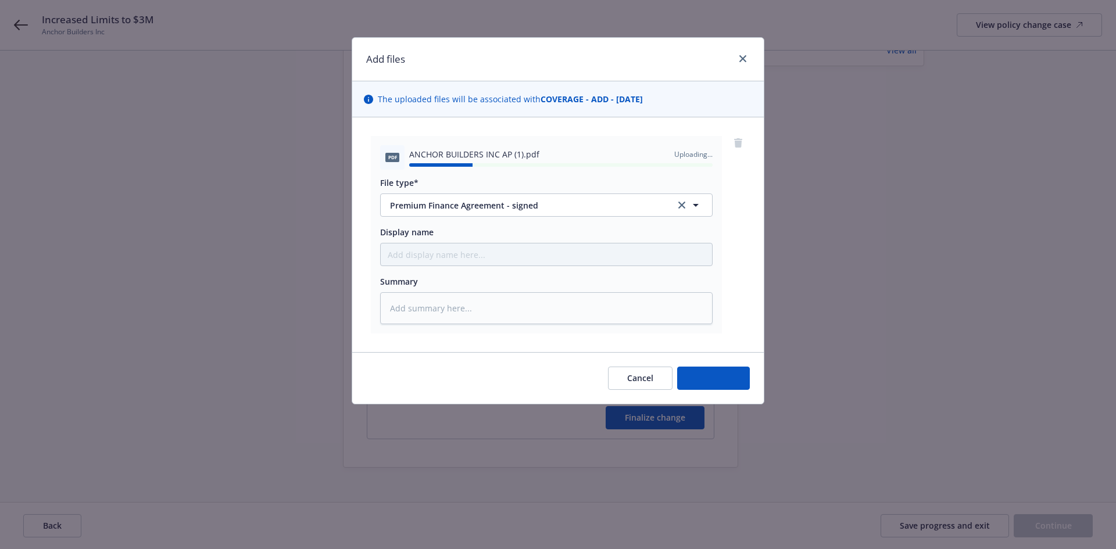
type textarea "x"
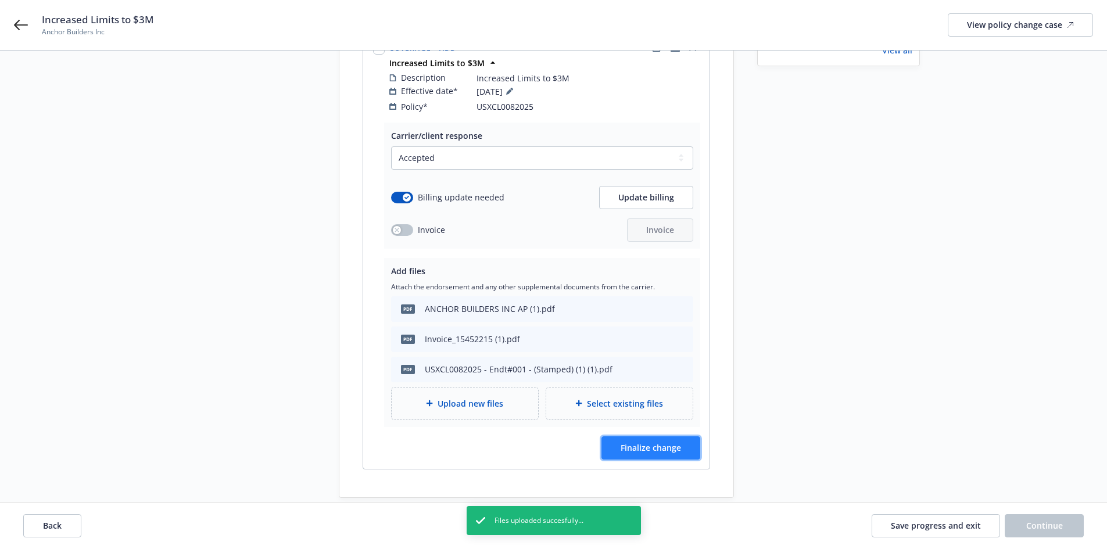
click at [673, 442] on span "Finalize change" at bounding box center [651, 447] width 60 height 11
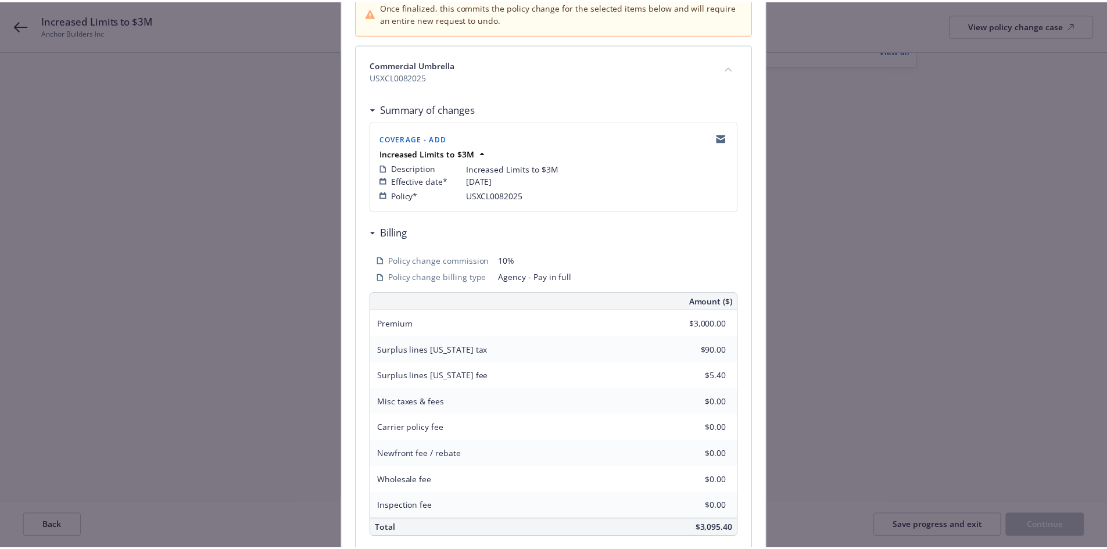
scroll to position [236, 0]
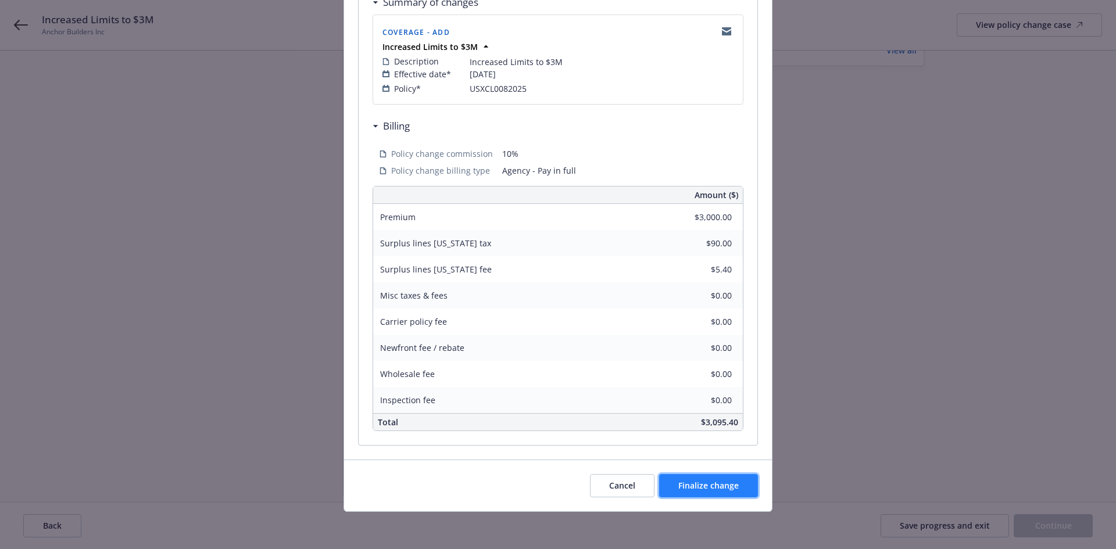
click at [721, 489] on span "Finalize change" at bounding box center [708, 485] width 60 height 11
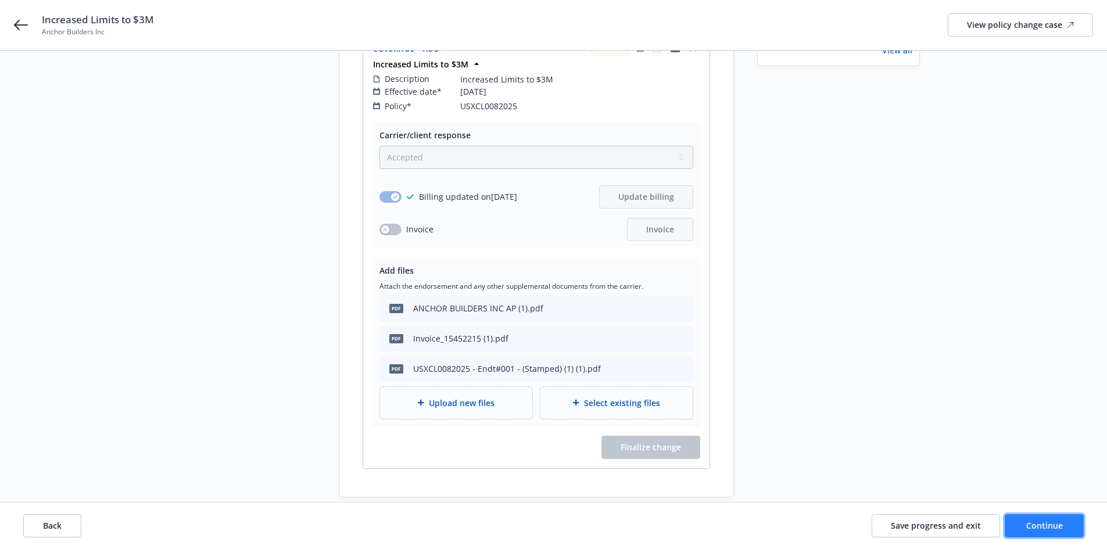
click at [1062, 524] on span "Continue" at bounding box center [1044, 525] width 37 height 11
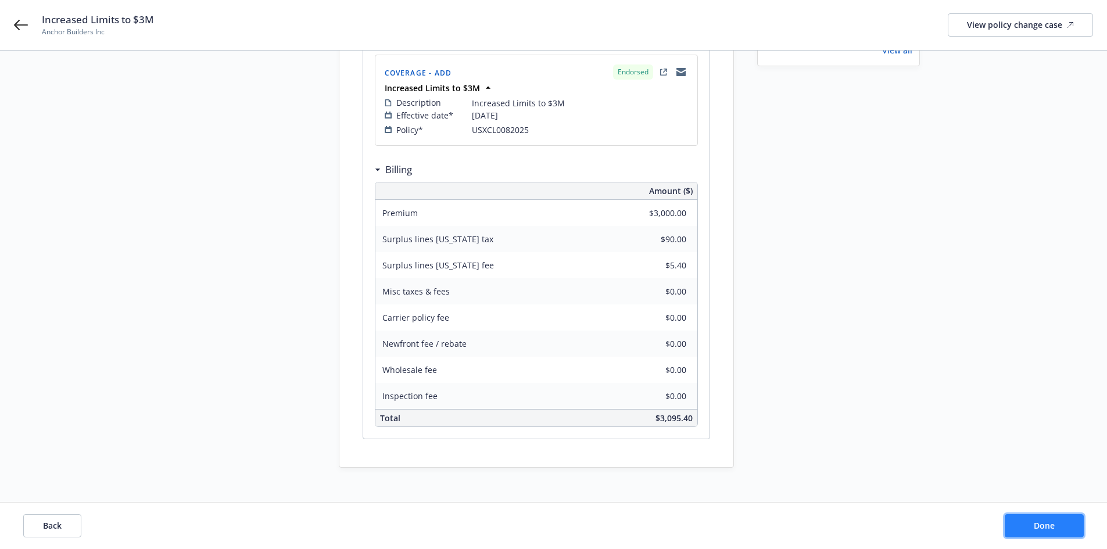
click at [1048, 519] on button "Done" at bounding box center [1044, 525] width 79 height 23
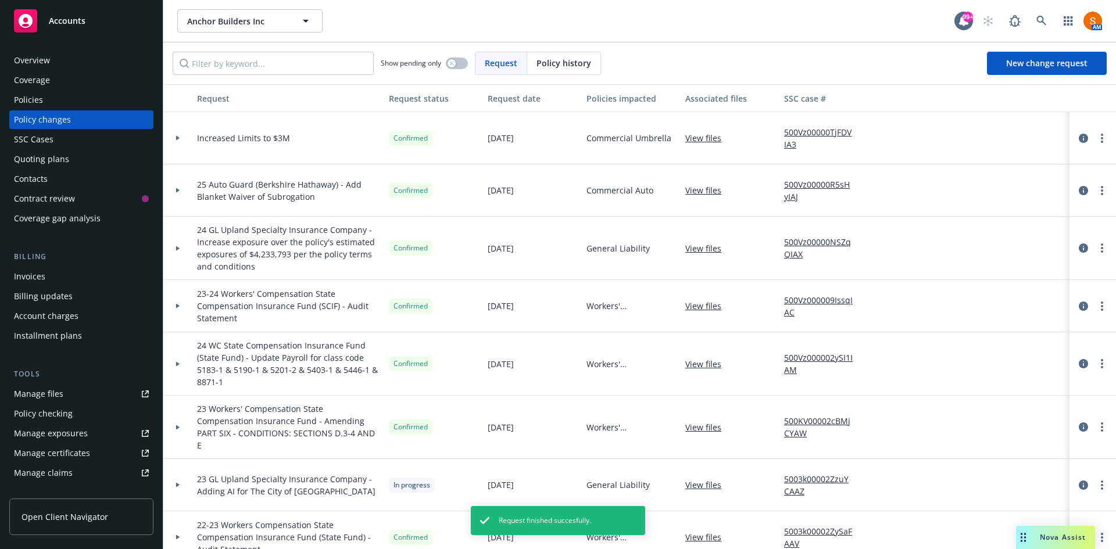
click at [42, 282] on div "Invoices" at bounding box center [29, 276] width 31 height 19
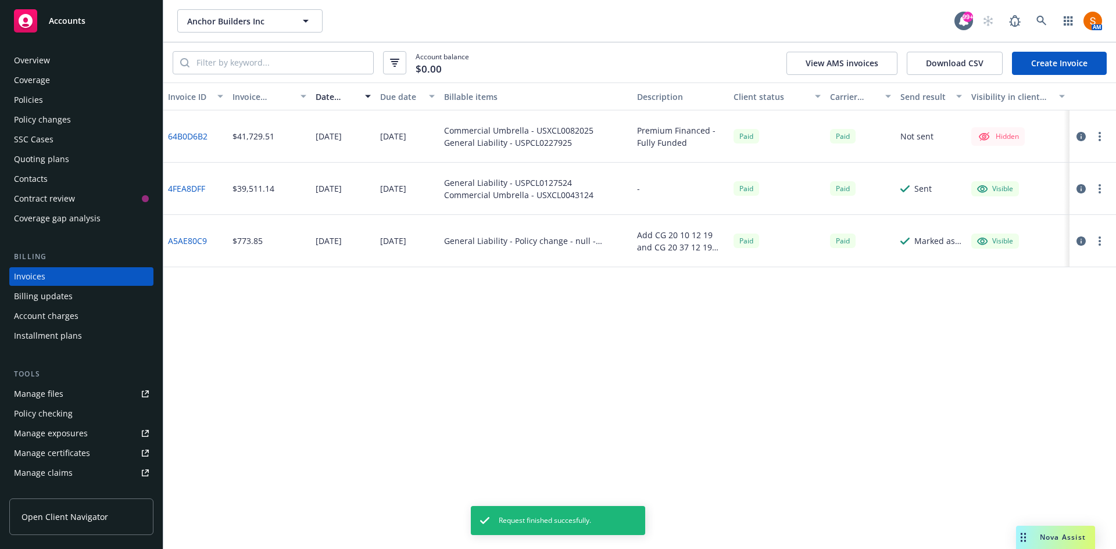
click at [1065, 62] on link "Create Invoice" at bounding box center [1059, 63] width 95 height 23
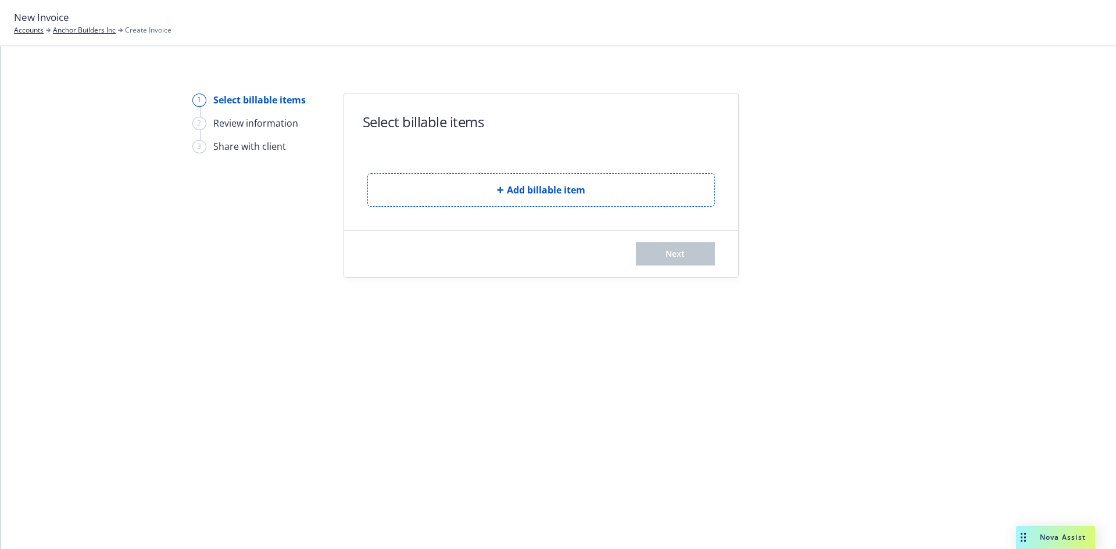
click at [508, 173] on div "Add billable item" at bounding box center [540, 181] width 347 height 52
click at [509, 174] on button "Add billable item" at bounding box center [540, 190] width 347 height 34
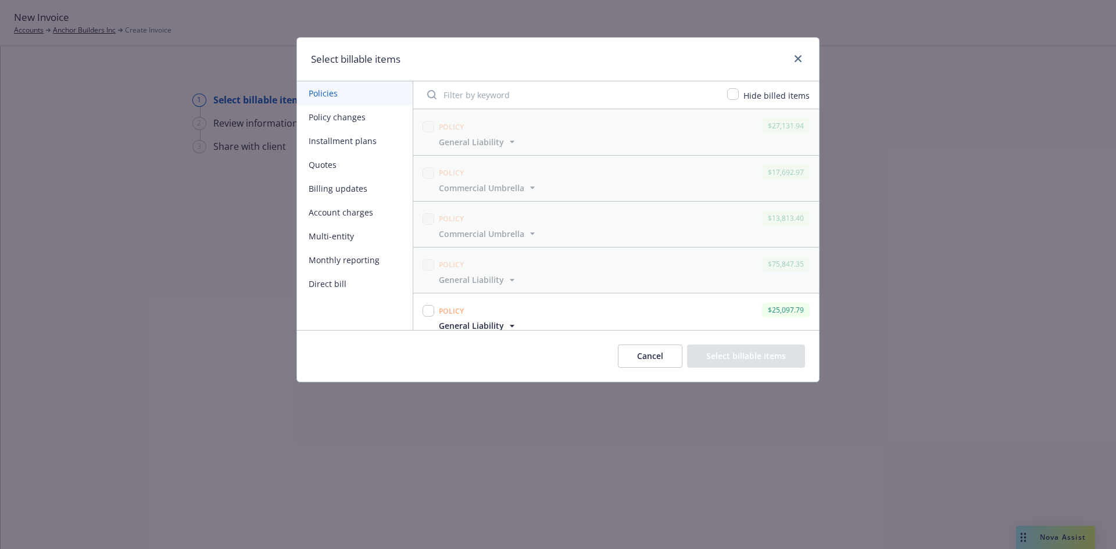
click at [342, 120] on button "Policy changes" at bounding box center [355, 117] width 116 height 24
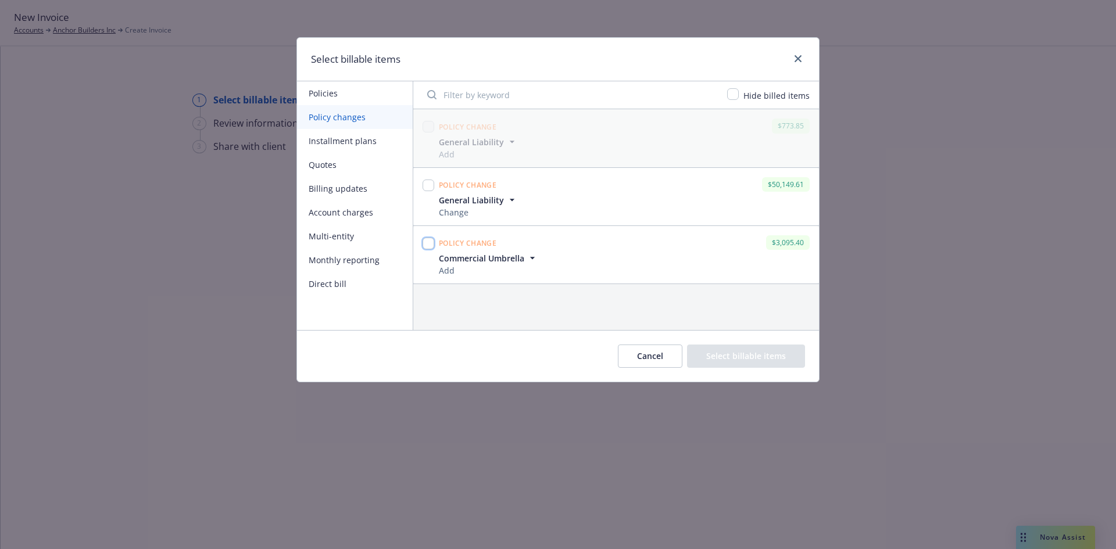
click at [432, 243] on input "checkbox" at bounding box center [428, 244] width 12 height 12
checkbox input "true"
click at [753, 361] on button "Select billable items" at bounding box center [746, 356] width 118 height 23
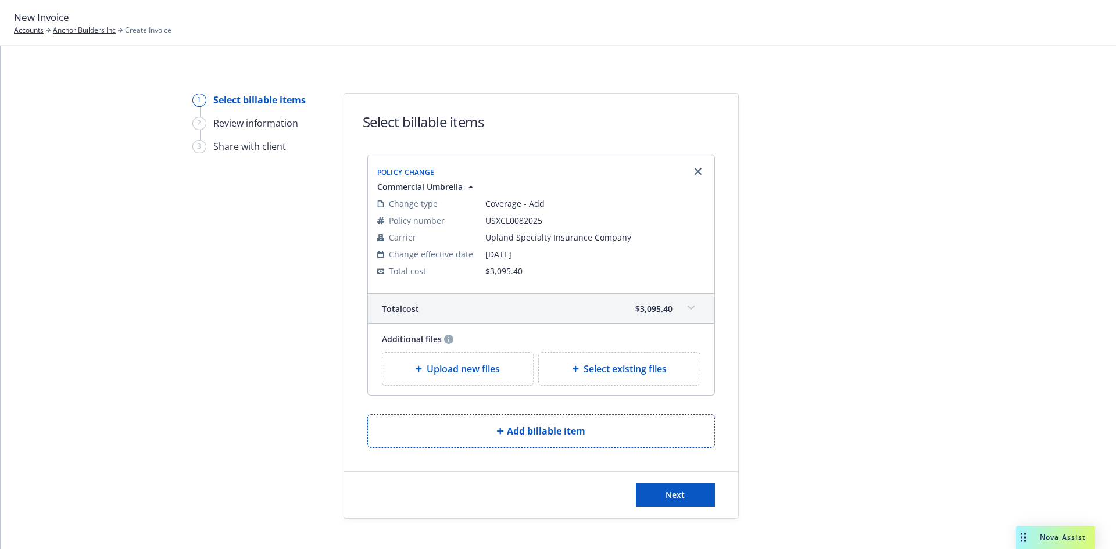
click at [488, 375] on span "Upload new files" at bounding box center [463, 369] width 73 height 14
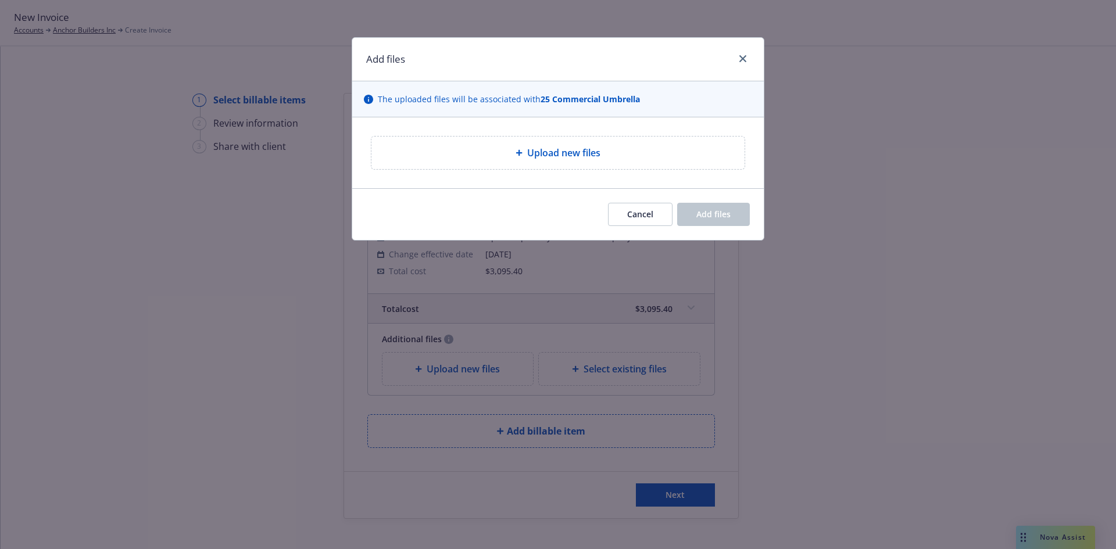
click at [565, 157] on span "Upload new files" at bounding box center [563, 153] width 73 height 14
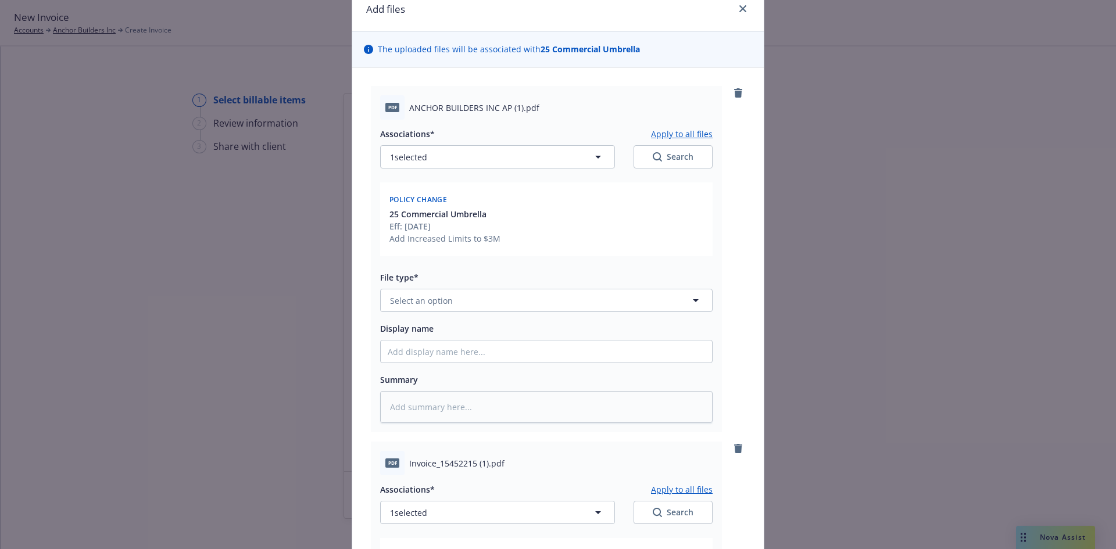
scroll to position [88, 0]
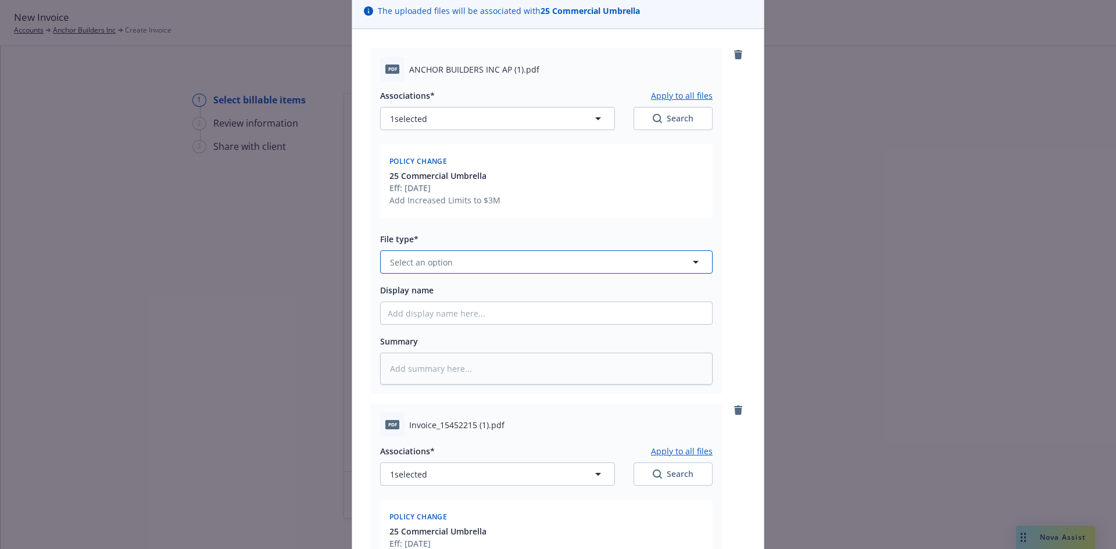
click at [443, 262] on span "Select an option" at bounding box center [421, 262] width 63 height 12
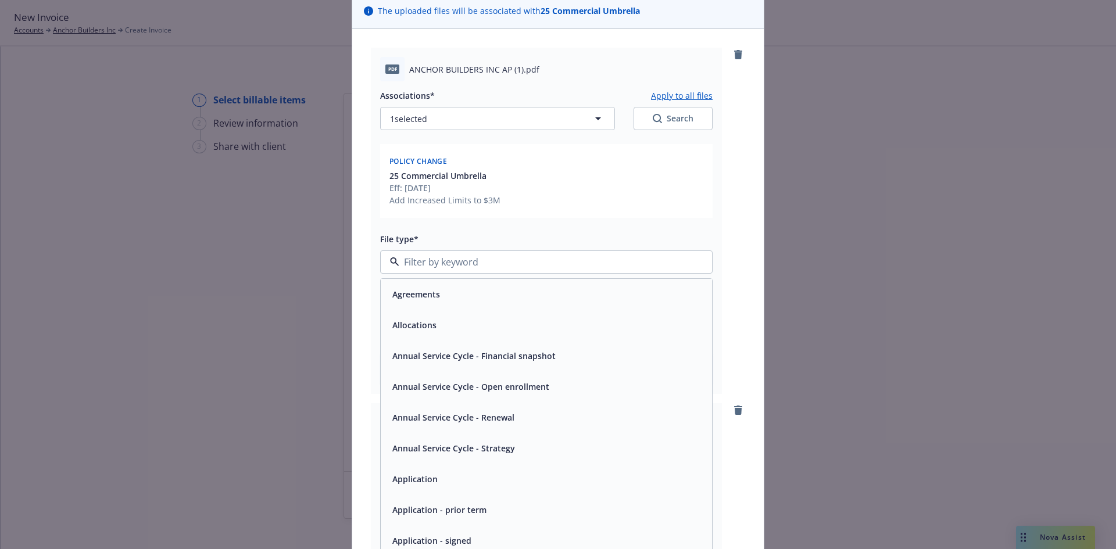
click at [436, 238] on div "File type*" at bounding box center [546, 239] width 332 height 14
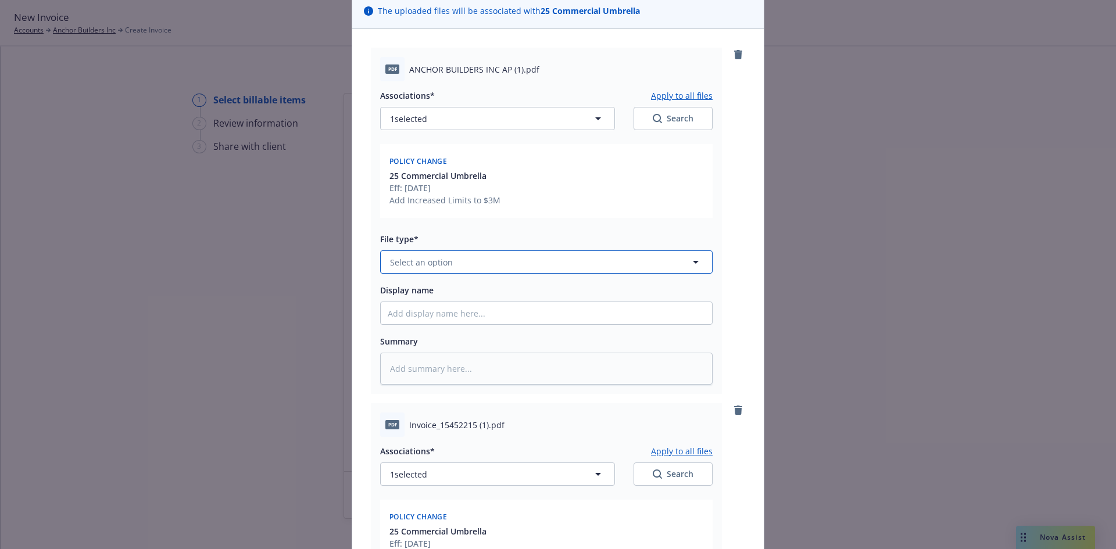
click at [437, 270] on button "Select an option" at bounding box center [546, 261] width 332 height 23
type input "premium"
click at [442, 295] on span "Premium Finance Agreement - signed" at bounding box center [466, 294] width 148 height 12
type textarea "x"
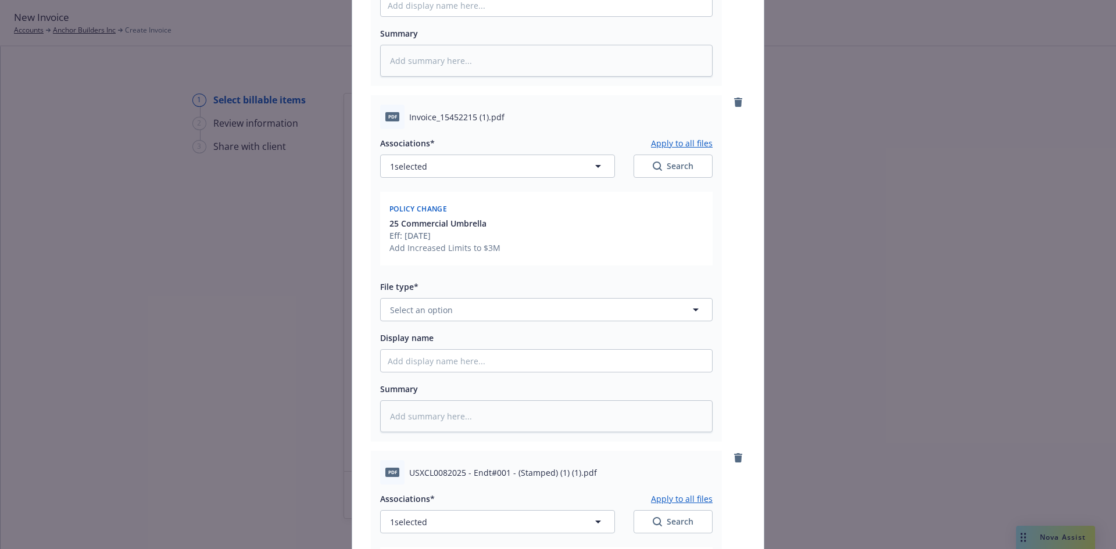
scroll to position [397, 0]
click at [454, 316] on button "Select an option" at bounding box center [546, 308] width 332 height 23
type input "invoice"
click at [449, 279] on span "Invoice - Third Party" at bounding box center [432, 276] width 80 height 12
type textarea "x"
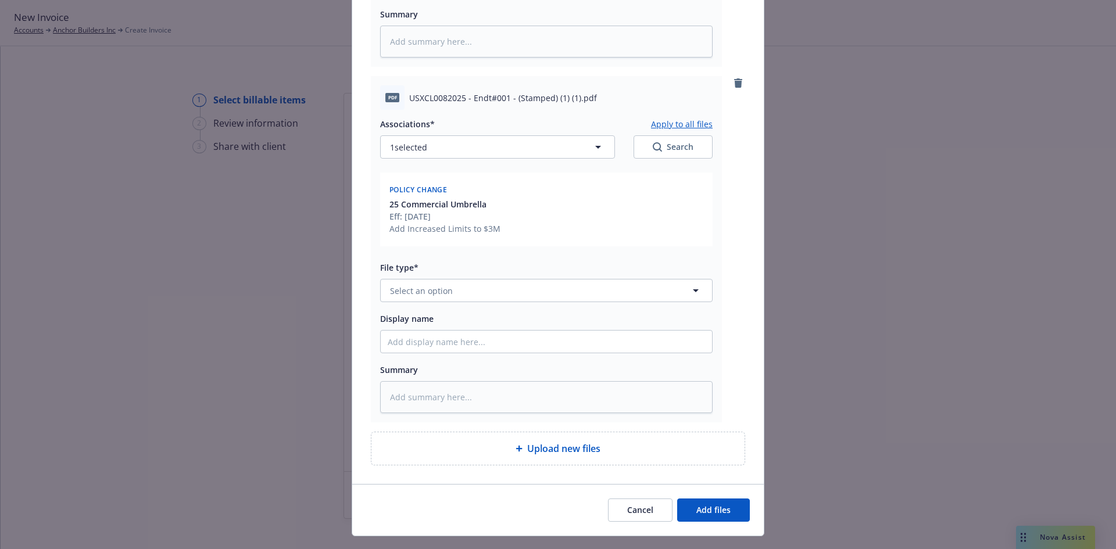
scroll to position [790, 0]
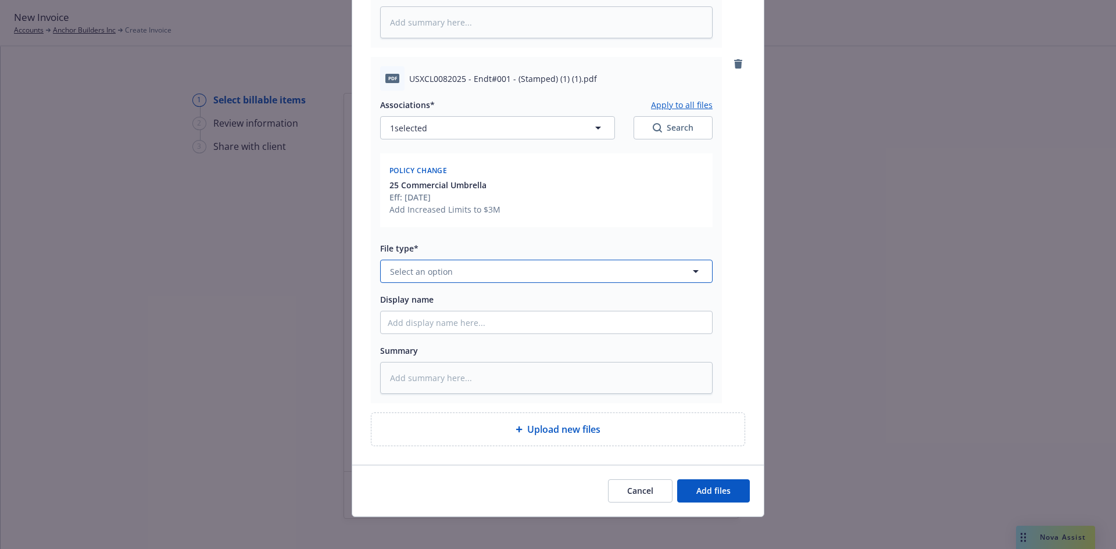
click at [454, 272] on button "Select an option" at bounding box center [546, 271] width 332 height 23
type input "endor"
click at [428, 307] on span "Endorsement" at bounding box center [418, 304] width 53 height 12
click at [688, 499] on button "Add files" at bounding box center [713, 490] width 73 height 23
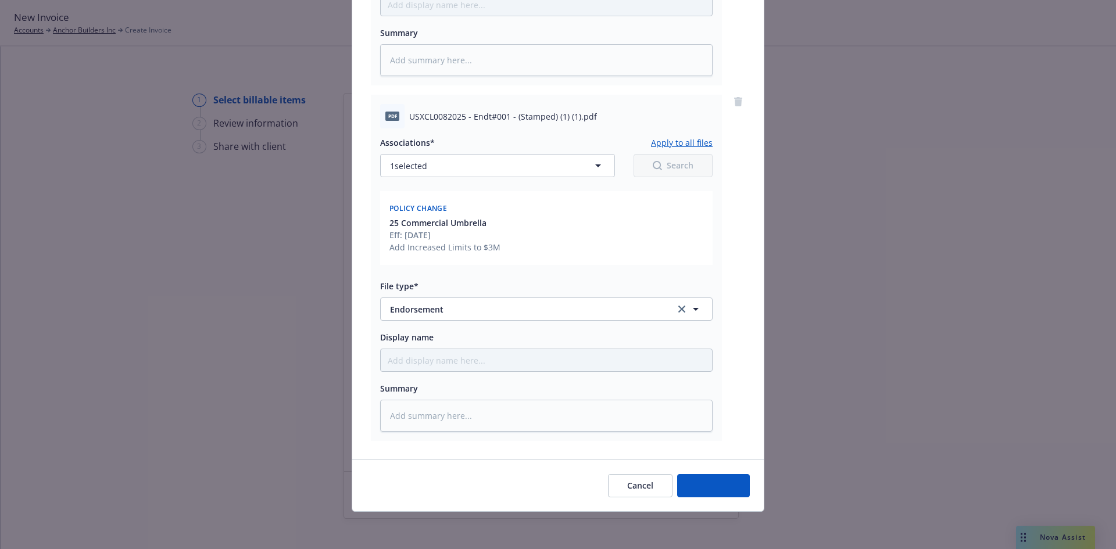
scroll to position [752, 0]
type textarea "x"
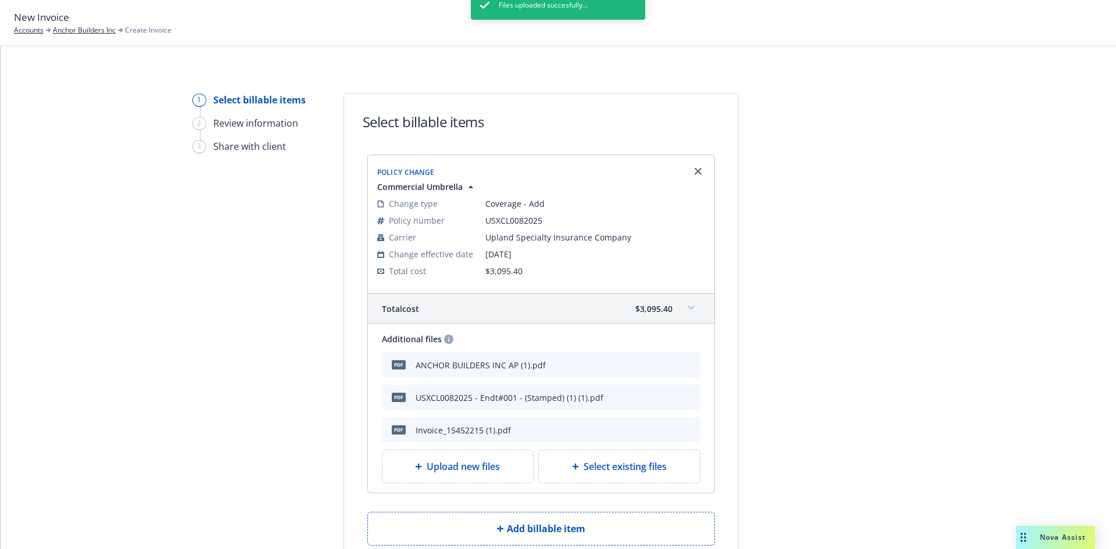
scroll to position [114, 0]
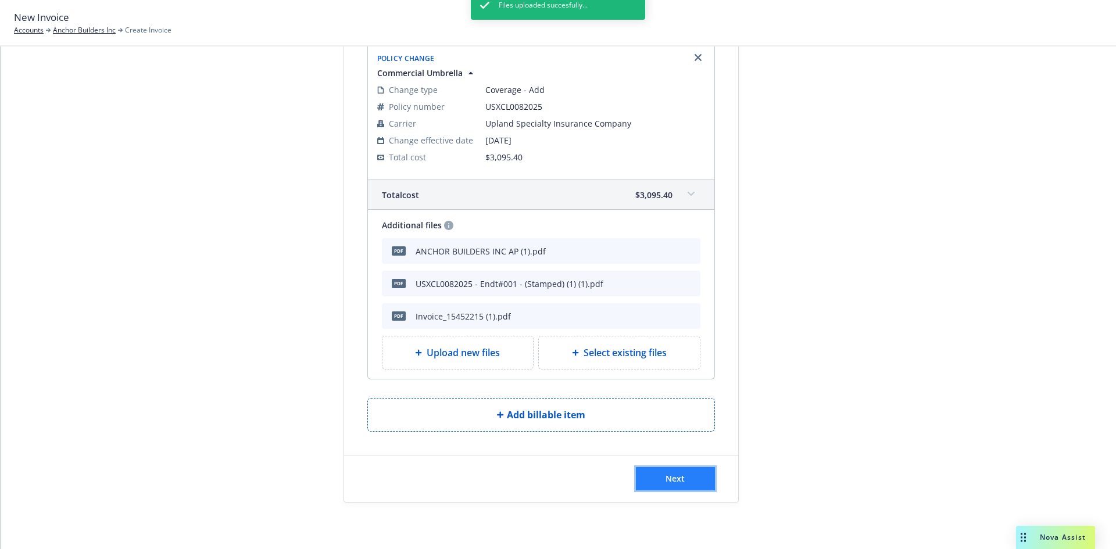
click at [661, 486] on button "Next" at bounding box center [675, 478] width 79 height 23
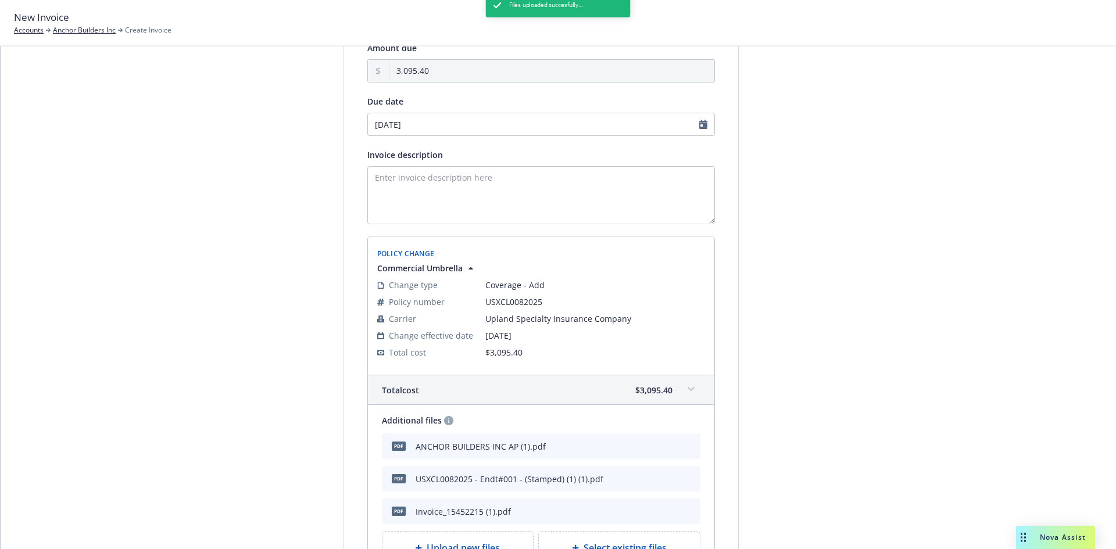
scroll to position [257, 0]
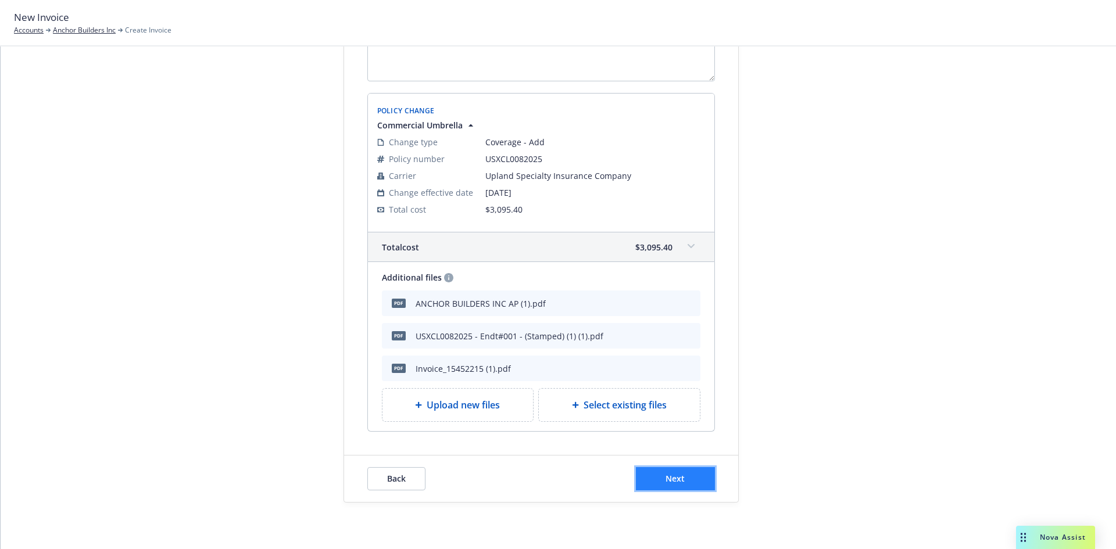
click at [654, 473] on button "Next" at bounding box center [675, 478] width 79 height 23
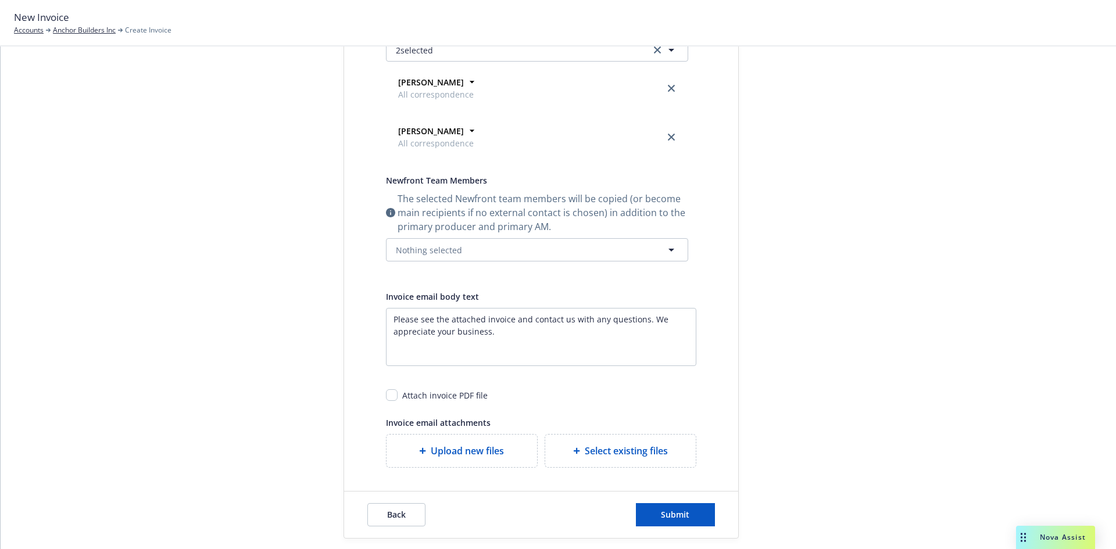
scroll to position [0, 0]
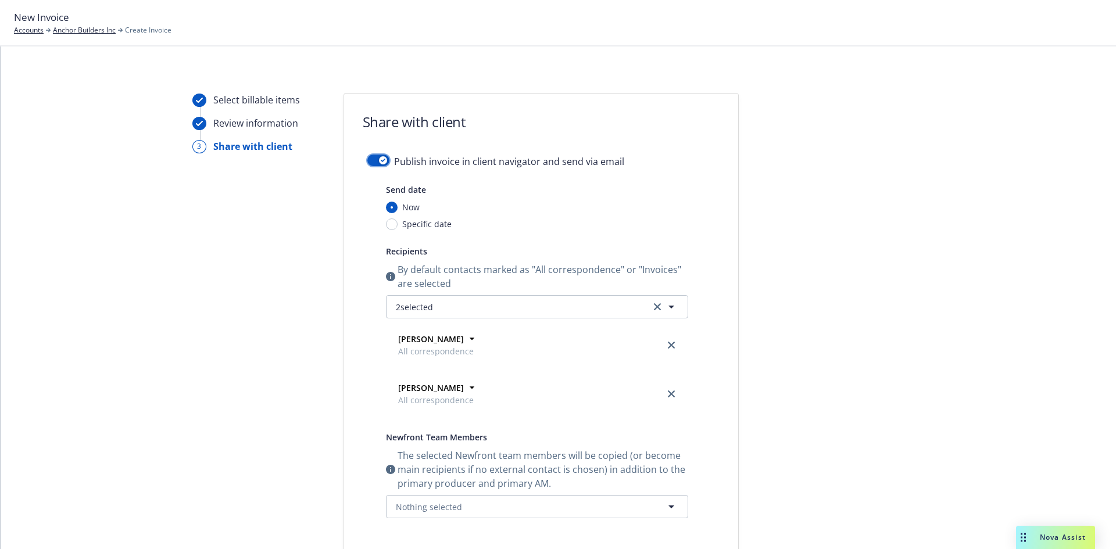
click at [381, 164] on button "button" at bounding box center [378, 161] width 22 height 12
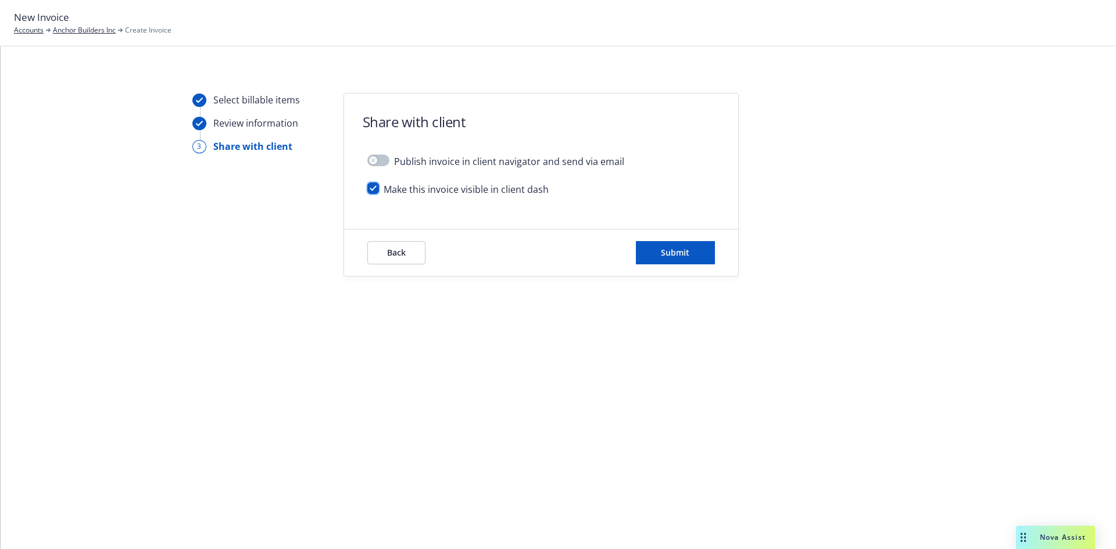
click at [371, 187] on input "checkbox" at bounding box center [373, 188] width 12 height 12
checkbox input "false"
click at [664, 258] on button "Submit" at bounding box center [675, 252] width 79 height 23
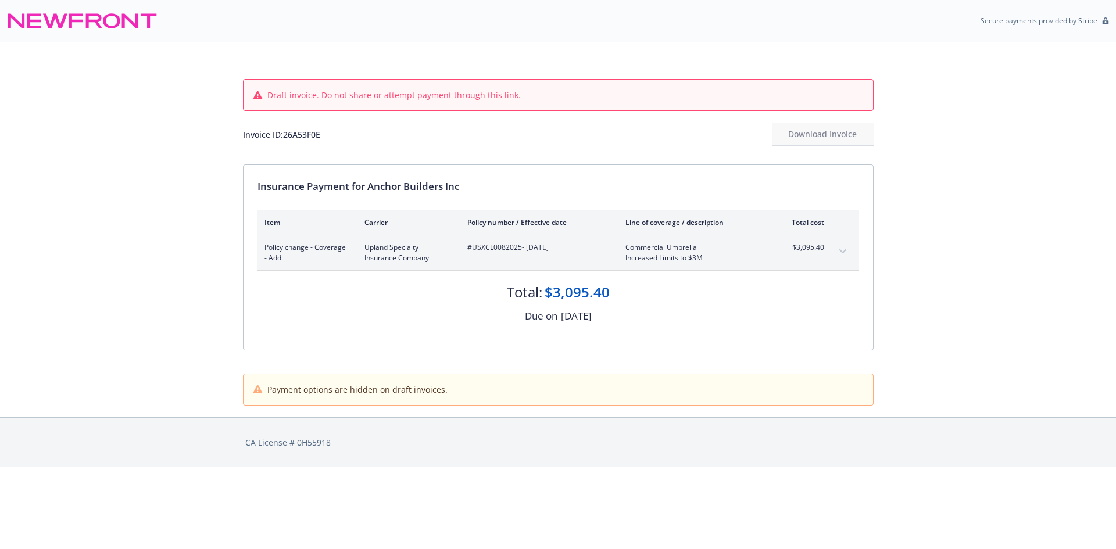
click at [301, 133] on div "Invoice ID: 26A53F0E" at bounding box center [281, 134] width 77 height 12
copy div "26A53F0E"
